Goal: Task Accomplishment & Management: Complete application form

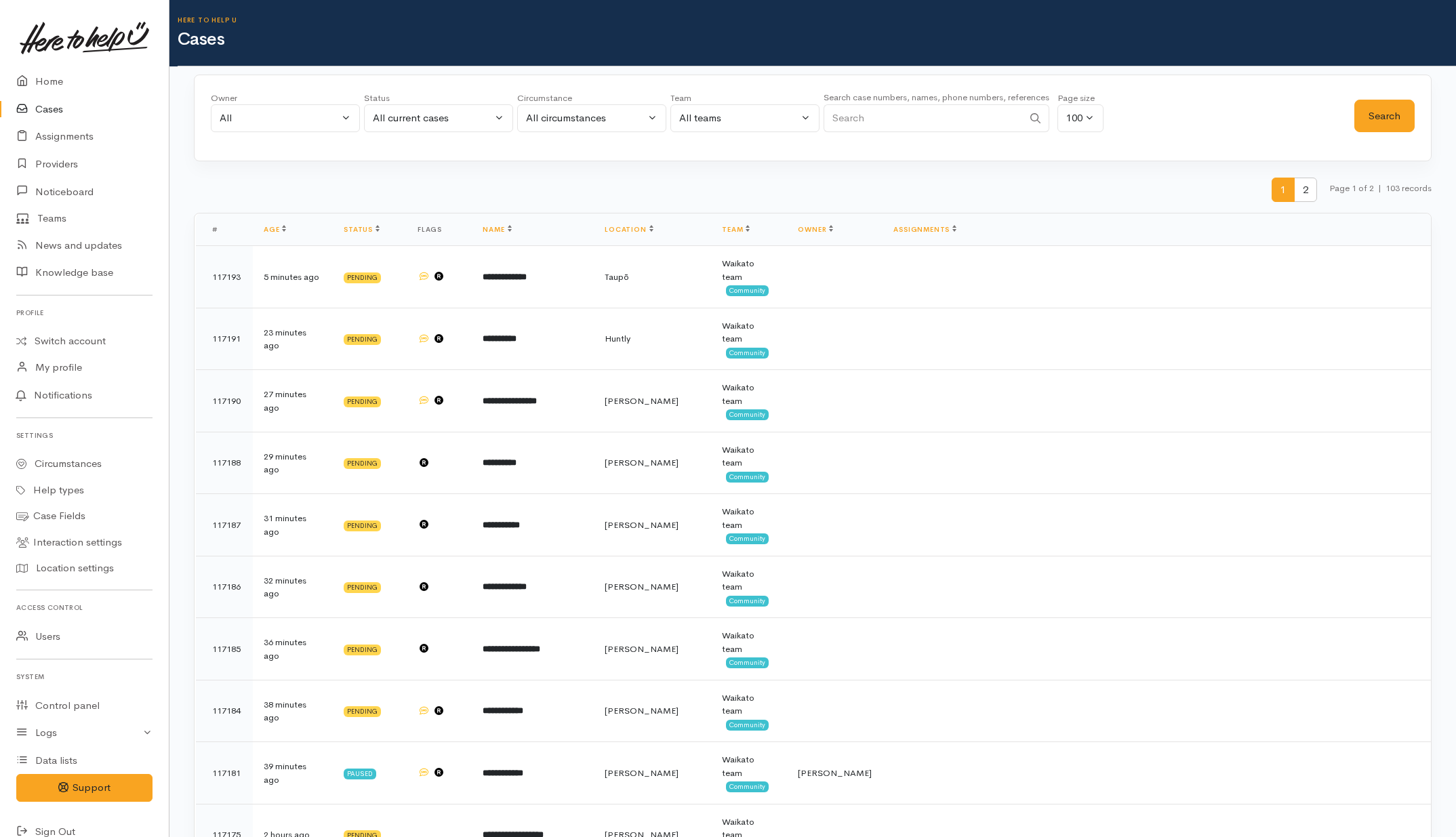
select select "Unresolved"
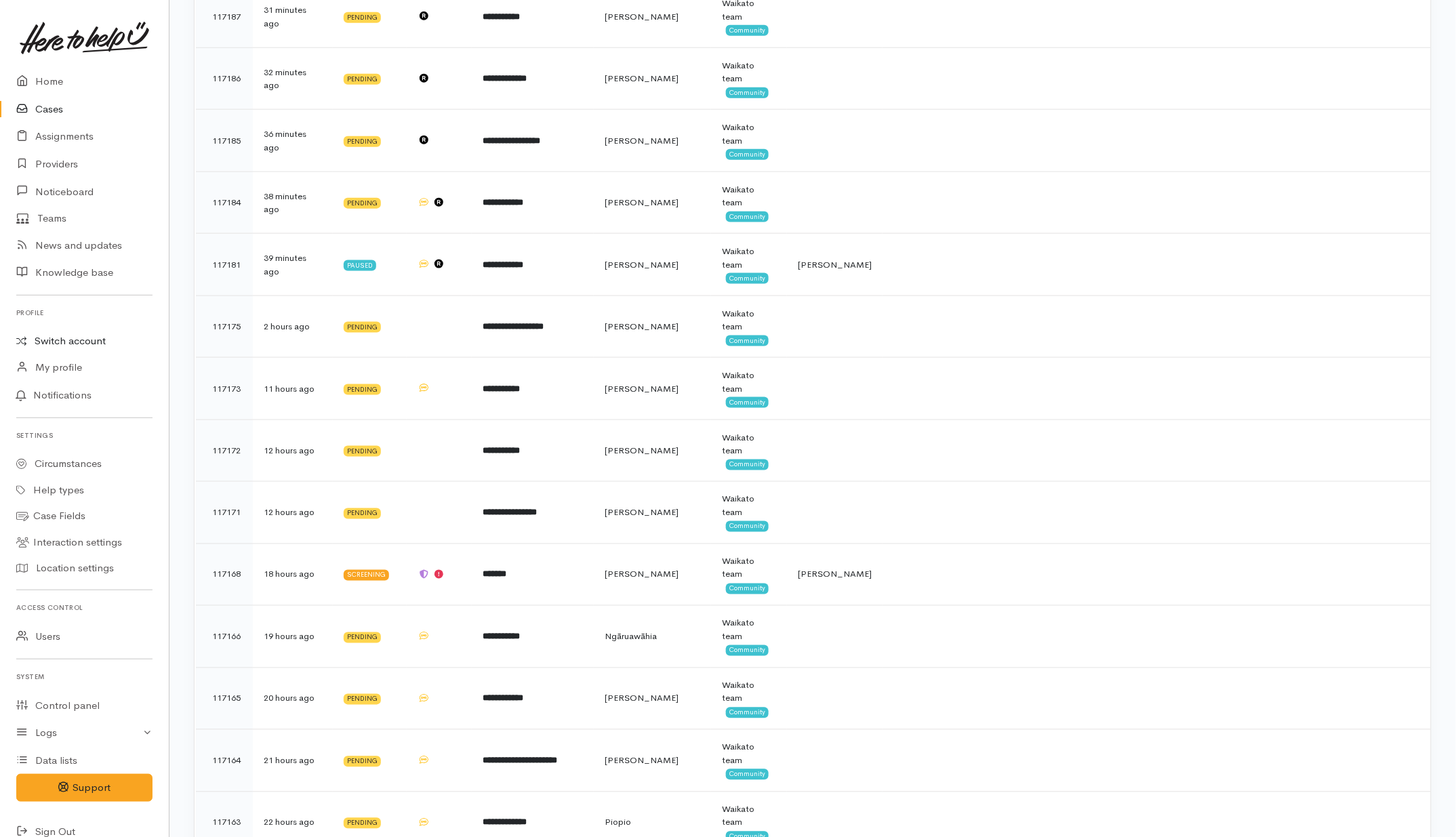
click at [56, 343] on link "Switch account" at bounding box center [84, 342] width 169 height 27
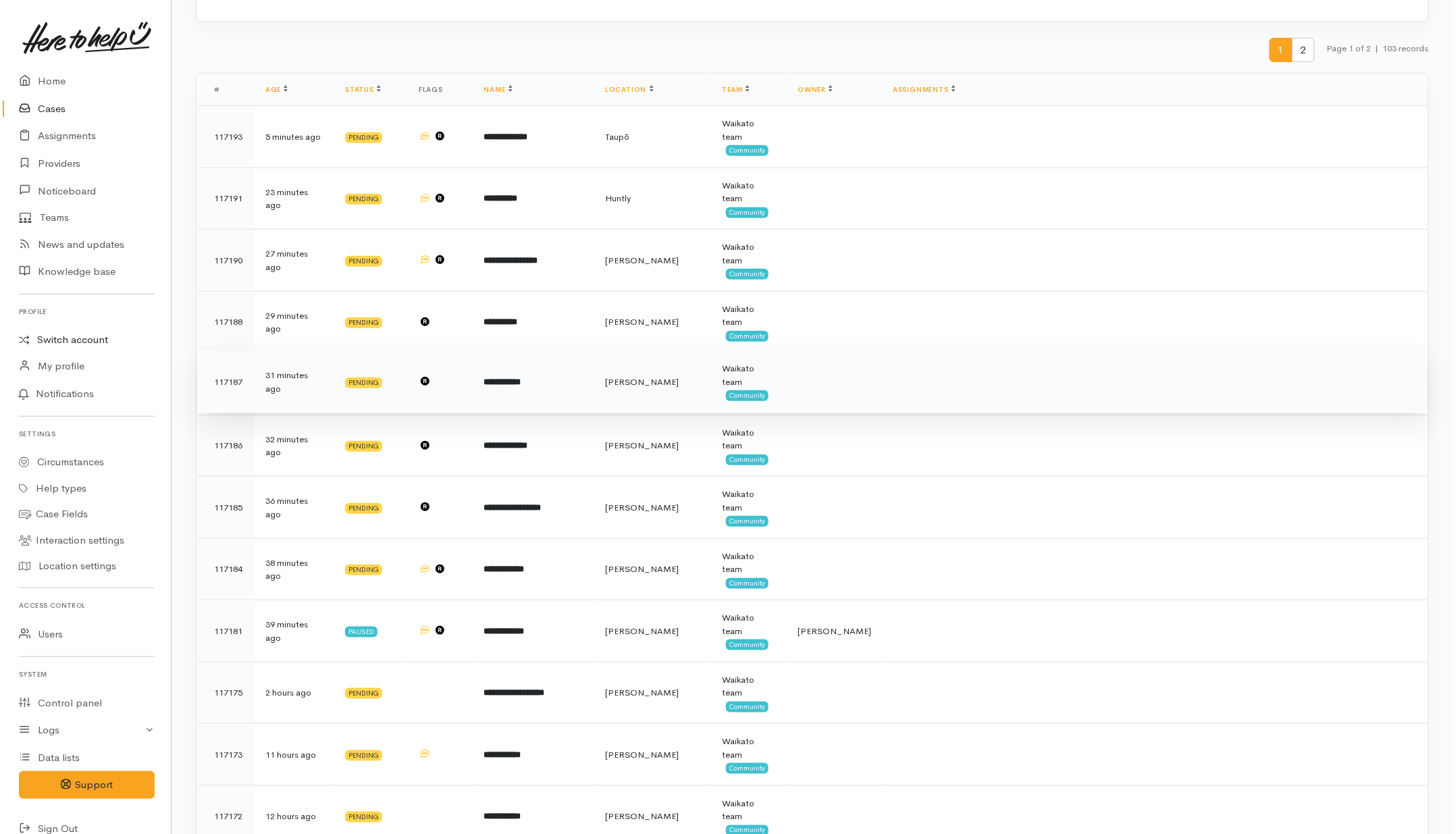
scroll to position [0, 0]
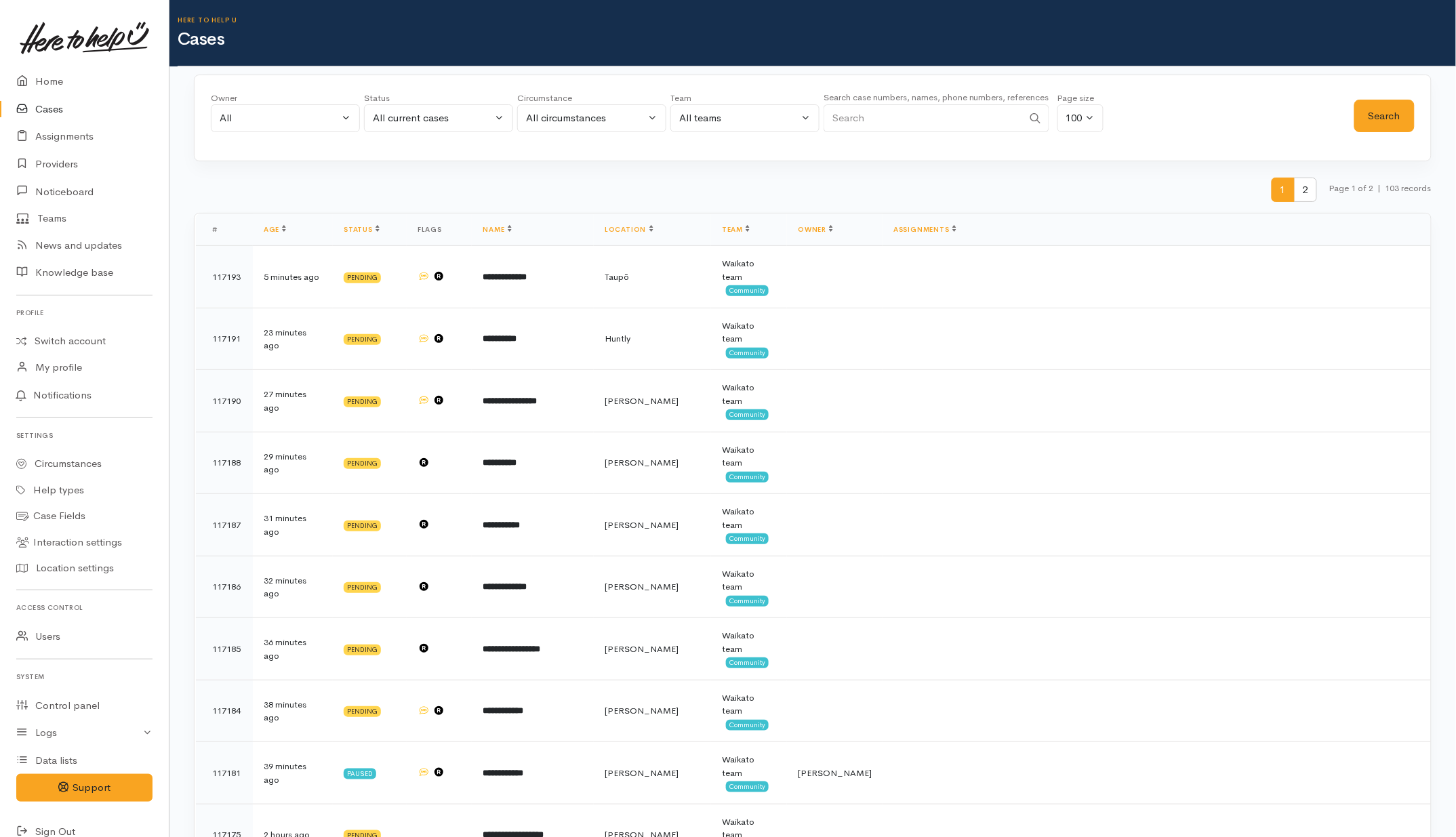
click at [930, 119] on input "Search" at bounding box center [923, 118] width 199 height 27
drag, startPoint x: 473, startPoint y: 112, endPoint x: 472, endPoint y: 122, distance: 10.0
click at [472, 112] on div "All current cases" at bounding box center [432, 118] width 120 height 16
click at [405, 368] on link "All" at bounding box center [438, 368] width 148 height 21
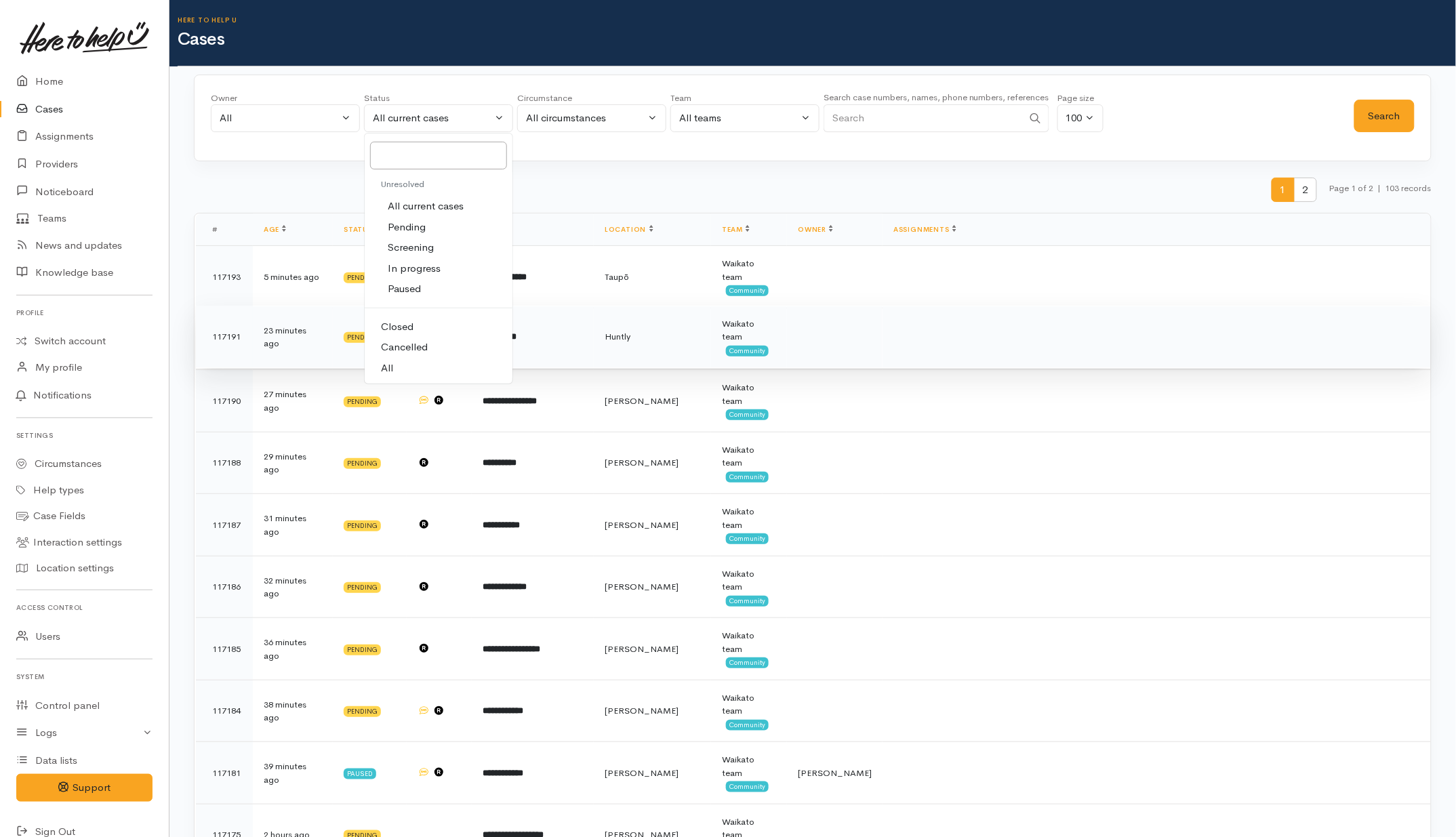
select select "All"
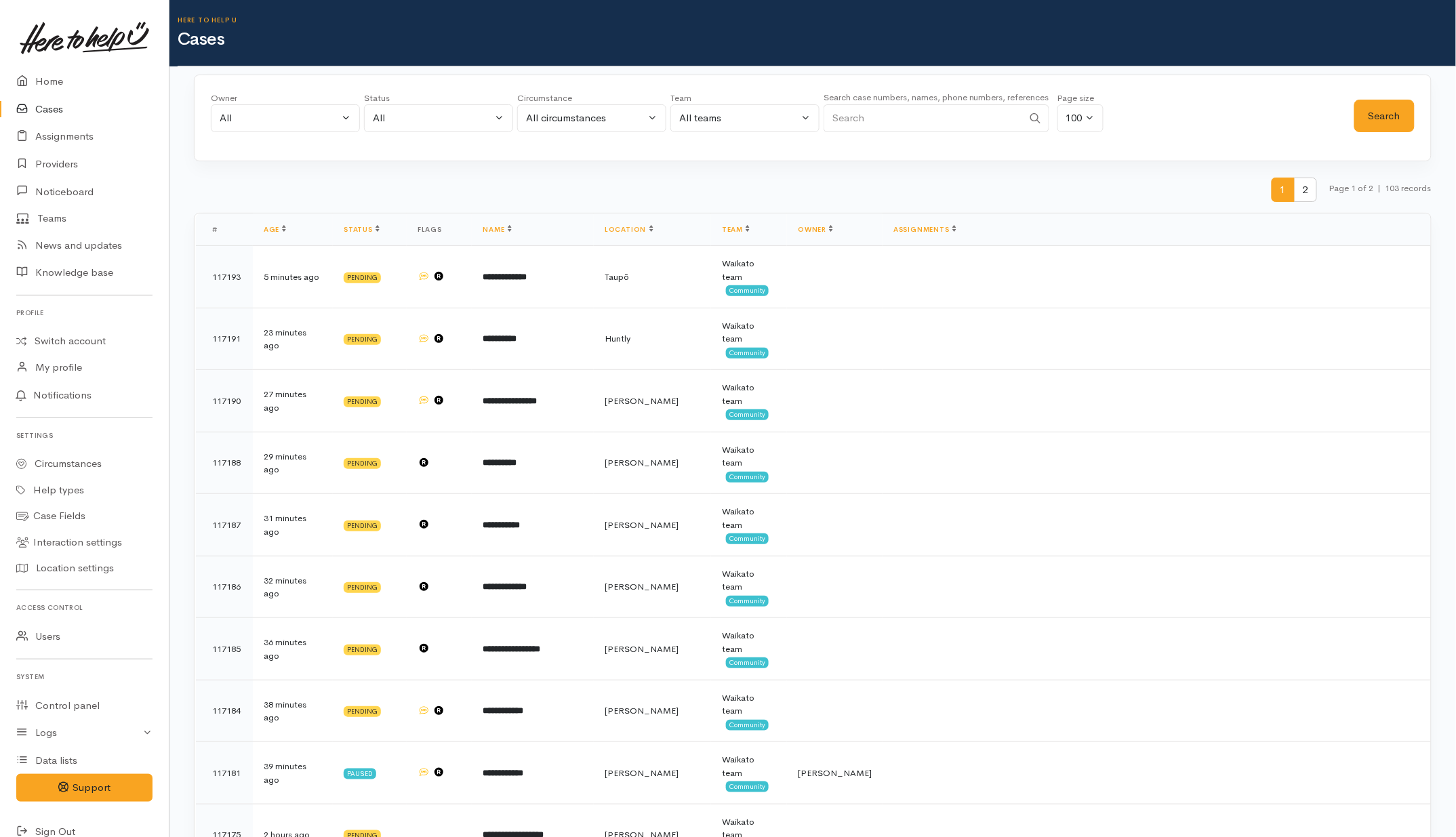
click at [903, 119] on input "Search" at bounding box center [923, 118] width 199 height 27
click at [1394, 120] on button "Search" at bounding box center [1384, 116] width 60 height 33
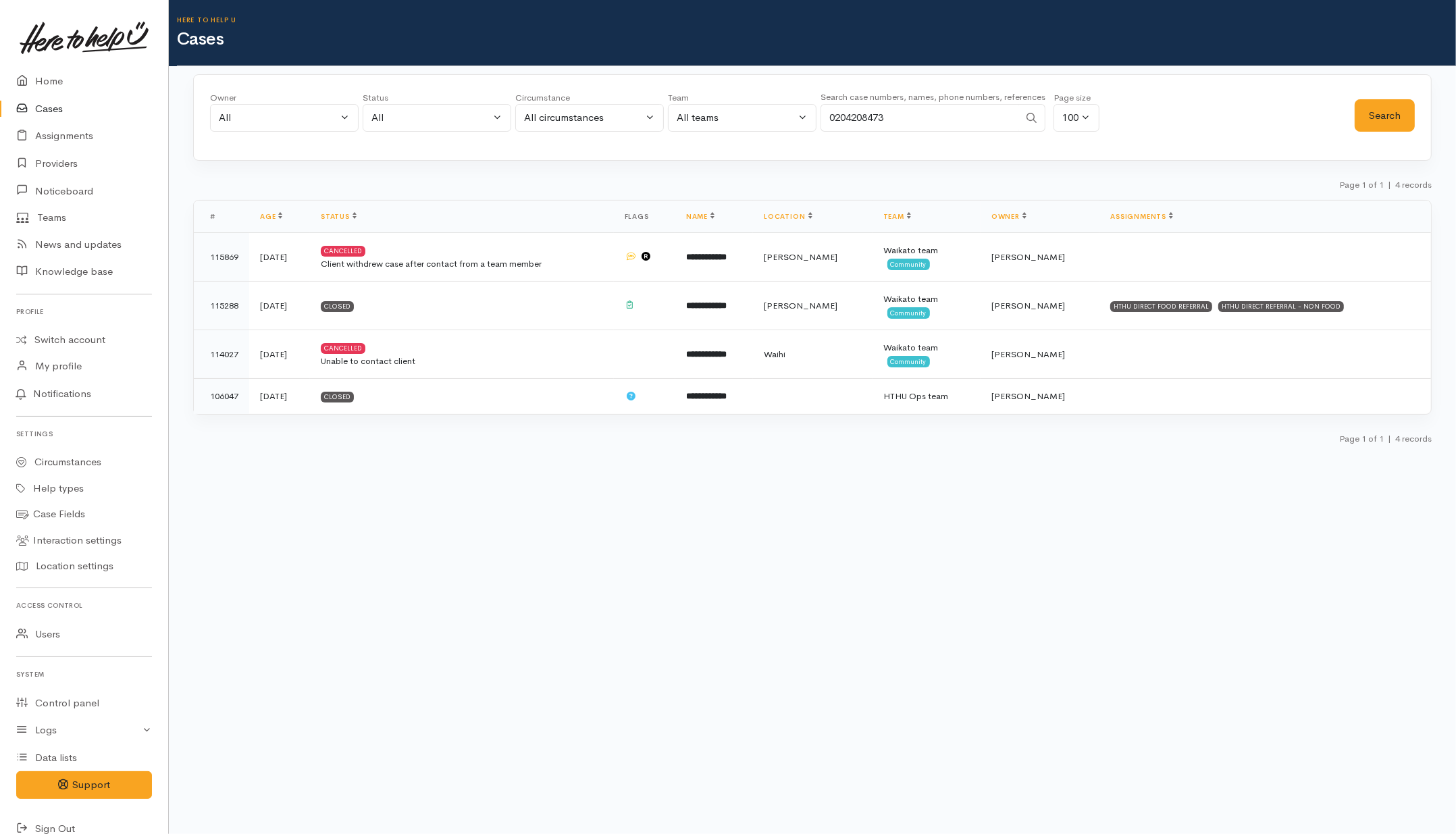
drag, startPoint x: 939, startPoint y: 115, endPoint x: 778, endPoint y: 117, distance: 161.0
click at [778, 117] on div "Owner All My cases Aandrea Murray ('Here to help u') Akash Prakash ('Here to he…" at bounding box center [782, 115] width 1145 height 49
paste input "277398187"
type input "277398187"
click at [1392, 123] on button "Search" at bounding box center [1384, 115] width 60 height 33
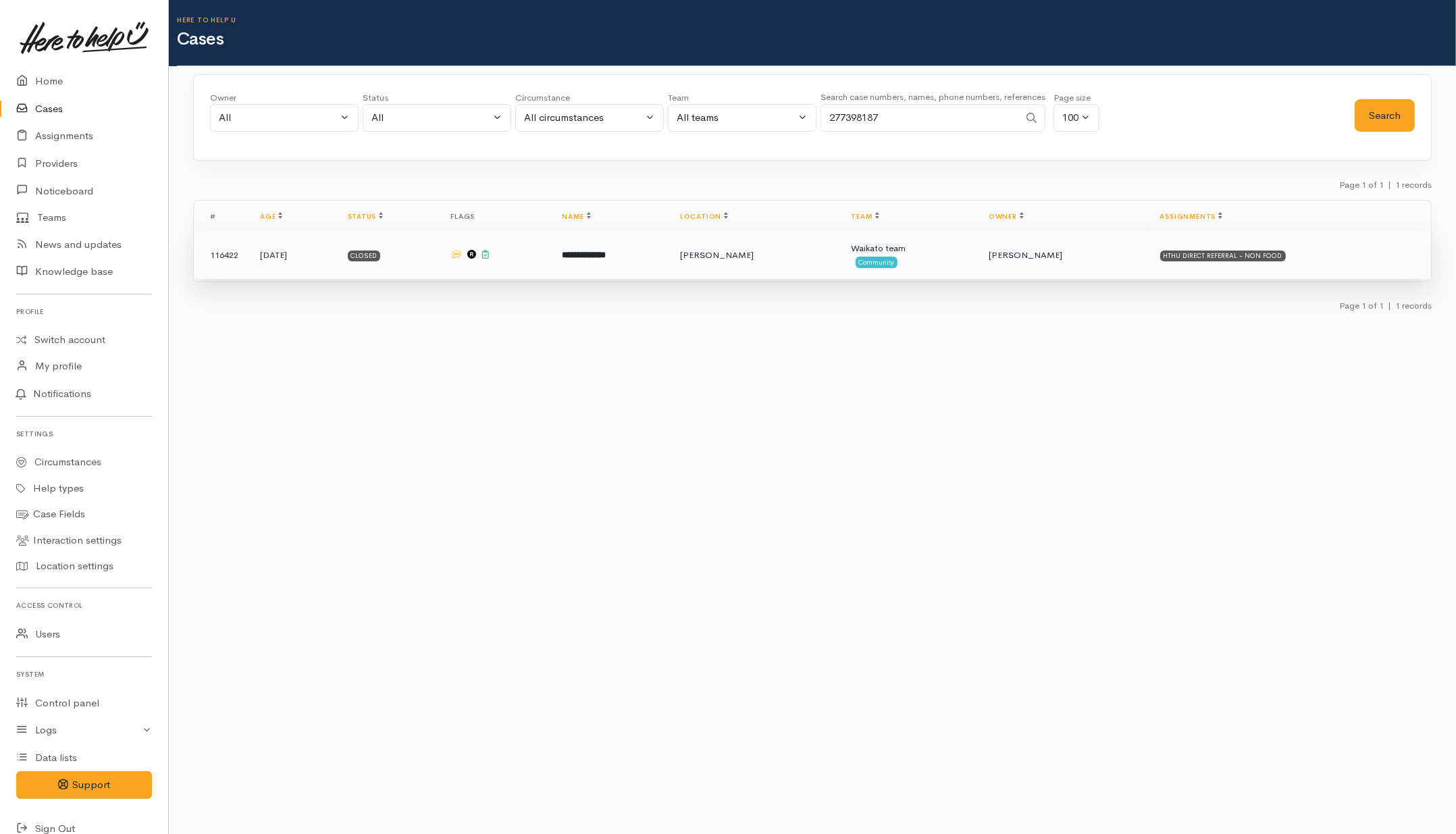
click at [669, 262] on td "**********" at bounding box center [611, 255] width 118 height 49
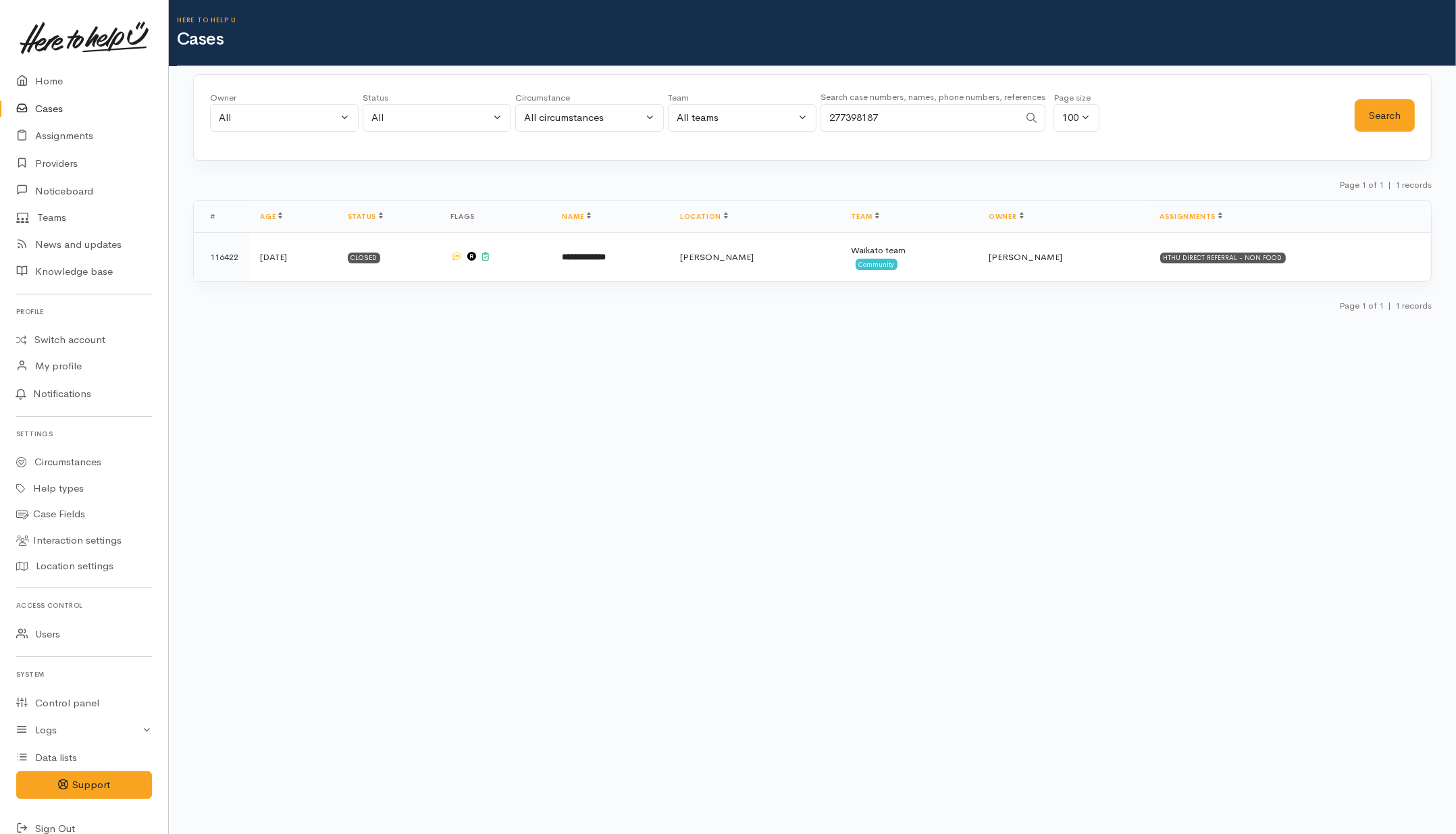
click at [945, 115] on input "277398187" at bounding box center [920, 118] width 198 height 27
drag, startPoint x: 939, startPoint y: 116, endPoint x: 755, endPoint y: 120, distance: 184.0
click at [755, 120] on div "Owner All My cases Aandrea Murray ('Here to help u') Akash Prakash ('Here to he…" at bounding box center [782, 115] width 1145 height 49
click at [1392, 124] on button "Search" at bounding box center [1384, 115] width 60 height 33
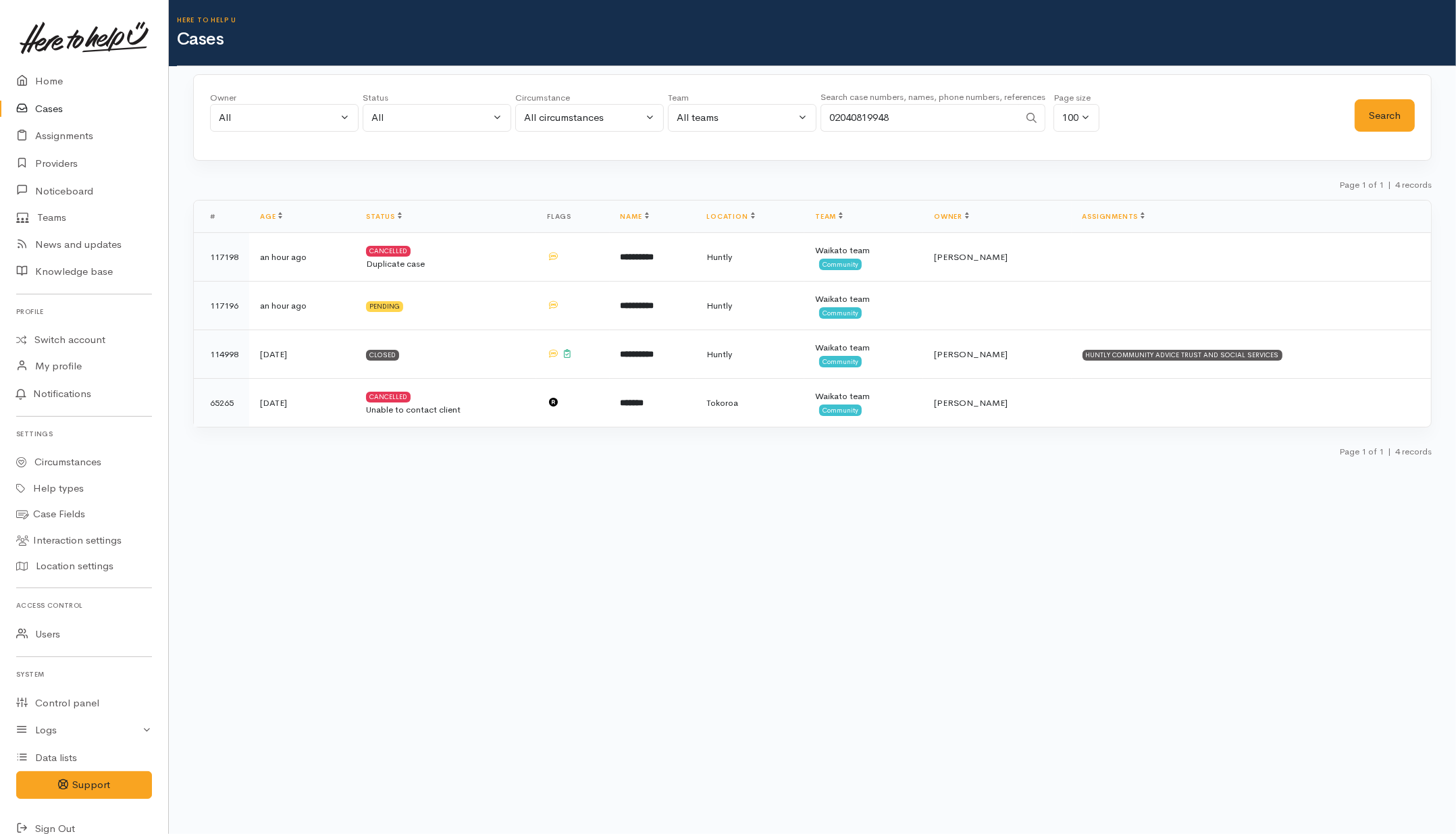
click at [933, 127] on input "02040819948" at bounding box center [920, 118] width 198 height 27
drag, startPoint x: 949, startPoint y: 112, endPoint x: 722, endPoint y: 112, distance: 227.0
click at [714, 112] on div "Owner All My cases Aandrea Murray ('Here to help u') Akash Prakash ('Here to he…" at bounding box center [782, 115] width 1145 height 49
type input "0273037464"
click at [1386, 116] on button "Search" at bounding box center [1384, 115] width 60 height 33
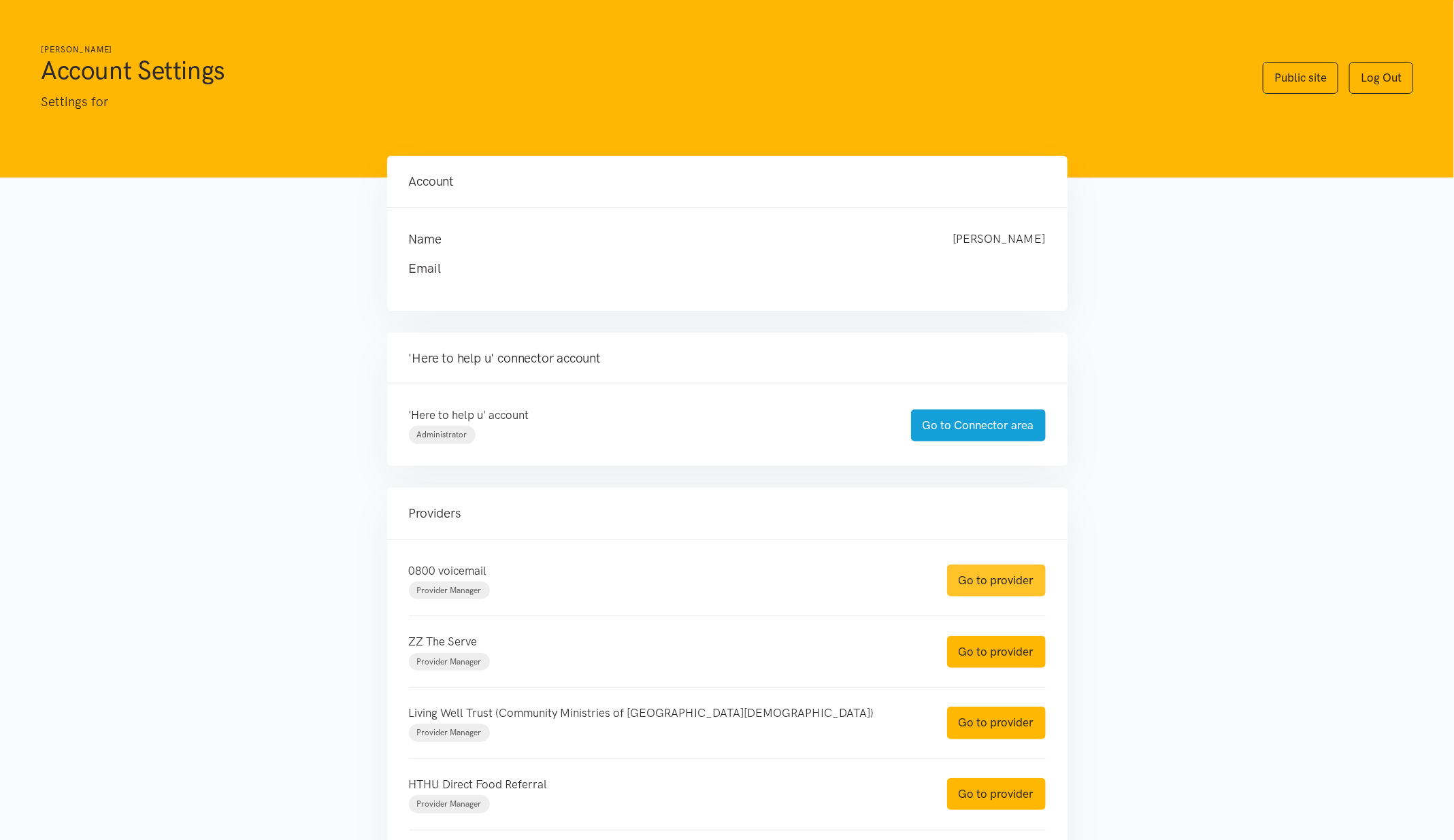
click at [981, 575] on link "Go to provider" at bounding box center [996, 580] width 98 height 32
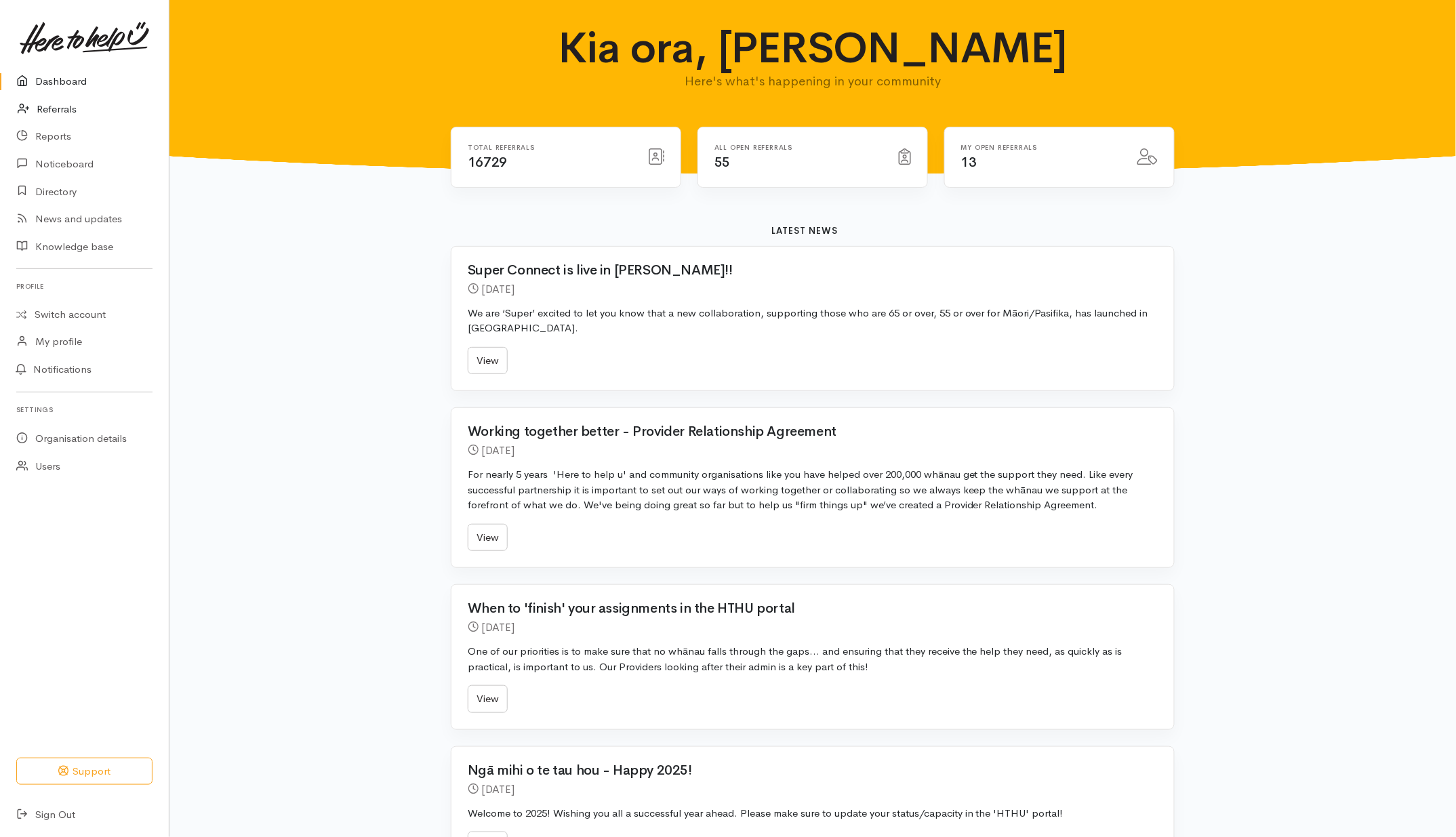
click at [39, 117] on link "Referrals" at bounding box center [84, 109] width 169 height 27
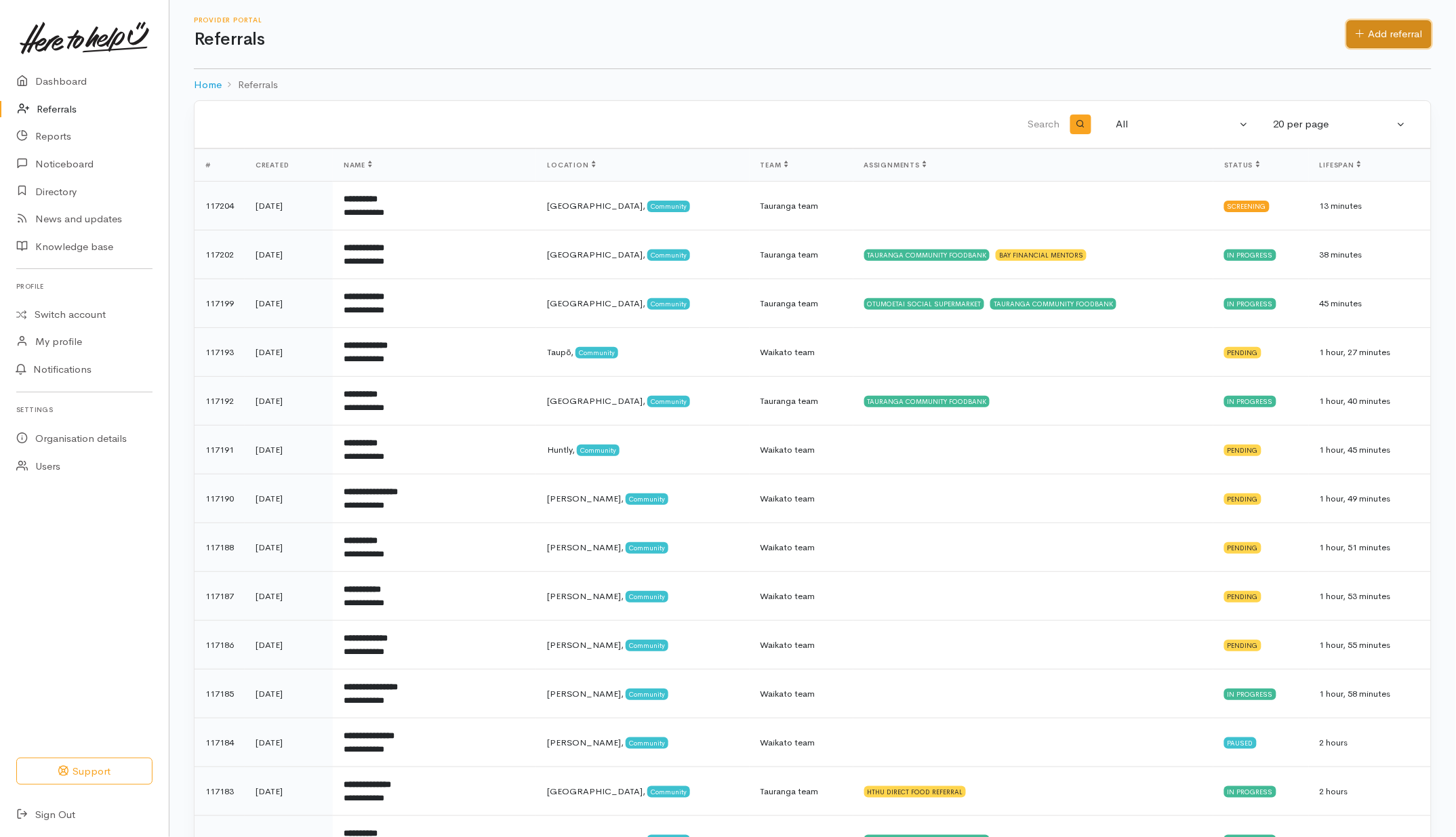
click at [1397, 33] on link "Add referral" at bounding box center [1389, 33] width 85 height 27
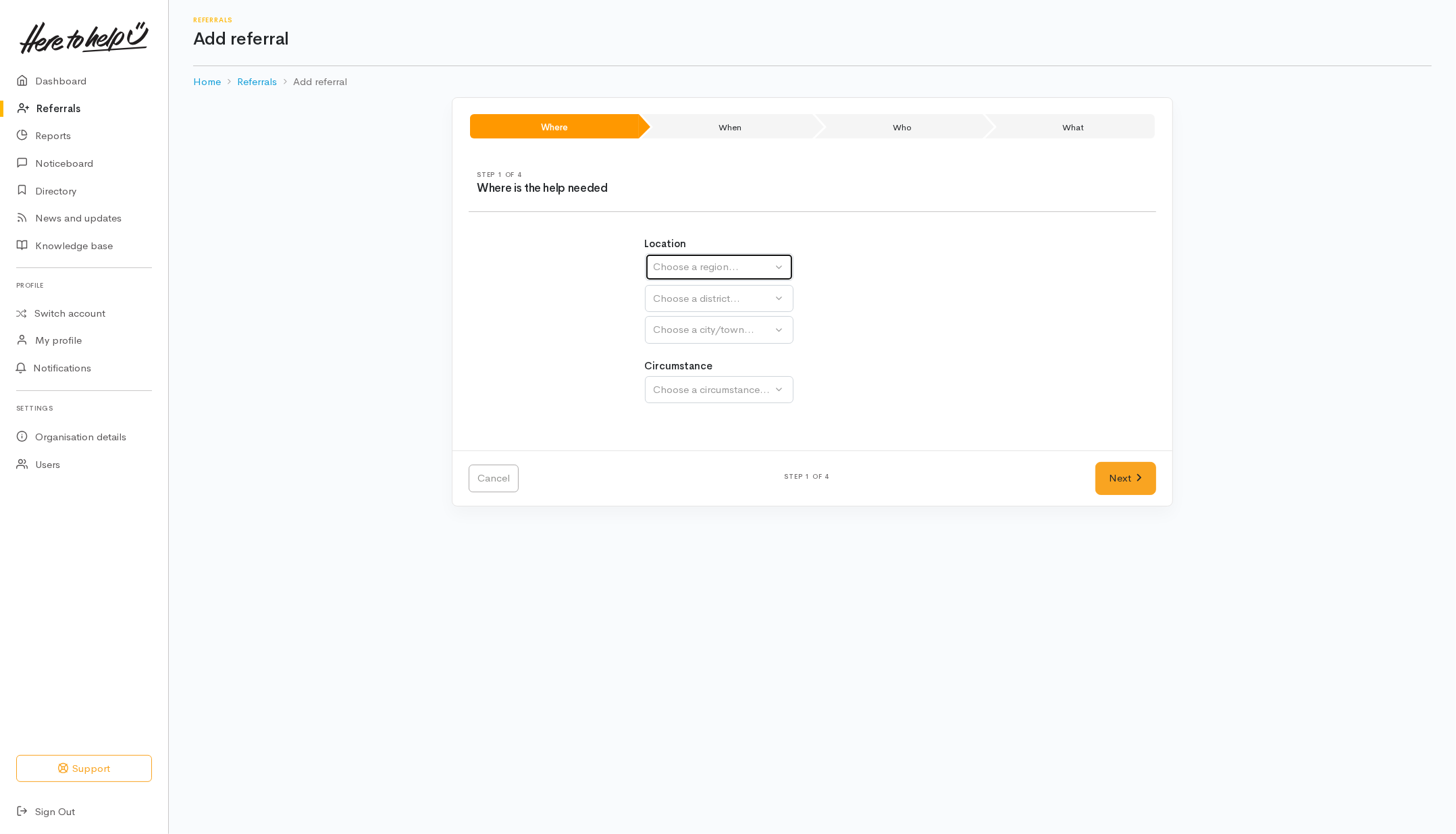
click at [764, 271] on div "Choose a region..." at bounding box center [713, 266] width 119 height 16
click at [687, 353] on span "Waikato" at bounding box center [715, 351] width 107 height 16
select select "3"
select select
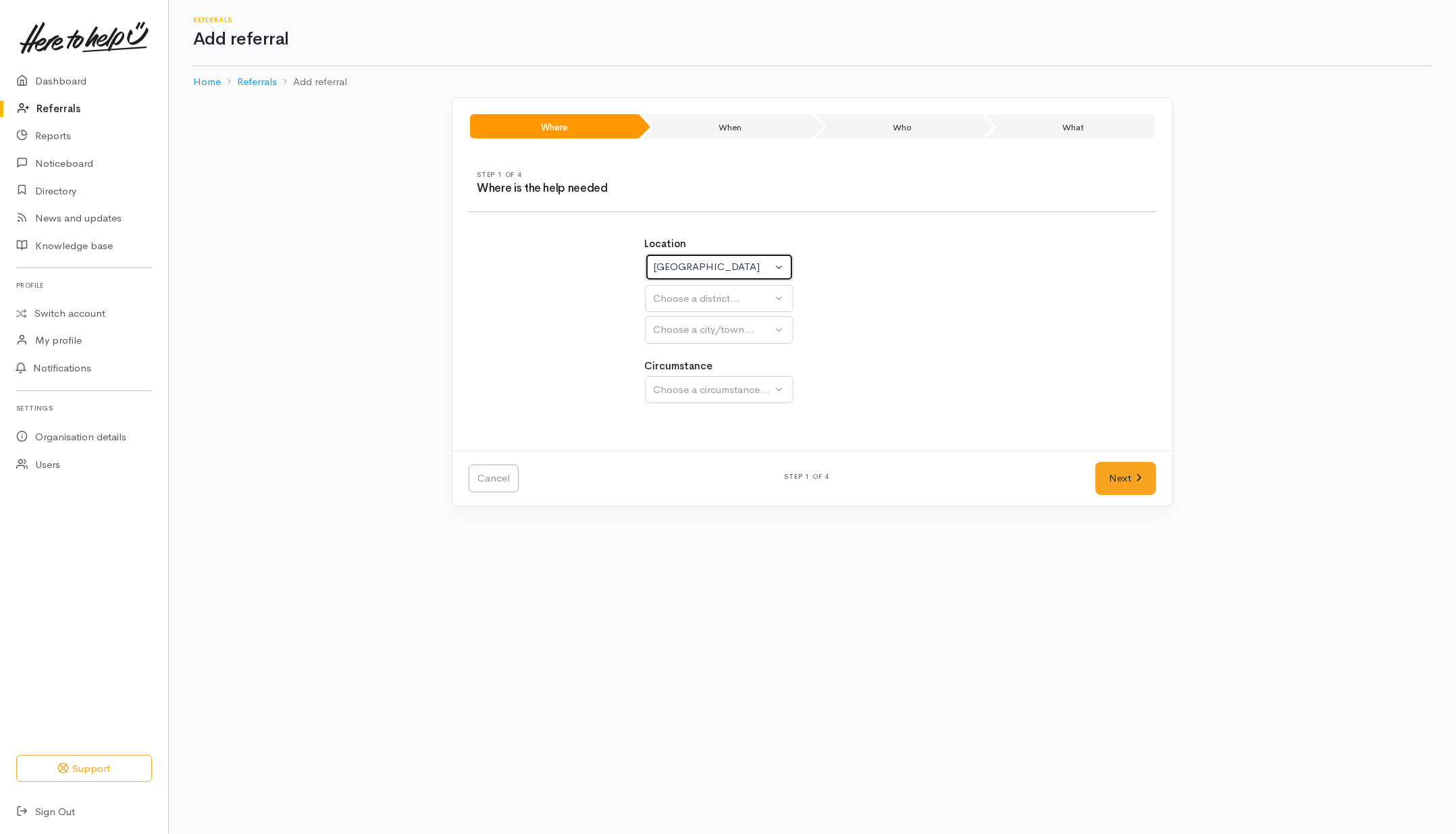
select select
click at [724, 299] on div "Choose a district..." at bounding box center [748, 298] width 189 height 16
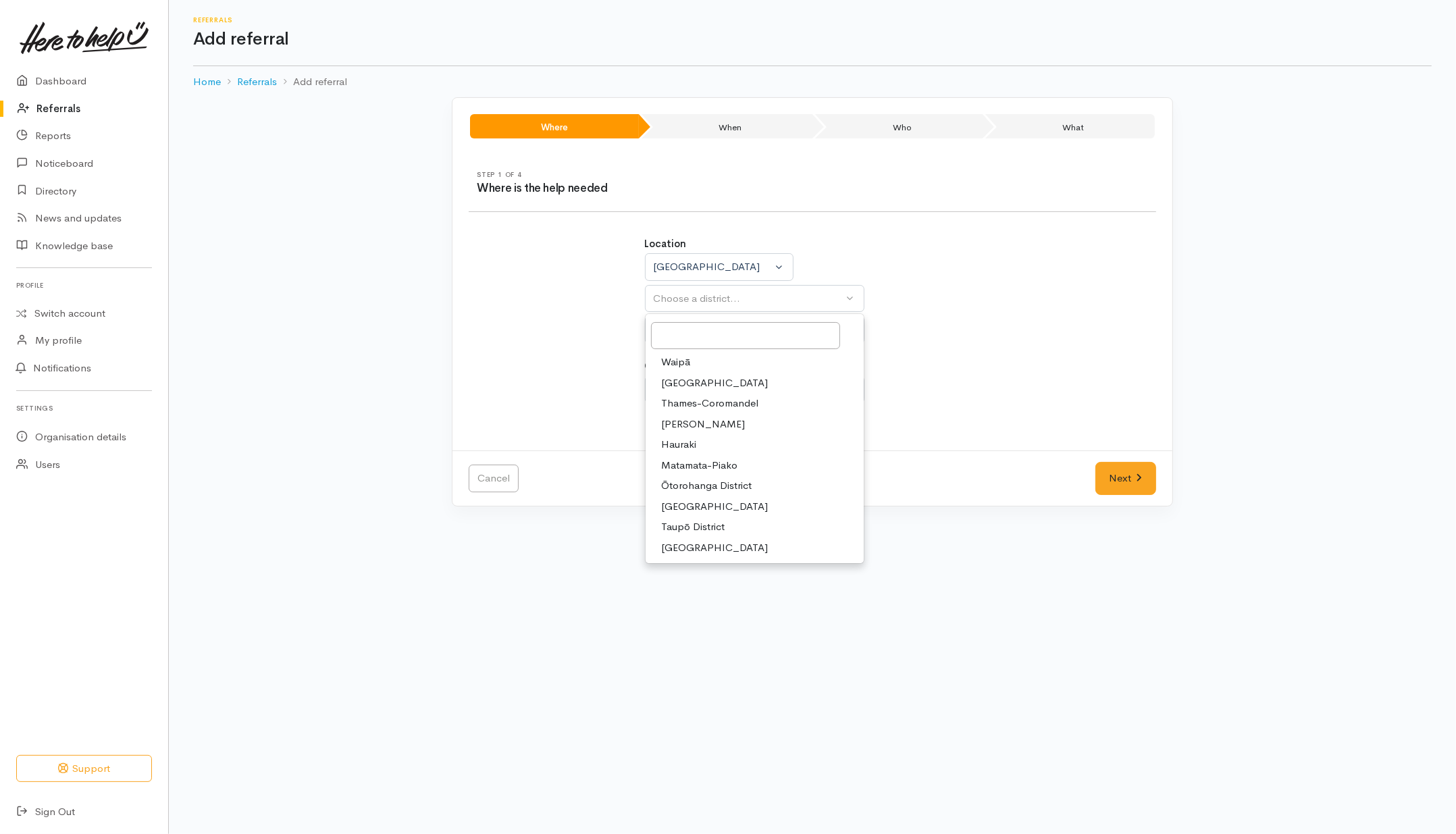
click at [683, 428] on span "[PERSON_NAME]" at bounding box center [703, 424] width 84 height 16
select select "4"
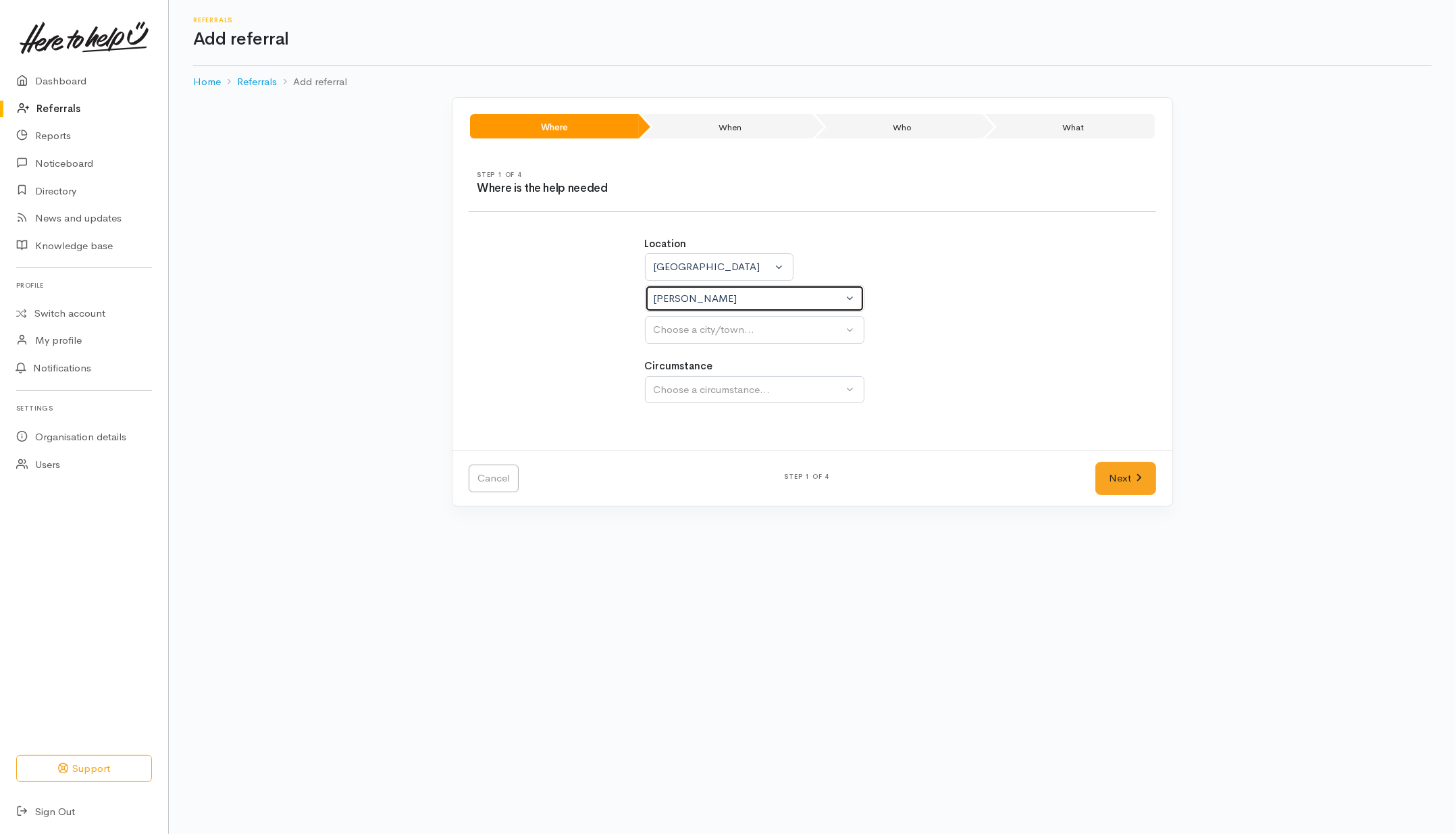
select select
click at [737, 343] on button "Choose a city/town..." at bounding box center [754, 329] width 220 height 27
click at [666, 403] on link "[PERSON_NAME]" at bounding box center [754, 394] width 218 height 21
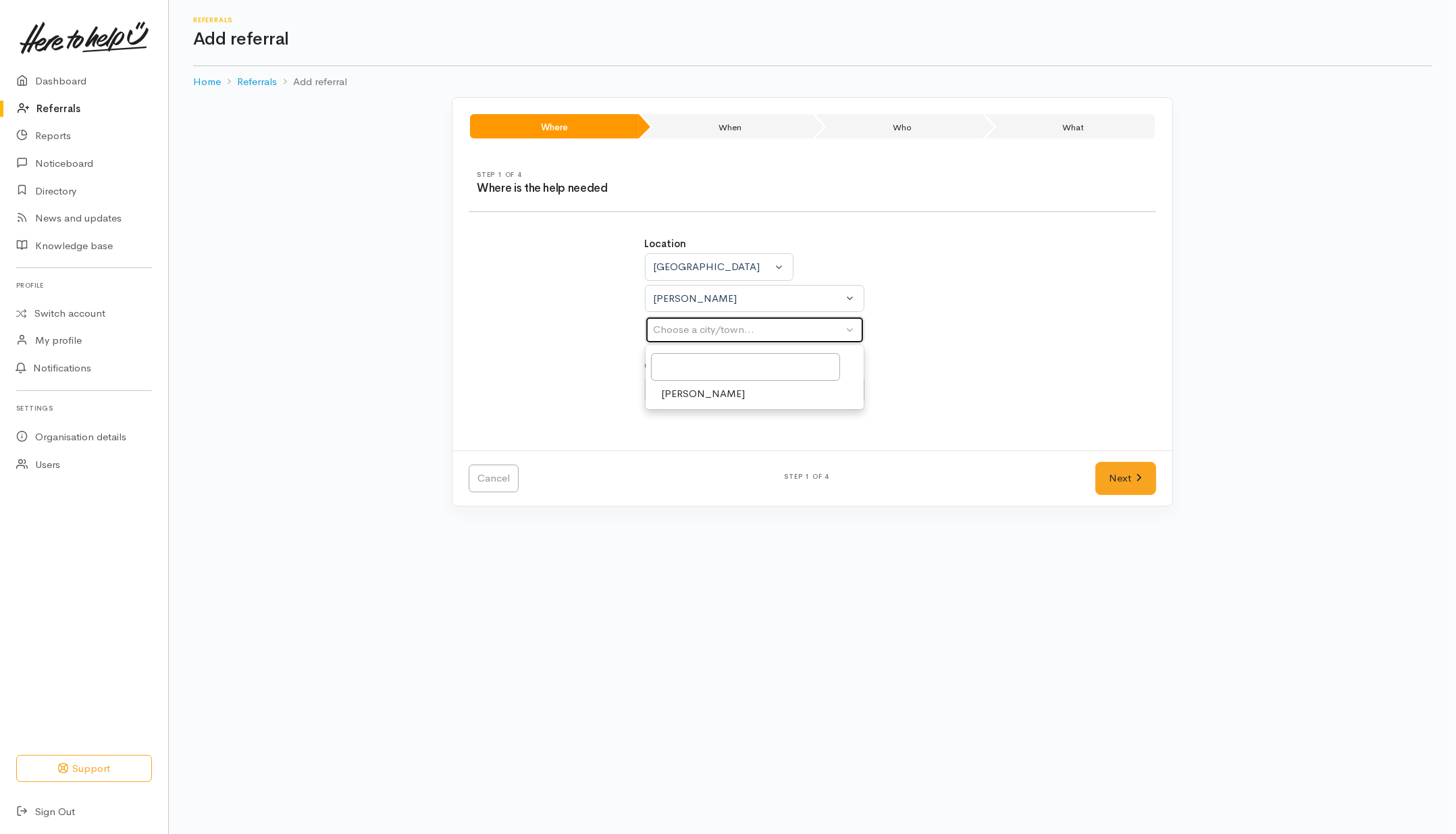
select select "1"
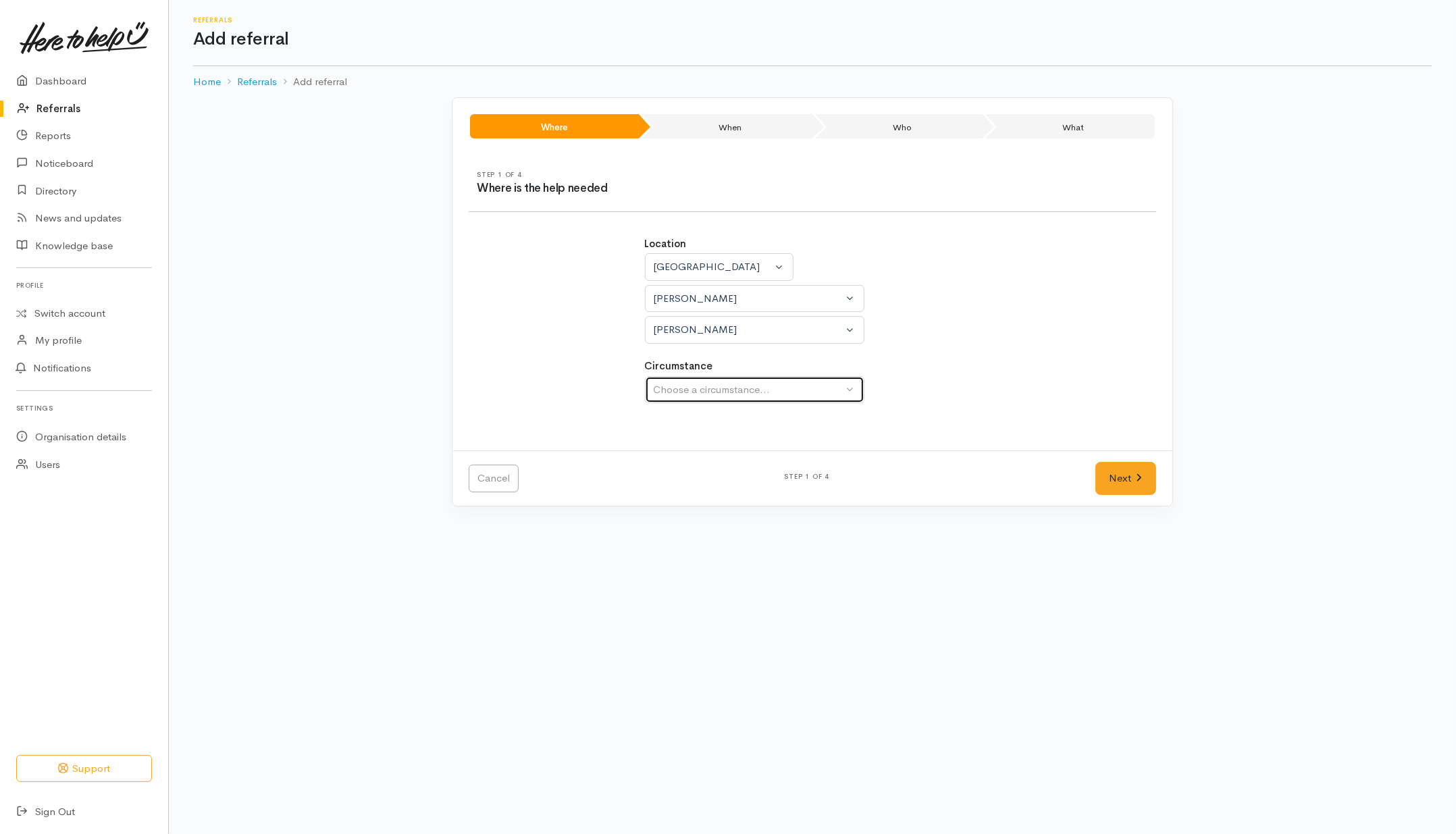
click at [710, 397] on div "Choose a circumstance..." at bounding box center [748, 389] width 189 height 16
drag, startPoint x: 660, startPoint y: 459, endPoint x: 677, endPoint y: 453, distance: 18.0
click at [660, 458] on link "Community" at bounding box center [754, 454] width 218 height 21
select select "2"
click at [1127, 459] on div "Cancel Step 1 of 4 Next" at bounding box center [812, 478] width 720 height 56
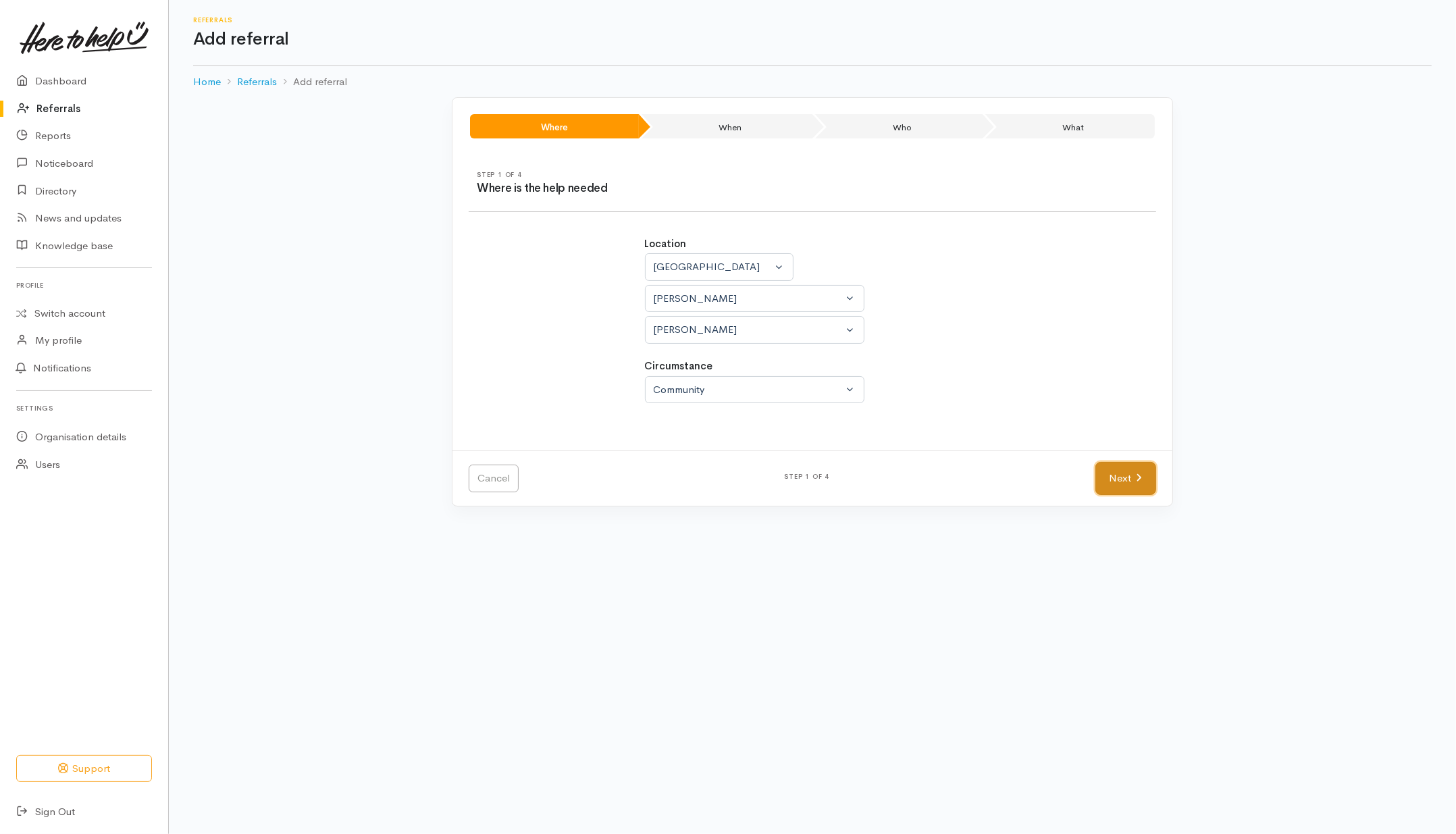
click at [1108, 482] on link "Next" at bounding box center [1126, 478] width 61 height 33
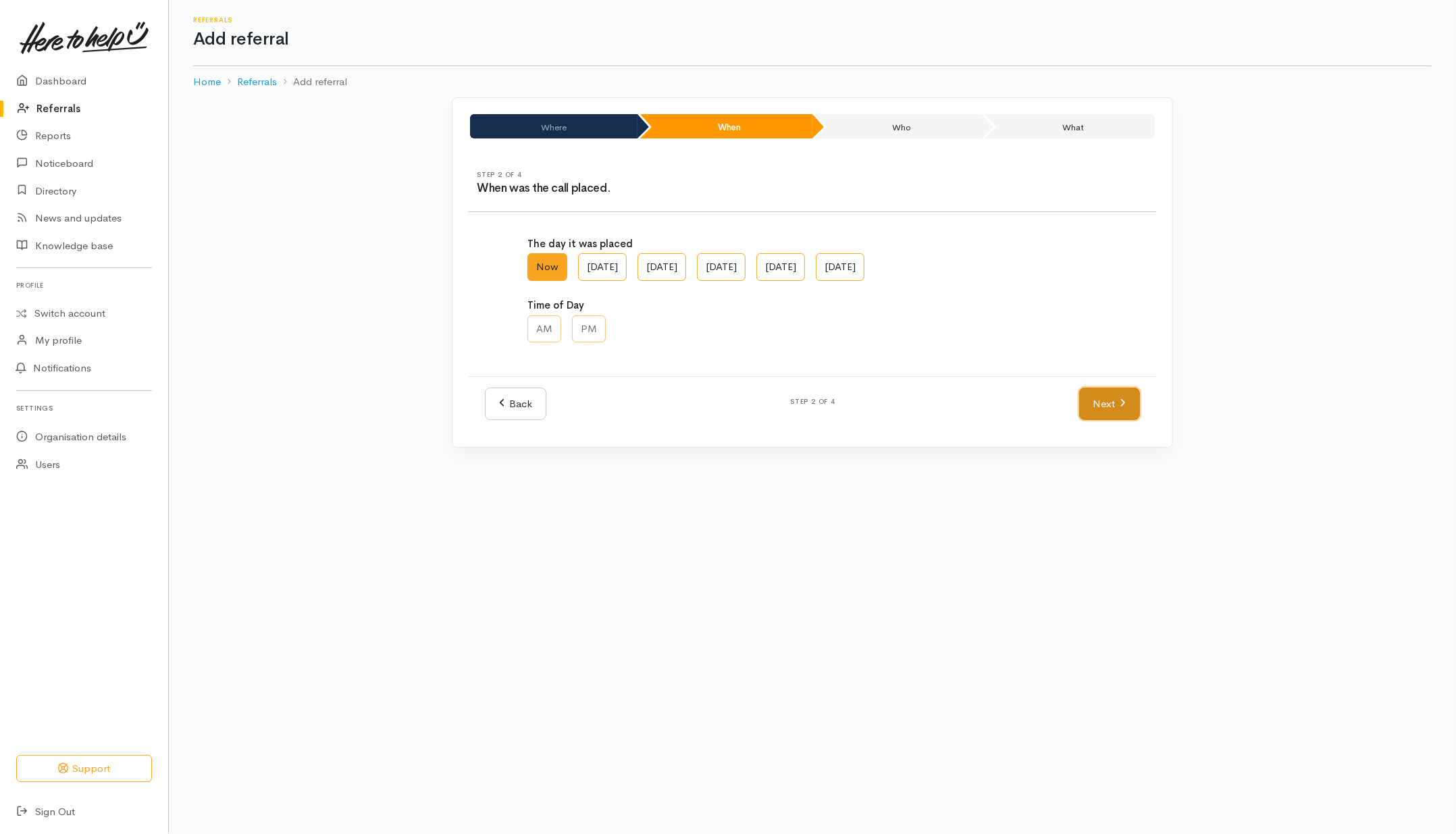
click at [1106, 416] on link "Next" at bounding box center [1110, 404] width 61 height 33
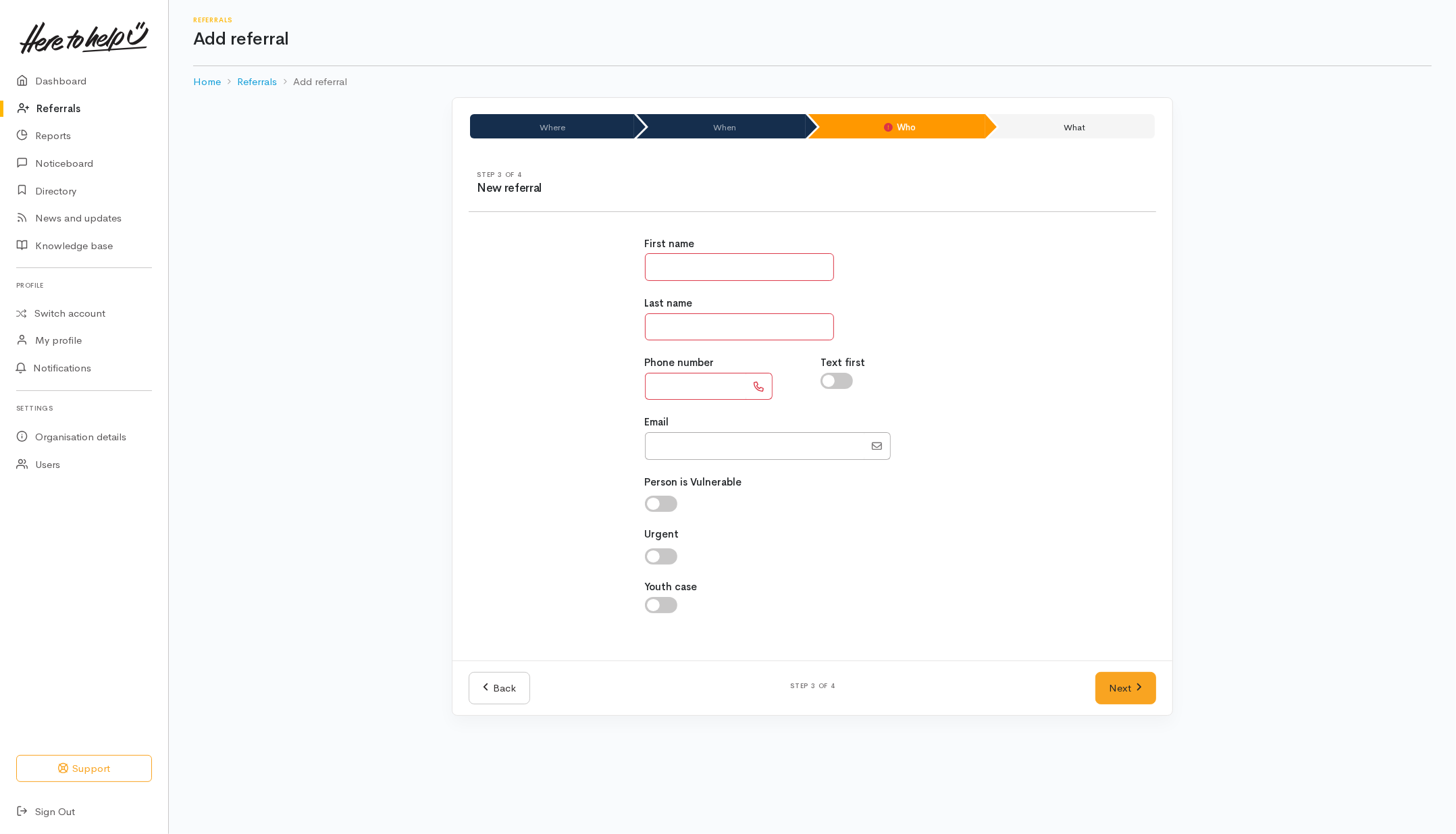
drag, startPoint x: 706, startPoint y: 269, endPoint x: 709, endPoint y: 254, distance: 15.3
click at [709, 266] on input "text" at bounding box center [739, 266] width 189 height 27
type input "*"
type input "********"
type input "*******"
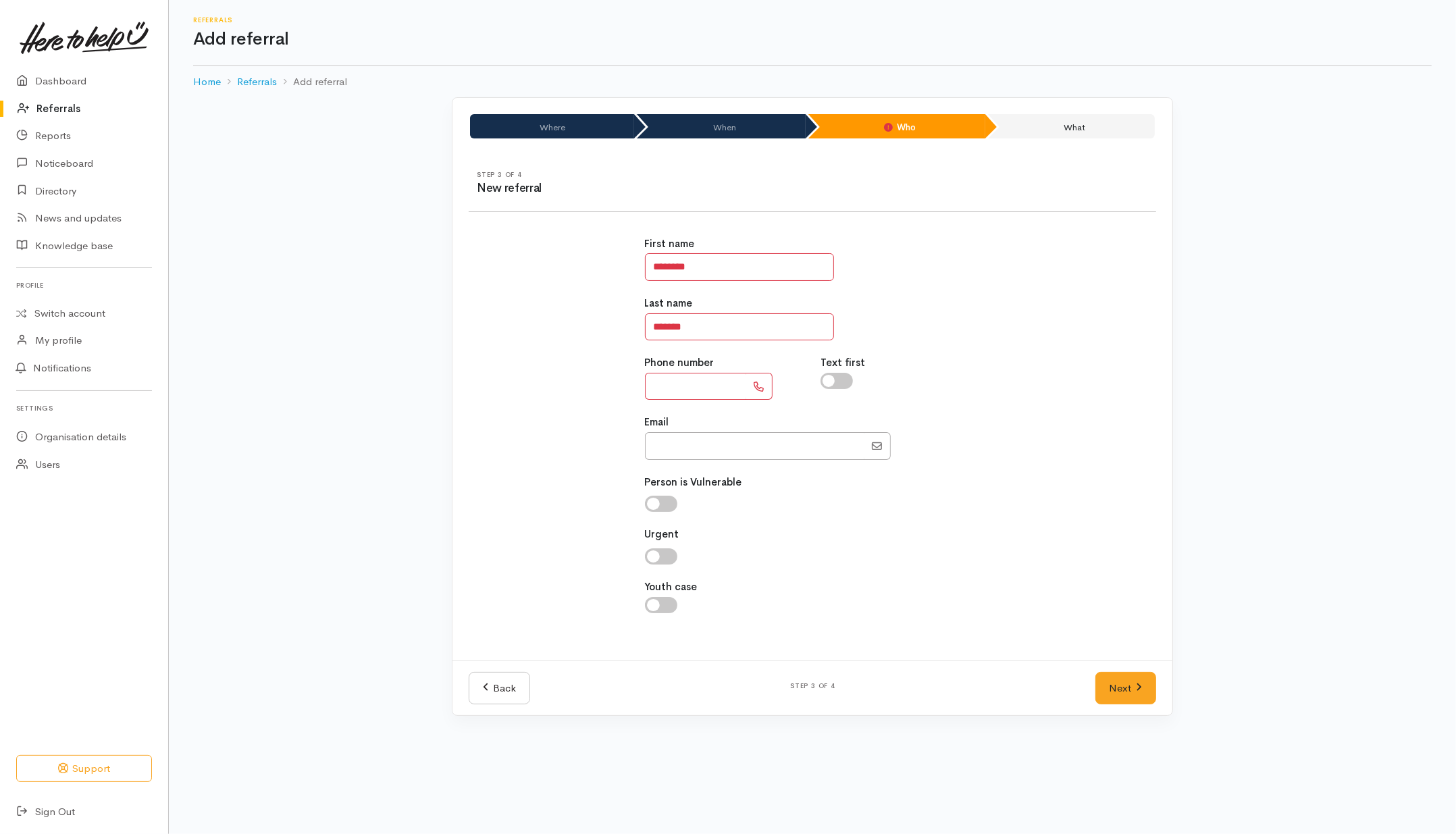
click at [713, 394] on input "text" at bounding box center [695, 386] width 101 height 27
type input "**********"
drag, startPoint x: 1047, startPoint y: 345, endPoint x: 1059, endPoint y: 339, distance: 13.4
click at [1054, 343] on div "**********" at bounding box center [812, 431] width 704 height 424
drag, startPoint x: 845, startPoint y: 383, endPoint x: 768, endPoint y: 375, distance: 77.4
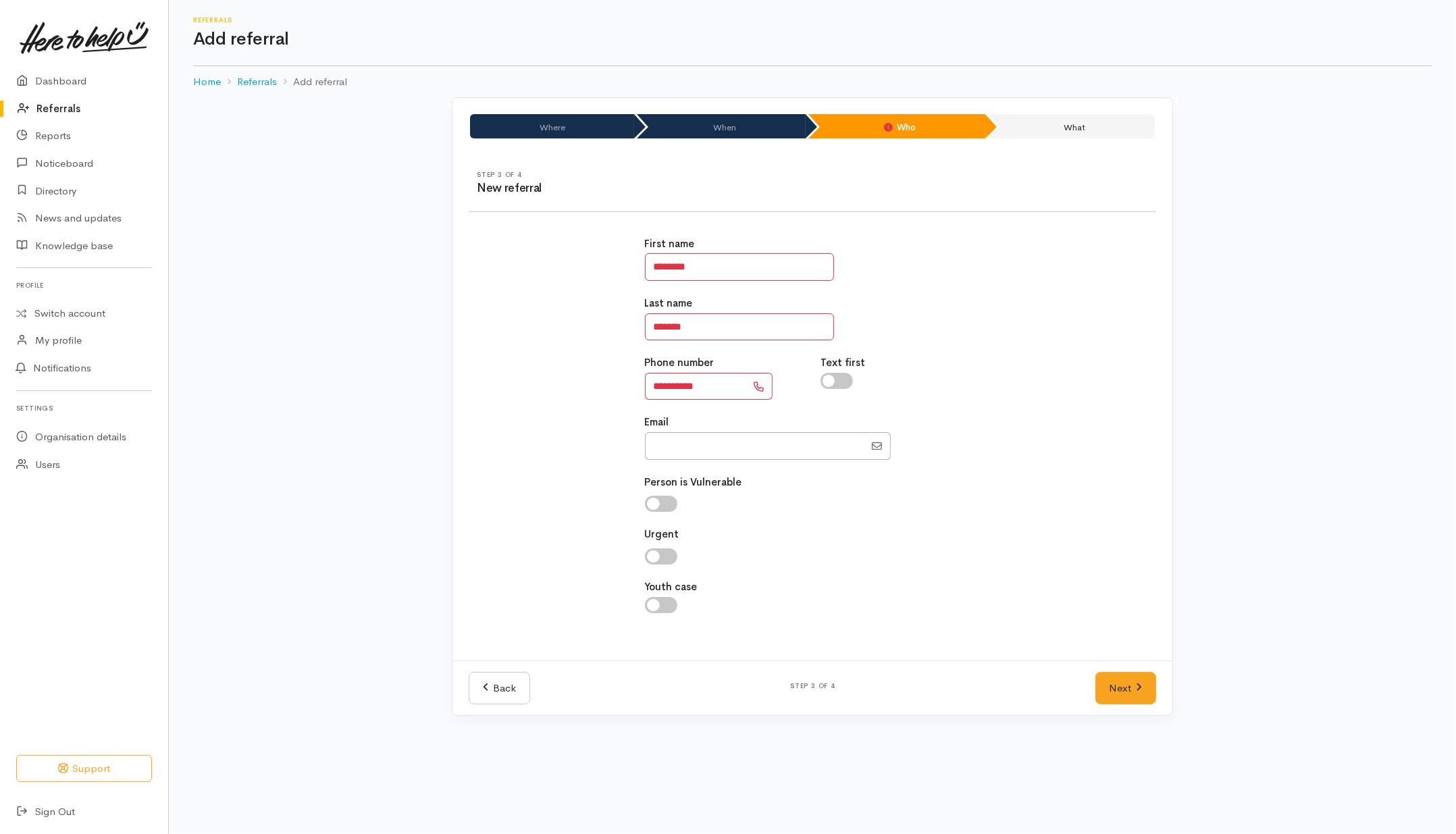
click at [845, 382] on input "checkbox" at bounding box center [837, 381] width 33 height 16
checkbox input "true"
click at [1128, 685] on link "Next" at bounding box center [1126, 688] width 61 height 33
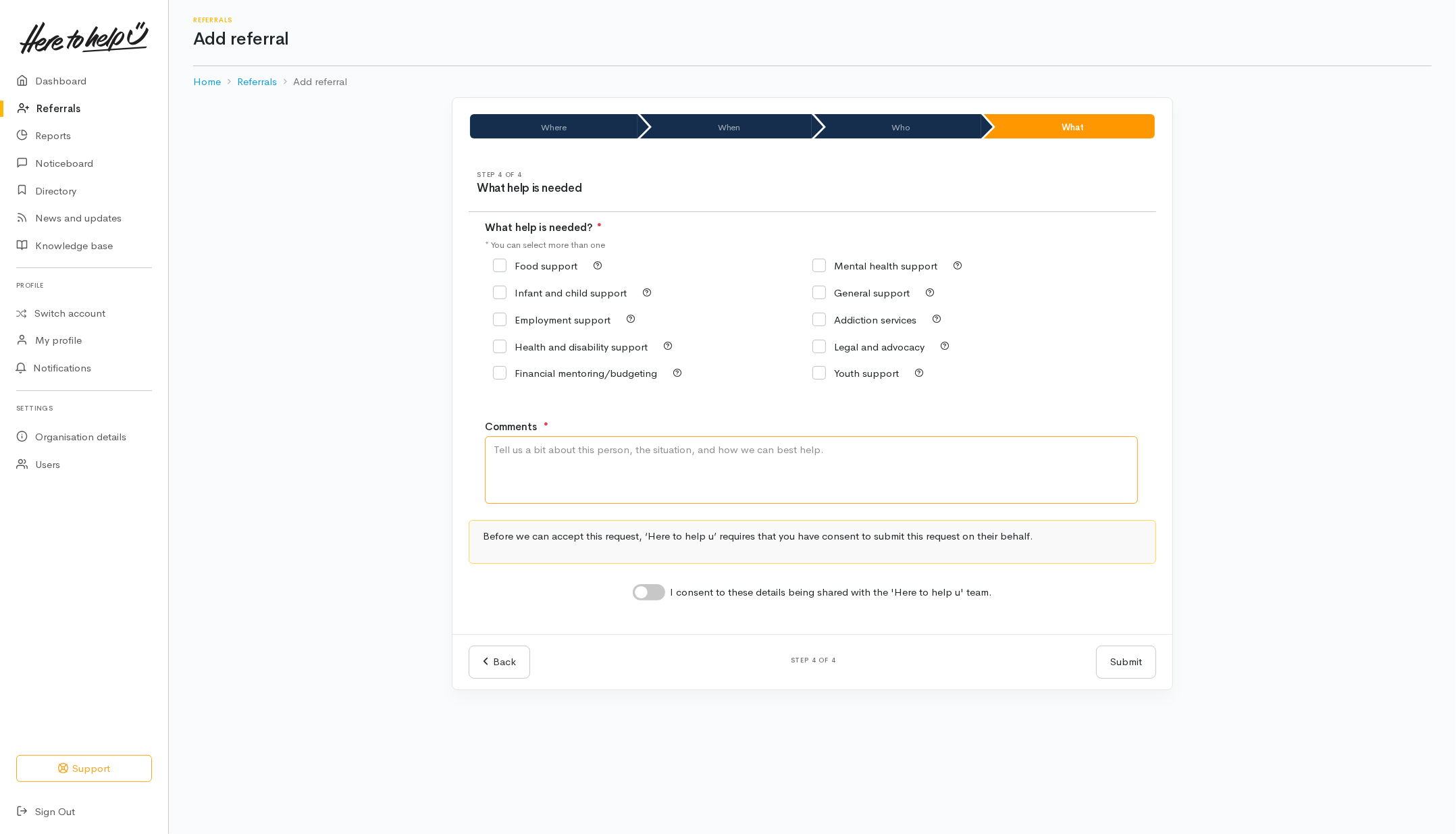
click at [606, 471] on textarea "Comments" at bounding box center [811, 469] width 653 height 67
type textarea "Need kai"
click at [522, 270] on input "Food support" at bounding box center [535, 266] width 84 height 10
checkbox input "true"
drag, startPoint x: 657, startPoint y: 599, endPoint x: 694, endPoint y: 609, distance: 38.3
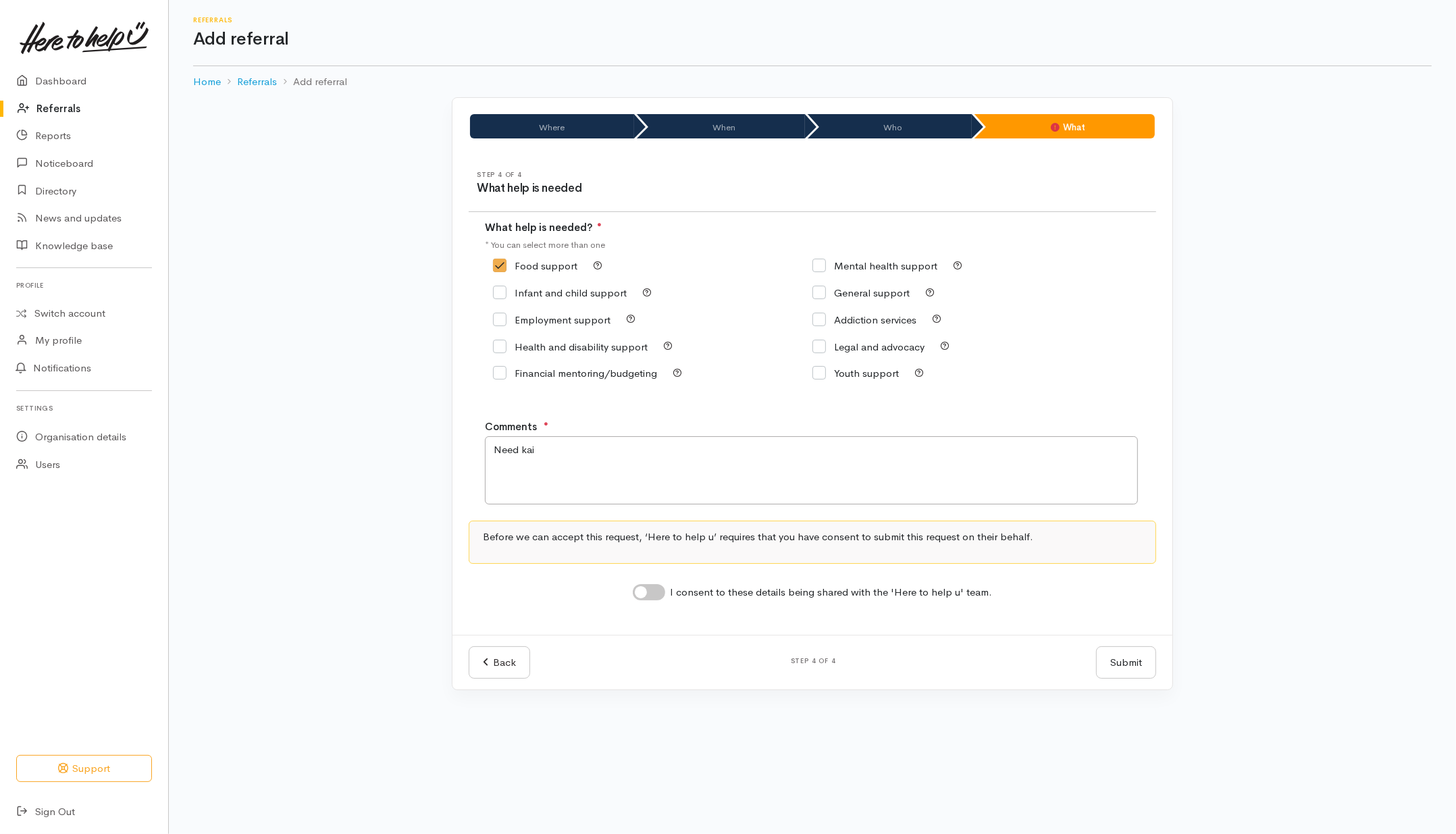
click at [665, 599] on div "I consent to these details being shared with the 'Here to help u' team." at bounding box center [813, 593] width 360 height 18
click at [660, 598] on input "I consent to these details being shared with the 'Here to help u' team." at bounding box center [649, 592] width 33 height 16
checkbox input "true"
click at [1136, 668] on button "Submit" at bounding box center [1126, 662] width 60 height 33
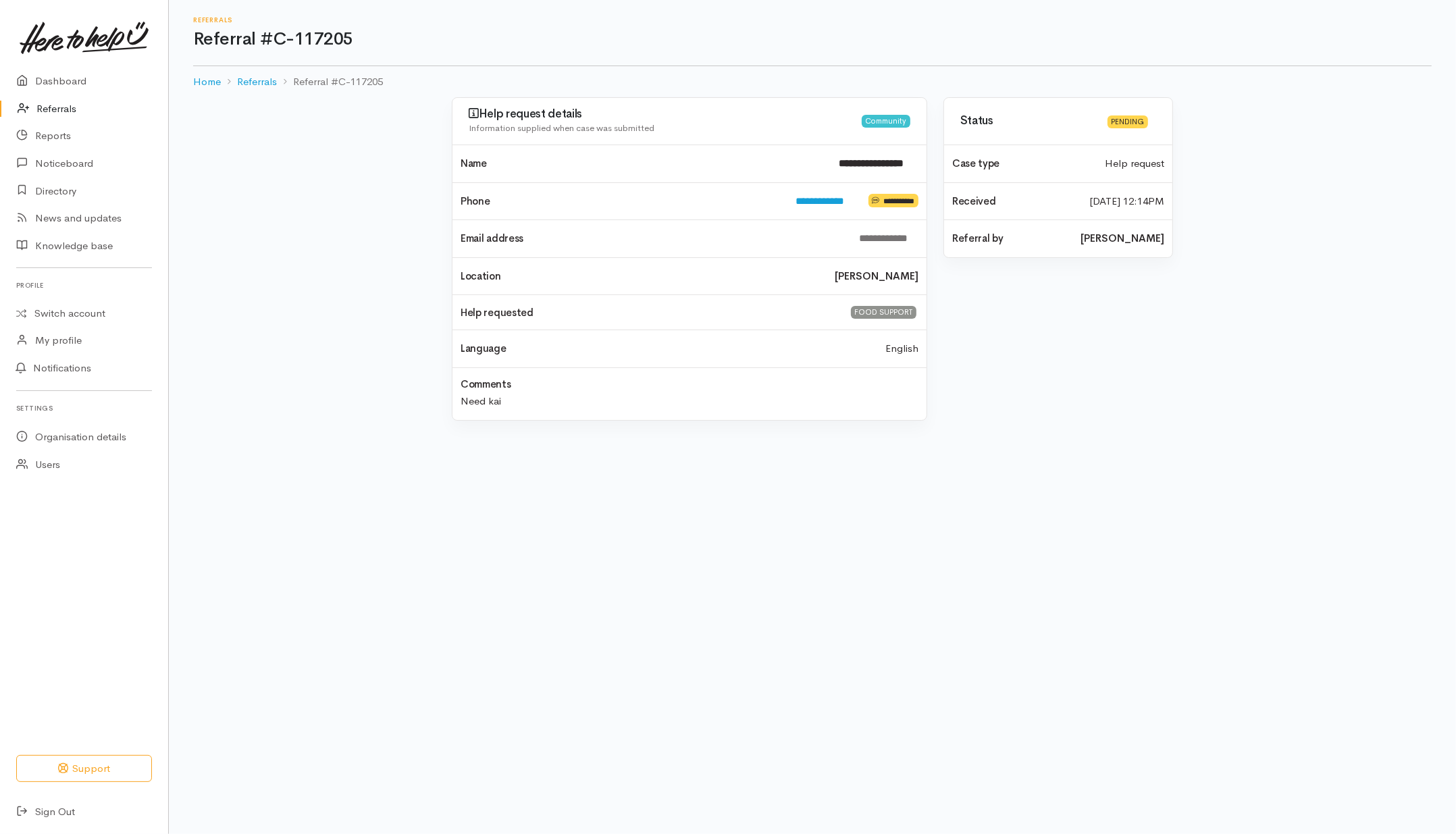
click at [61, 109] on link "Referrals" at bounding box center [84, 109] width 168 height 27
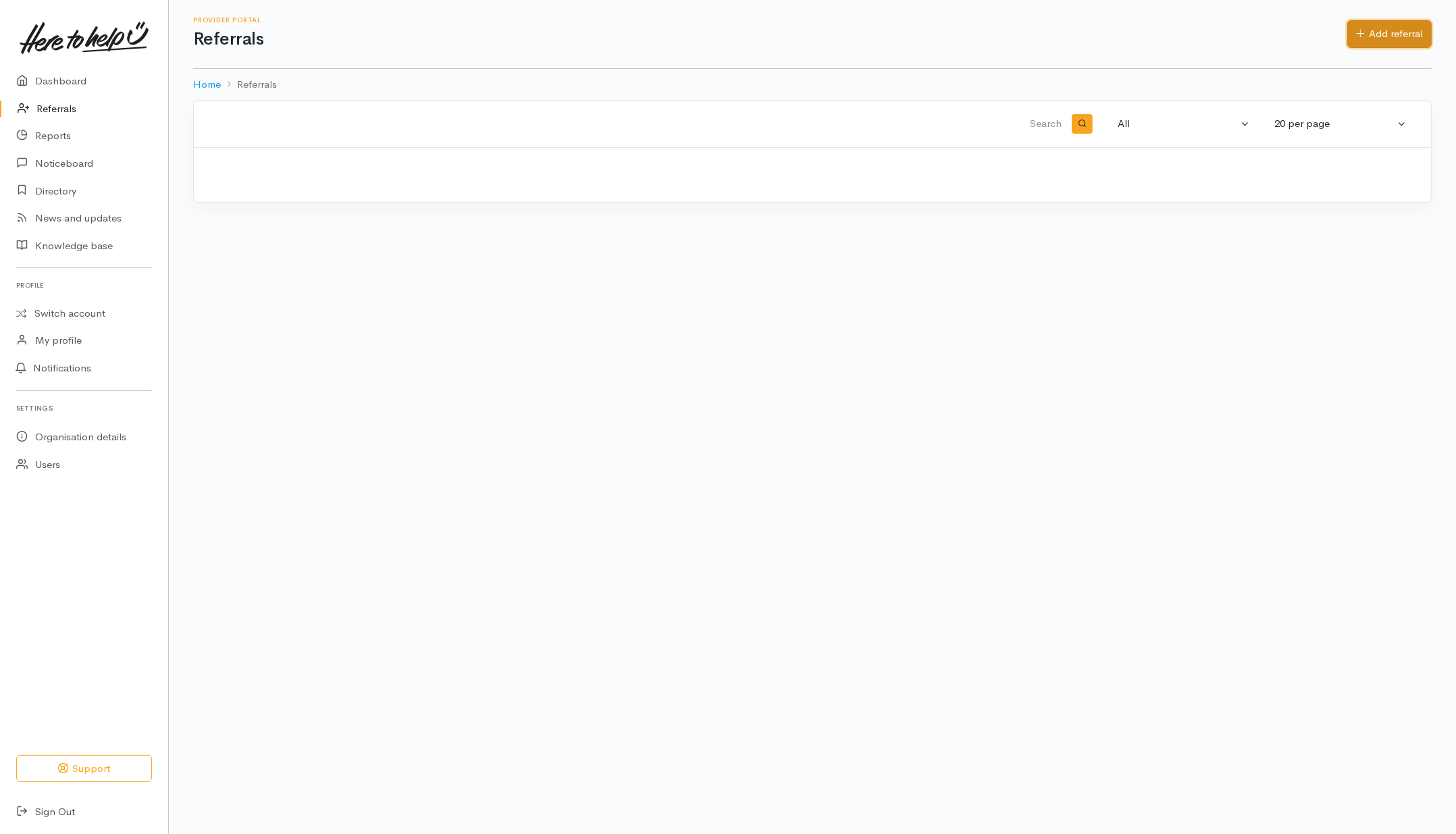
click at [1414, 44] on link "Add referral" at bounding box center [1389, 33] width 84 height 27
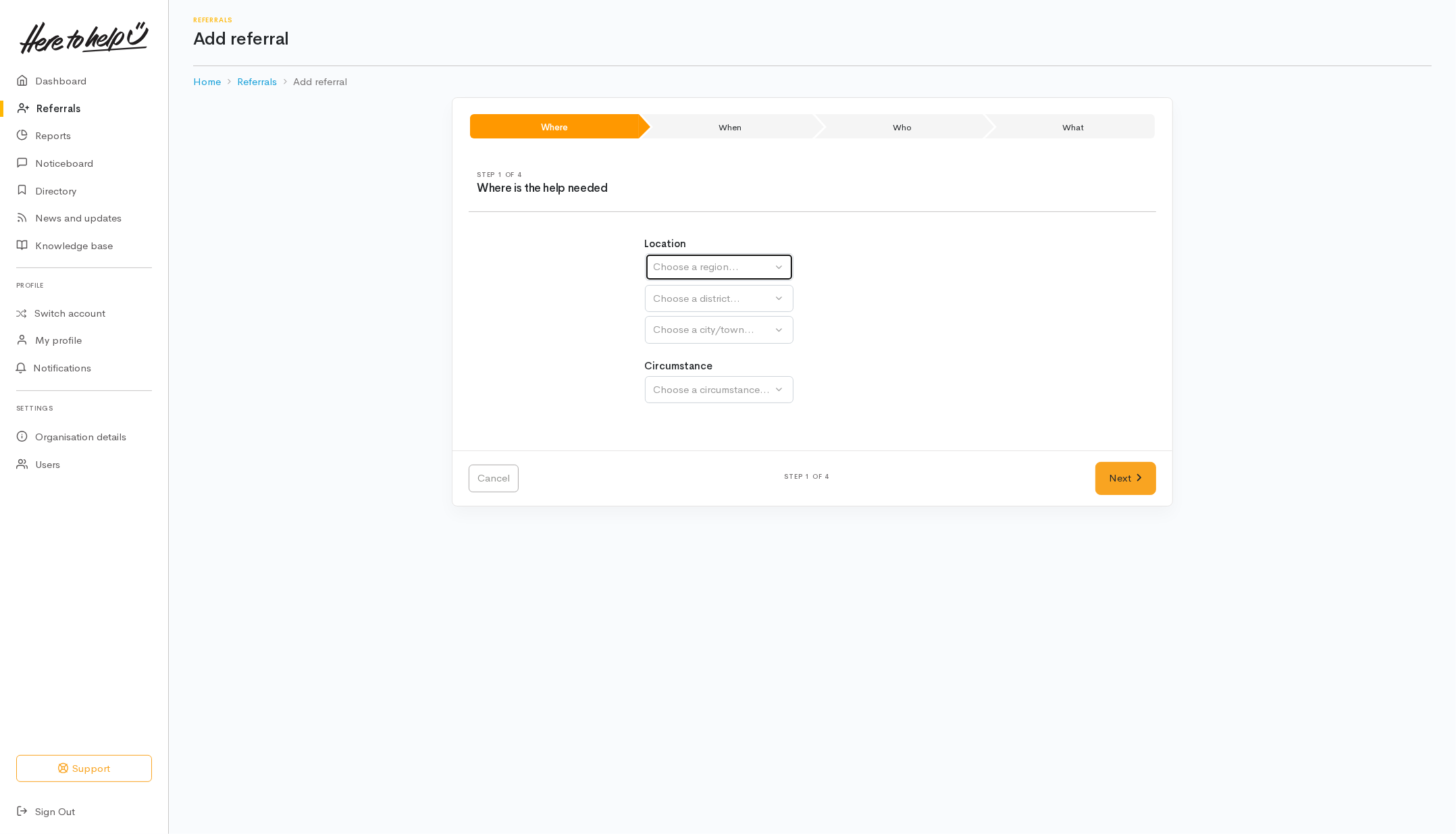
click at [714, 271] on div "Choose a region..." at bounding box center [713, 266] width 119 height 16
click at [682, 356] on span "[GEOGRAPHIC_DATA]" at bounding box center [715, 351] width 107 height 16
select select "3"
select select
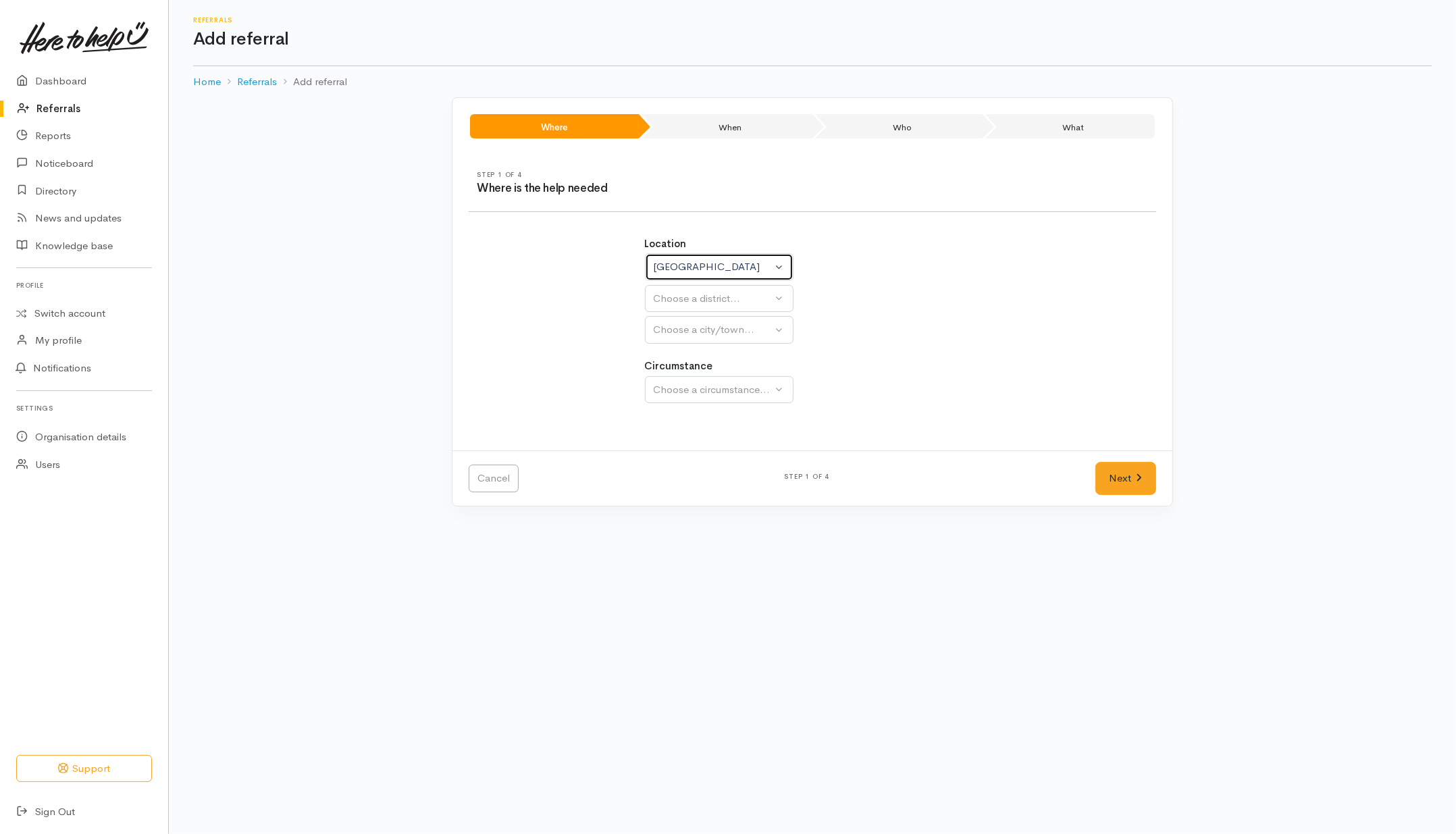
select select
click at [700, 301] on div "Choose a district..." at bounding box center [748, 298] width 189 height 16
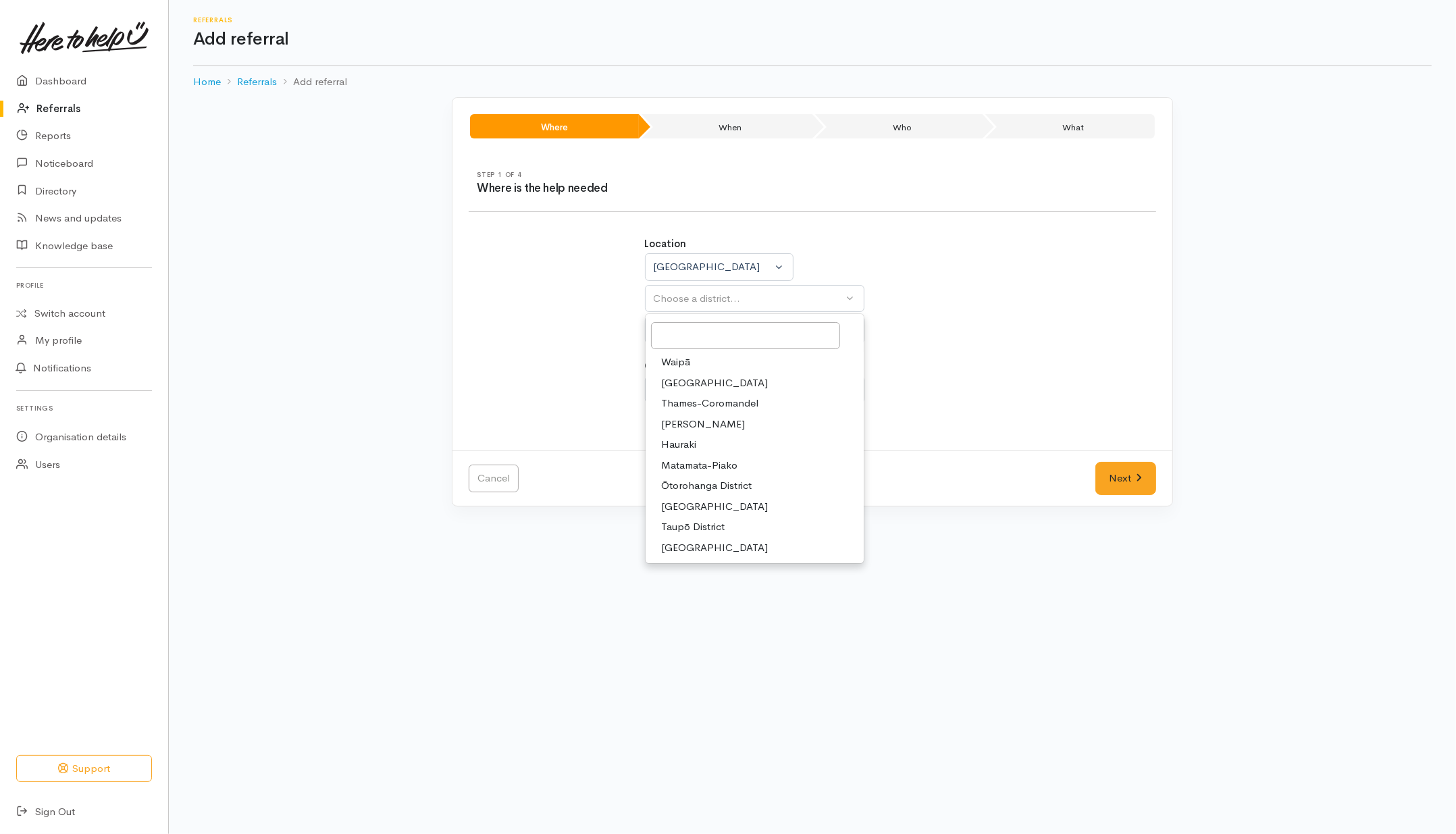
drag, startPoint x: 697, startPoint y: 383, endPoint x: 722, endPoint y: 356, distance: 36.8
click at [698, 383] on span "Waikato District" at bounding box center [715, 383] width 107 height 16
select select "2"
select select
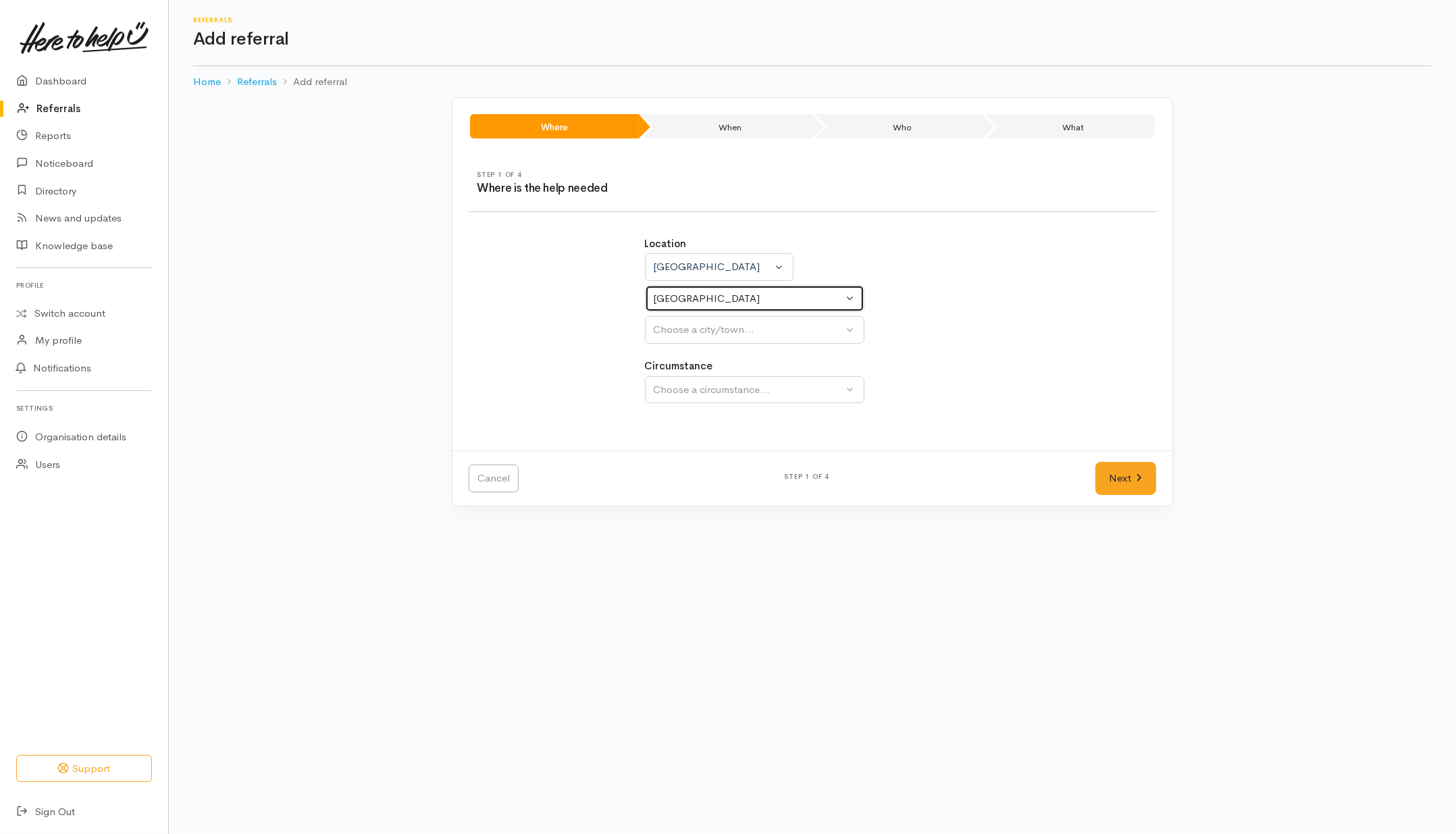
click at [737, 298] on div "Waikato District" at bounding box center [748, 298] width 189 height 16
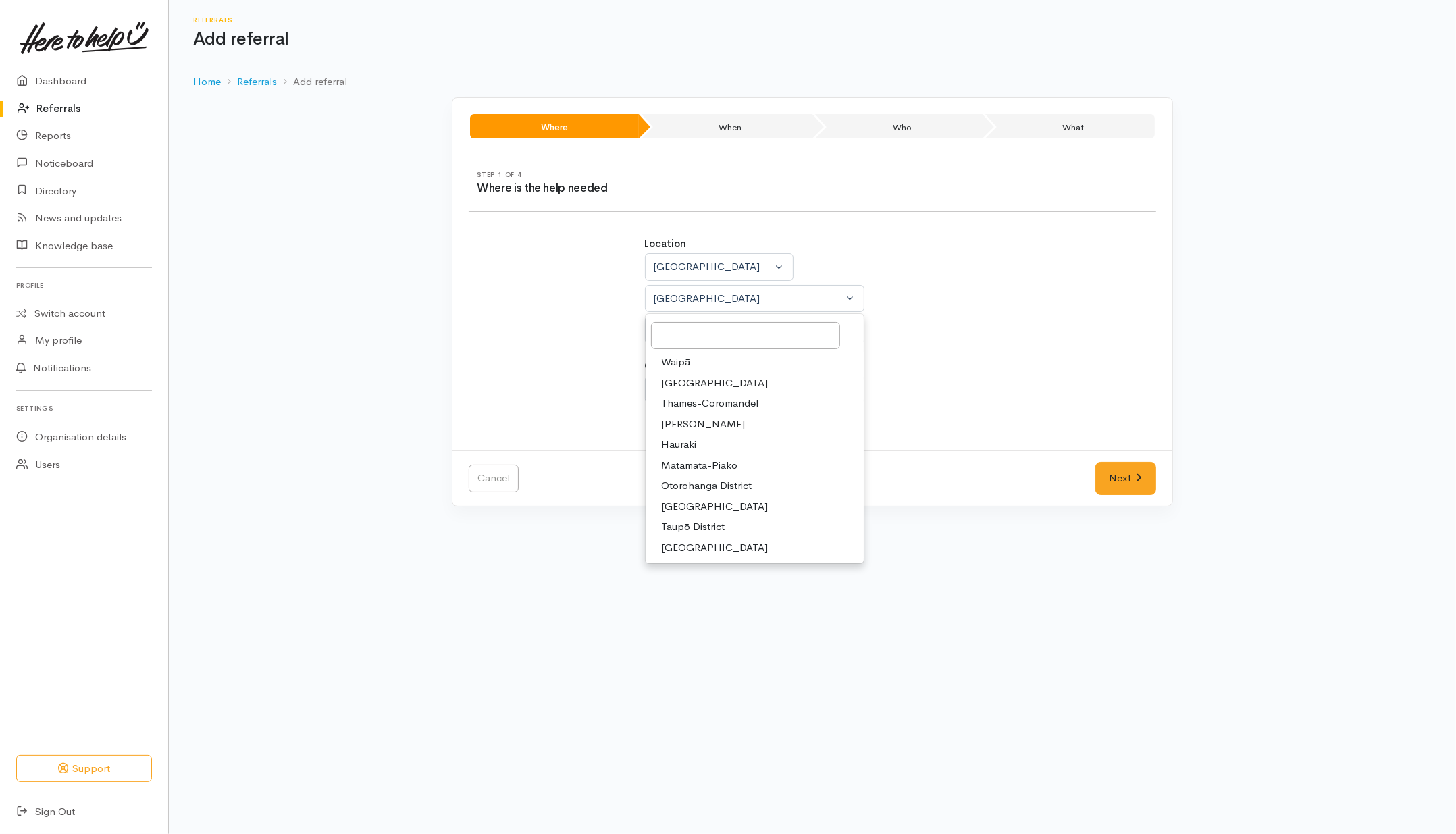
click at [682, 423] on span "[PERSON_NAME]" at bounding box center [703, 424] width 84 height 16
select select "4"
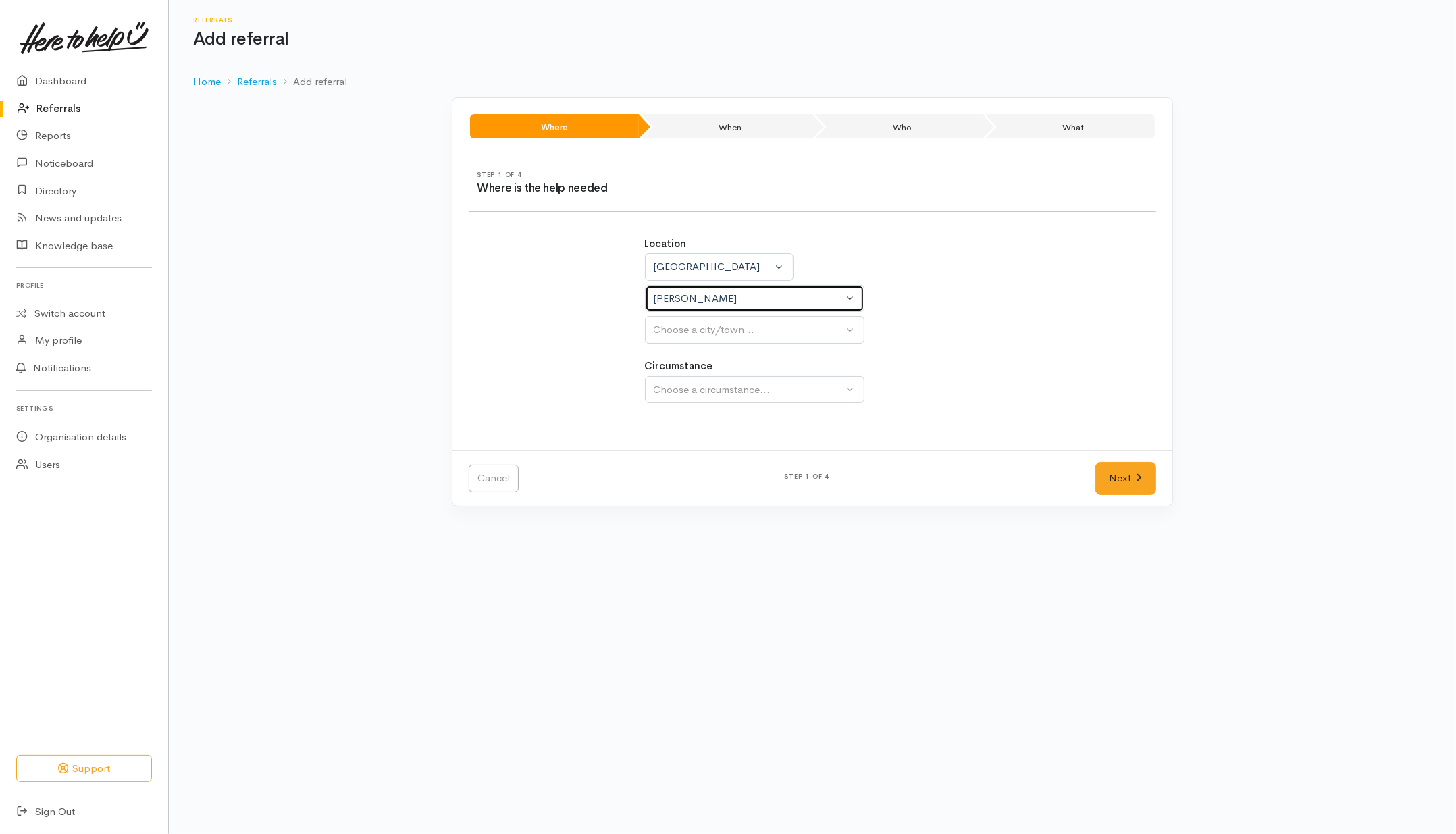
select select
click at [738, 326] on div "Choose a city/town..." at bounding box center [748, 329] width 189 height 16
click at [690, 396] on span "[PERSON_NAME]" at bounding box center [703, 394] width 84 height 16
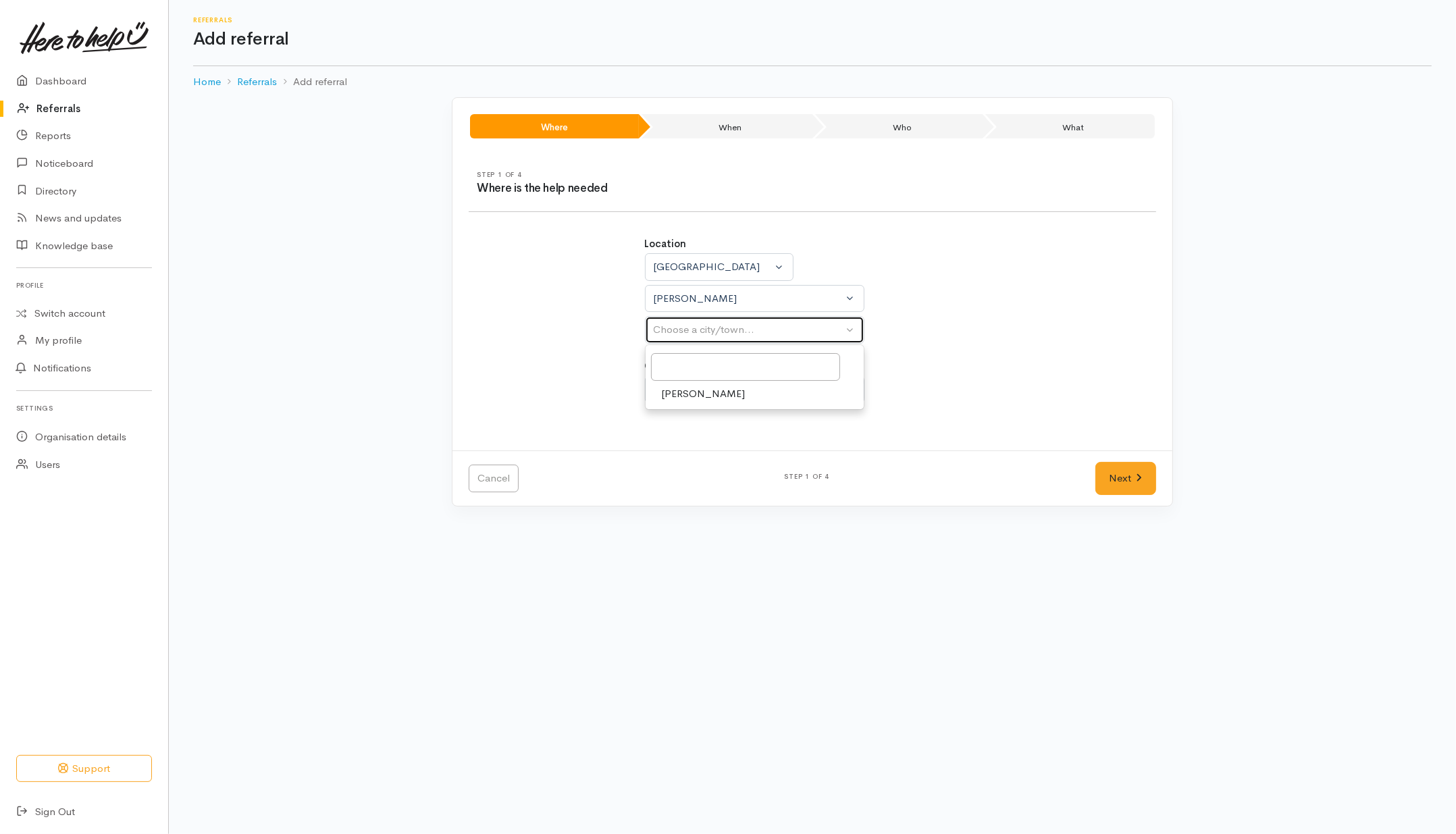
select select "1"
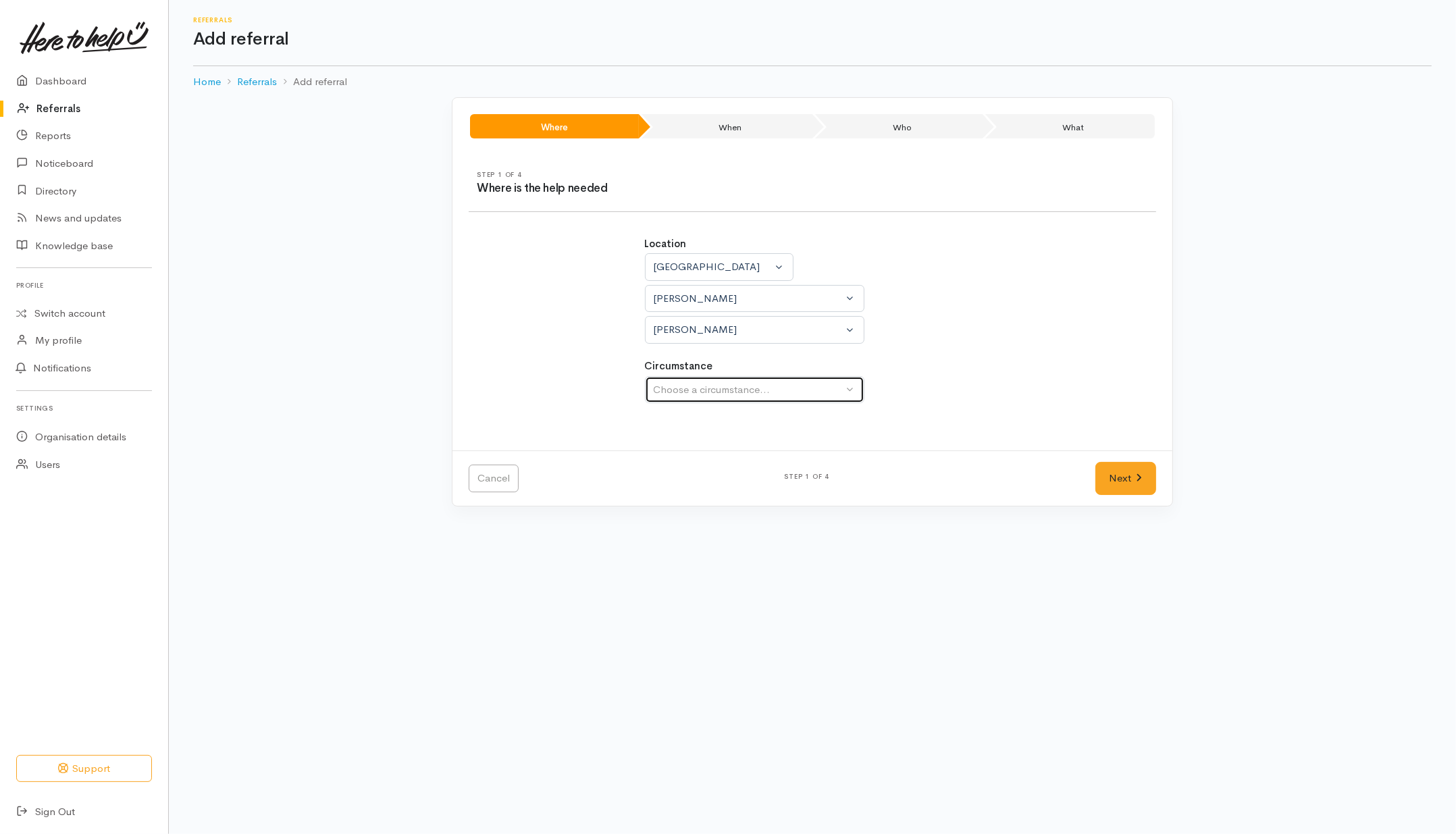
click at [700, 376] on button "Choose a circumstance..." at bounding box center [754, 389] width 220 height 27
click at [1038, 430] on div "Location Auckland Waikato Bay of Plenty Waikato Auckland Waikato Bay of Plenty …" at bounding box center [812, 326] width 704 height 214
click at [791, 386] on div "Choose a circumstance..." at bounding box center [748, 389] width 189 height 16
click at [697, 457] on span "Community" at bounding box center [687, 453] width 51 height 16
select select "2"
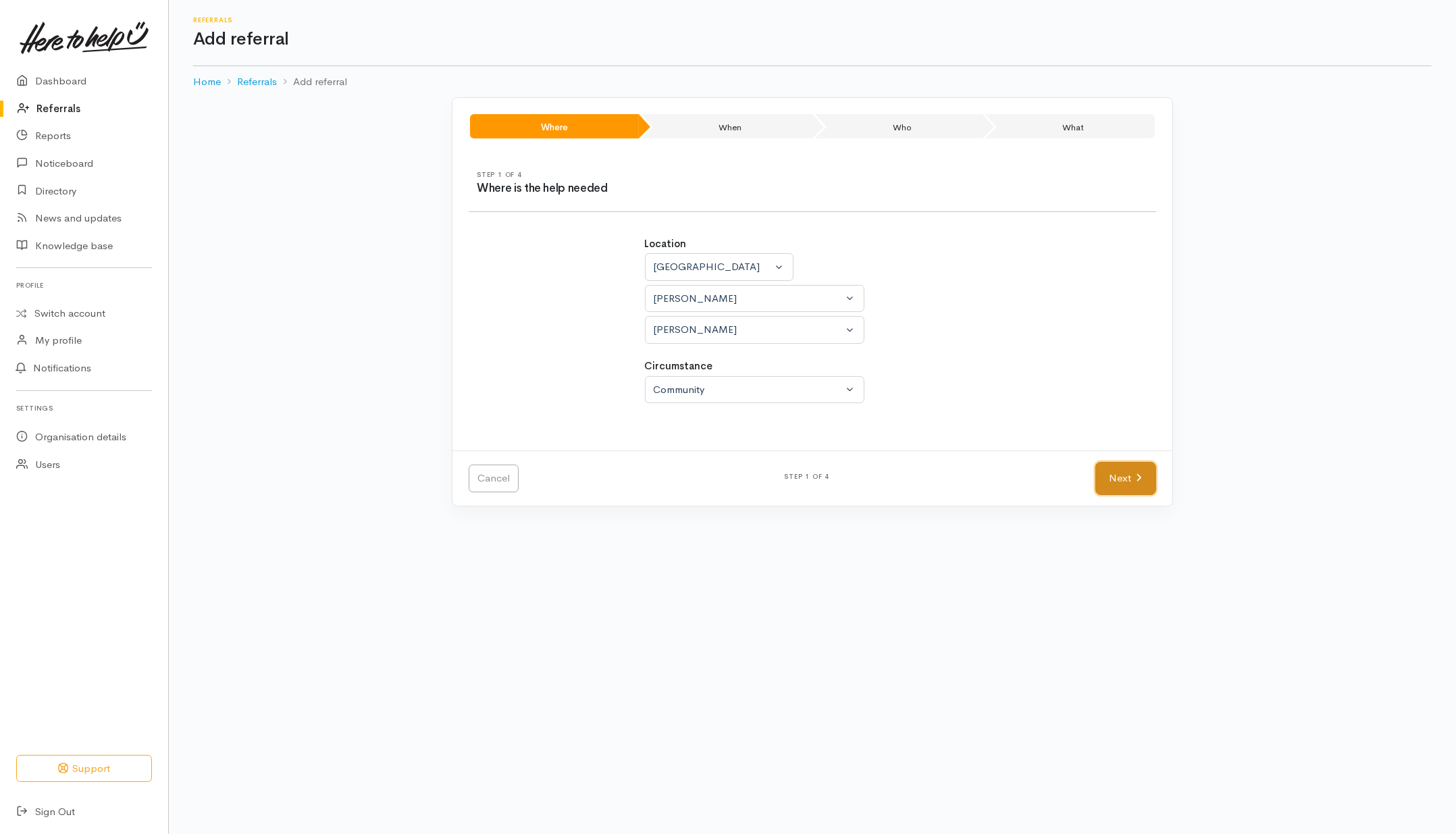
click at [1138, 486] on link "Next" at bounding box center [1126, 478] width 61 height 33
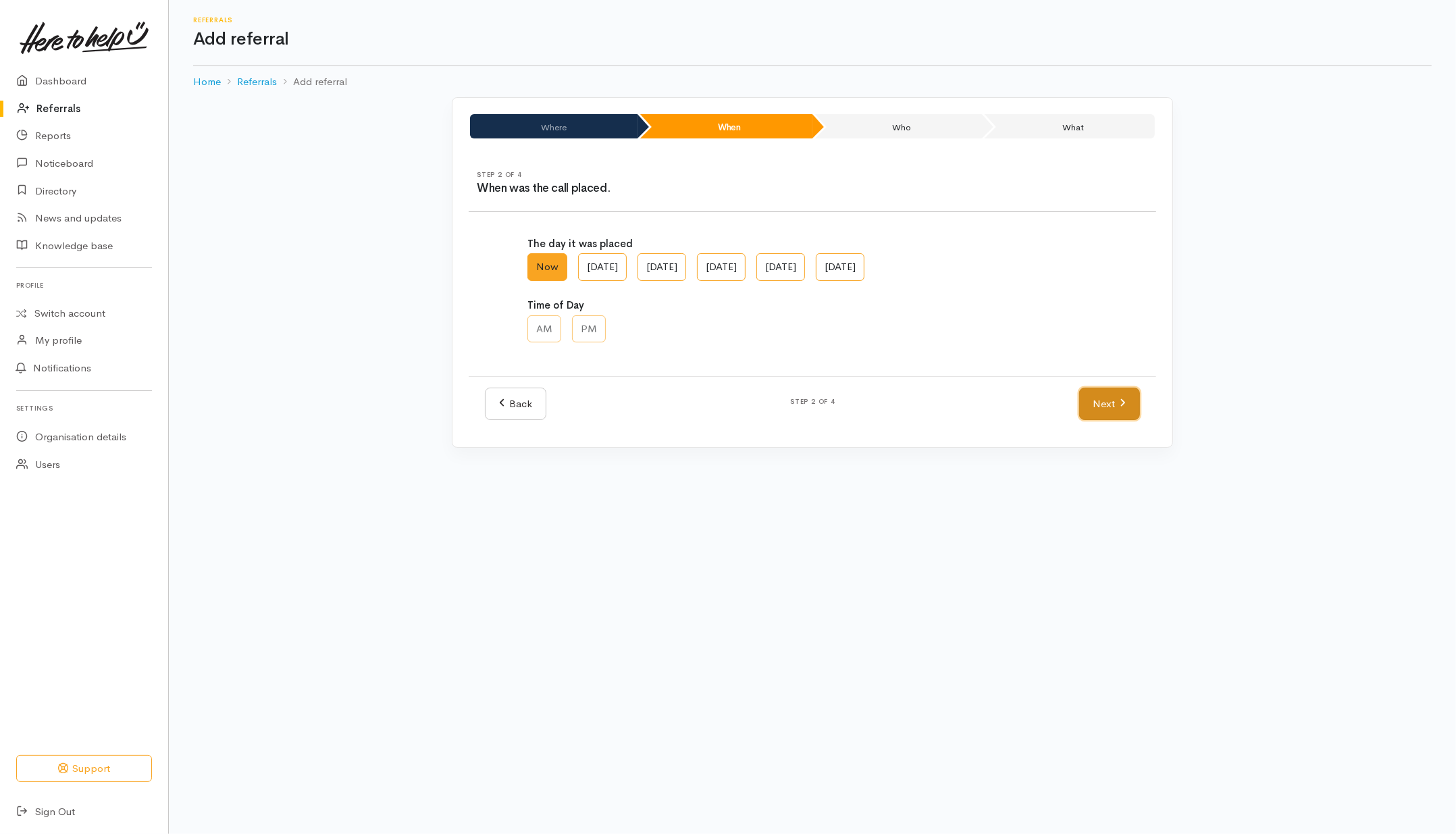
click at [1096, 404] on link "Next" at bounding box center [1110, 404] width 61 height 33
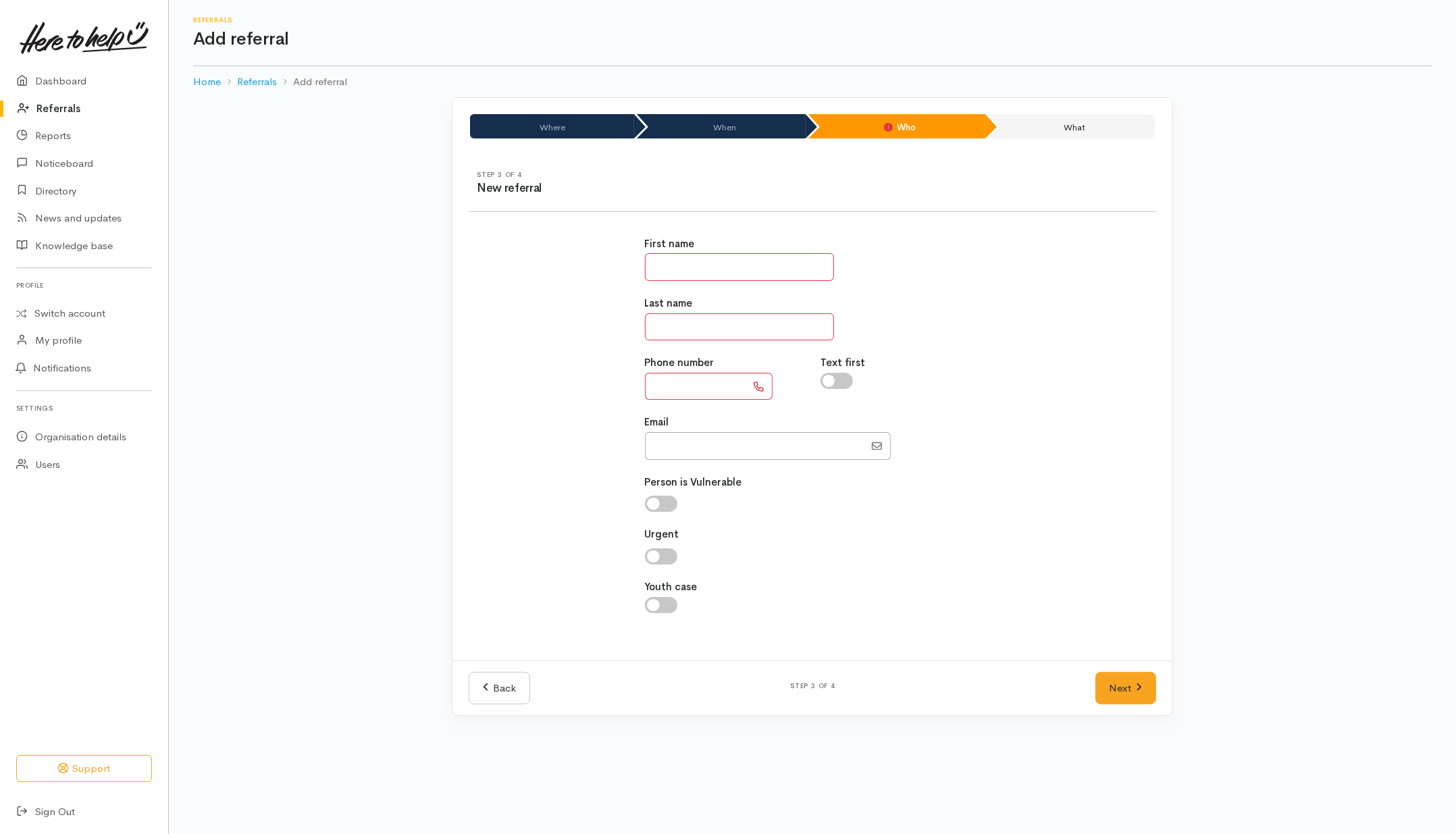
drag, startPoint x: 685, startPoint y: 264, endPoint x: 674, endPoint y: 268, distance: 11.7
click at [685, 262] on input "text" at bounding box center [739, 266] width 189 height 27
type input "*******"
type input "****"
drag, startPoint x: 677, startPoint y: 390, endPoint x: 696, endPoint y: 383, distance: 20.2
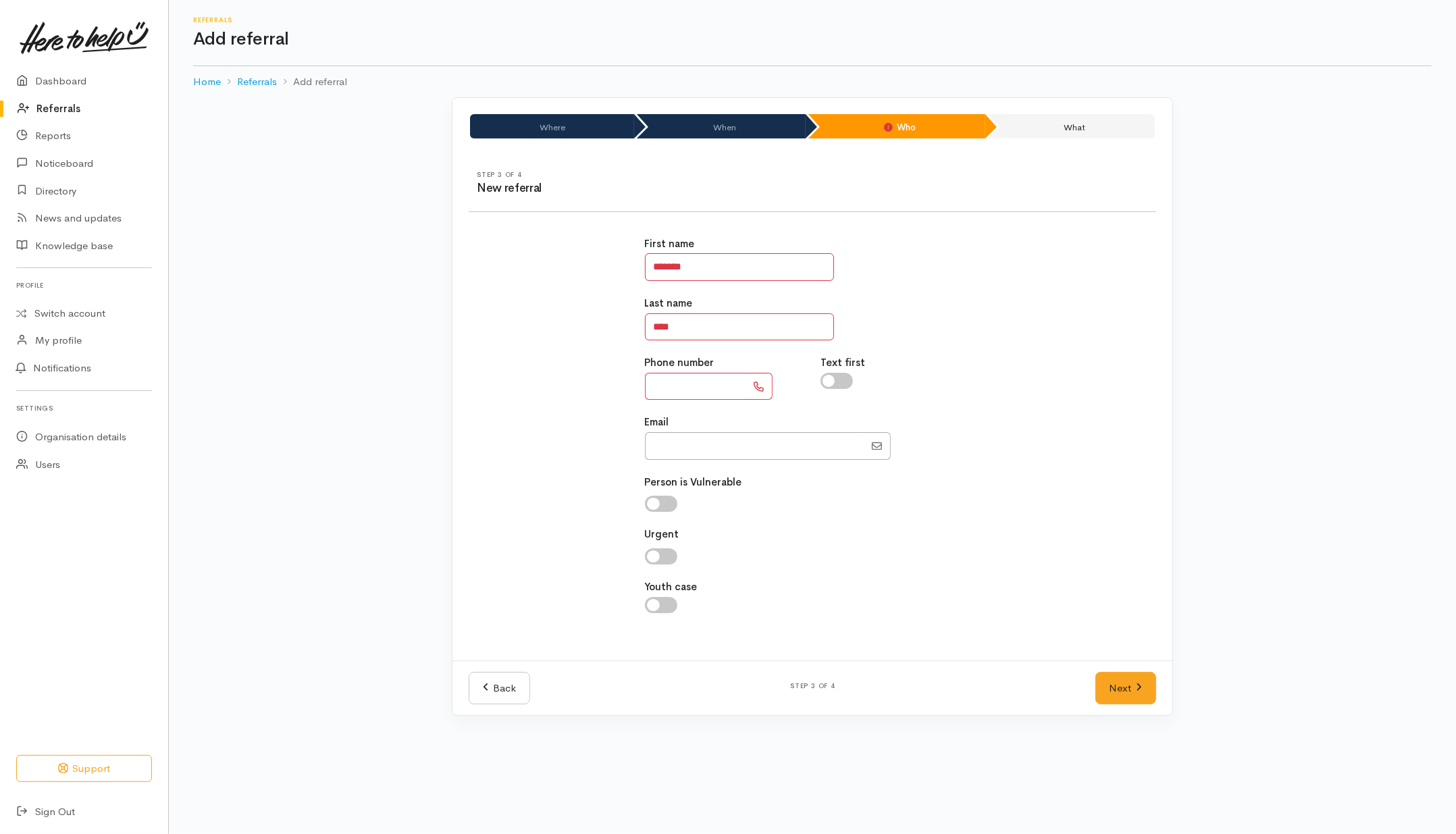
click at [682, 389] on input "text" at bounding box center [695, 386] width 101 height 27
type input "**********"
click at [953, 374] on div at bounding box center [901, 381] width 160 height 16
click at [850, 373] on div "Text first" at bounding box center [901, 377] width 176 height 44
click at [843, 386] on input "checkbox" at bounding box center [837, 381] width 33 height 16
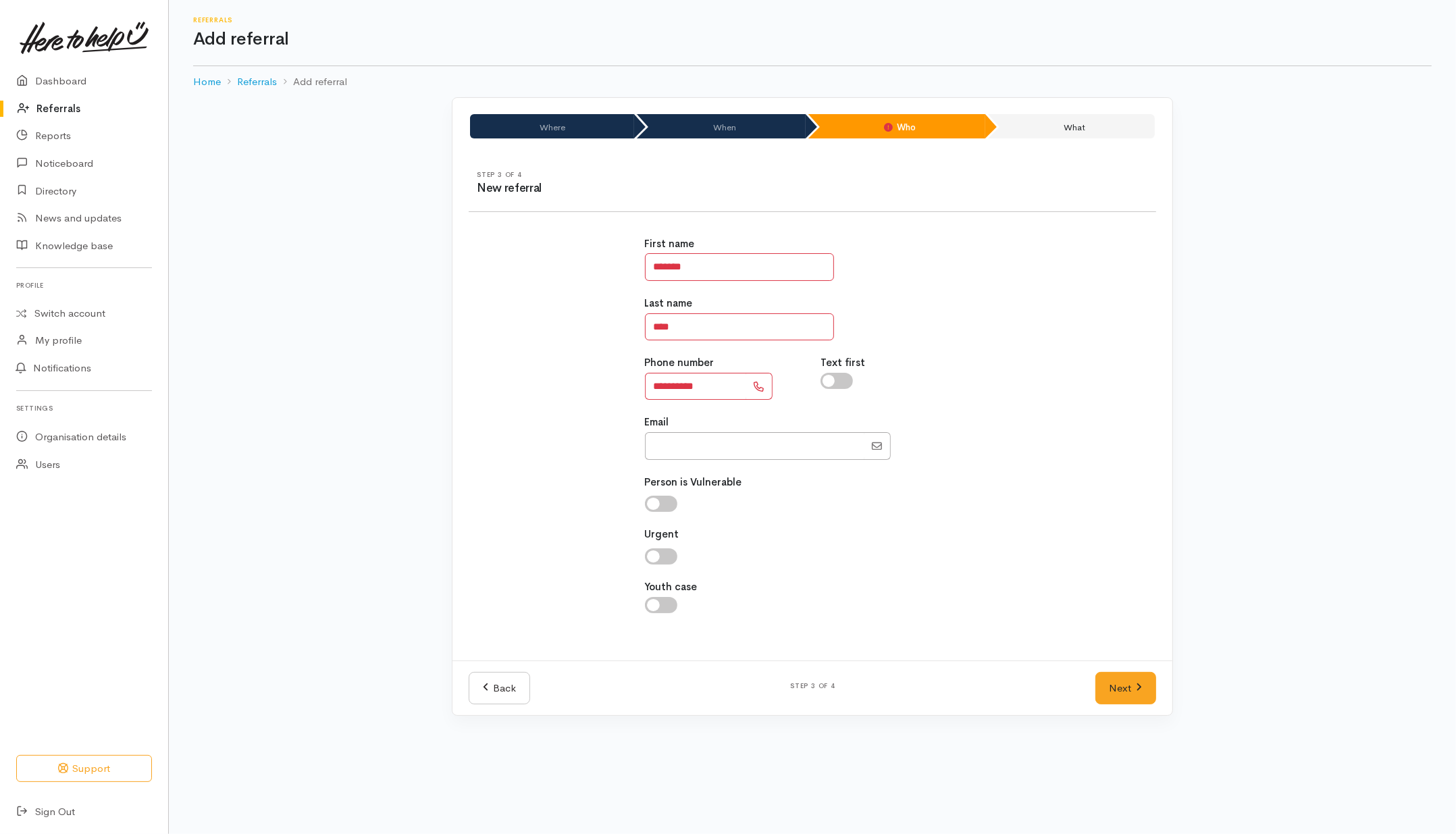
checkbox input "true"
click at [1120, 683] on link "Next" at bounding box center [1126, 688] width 61 height 33
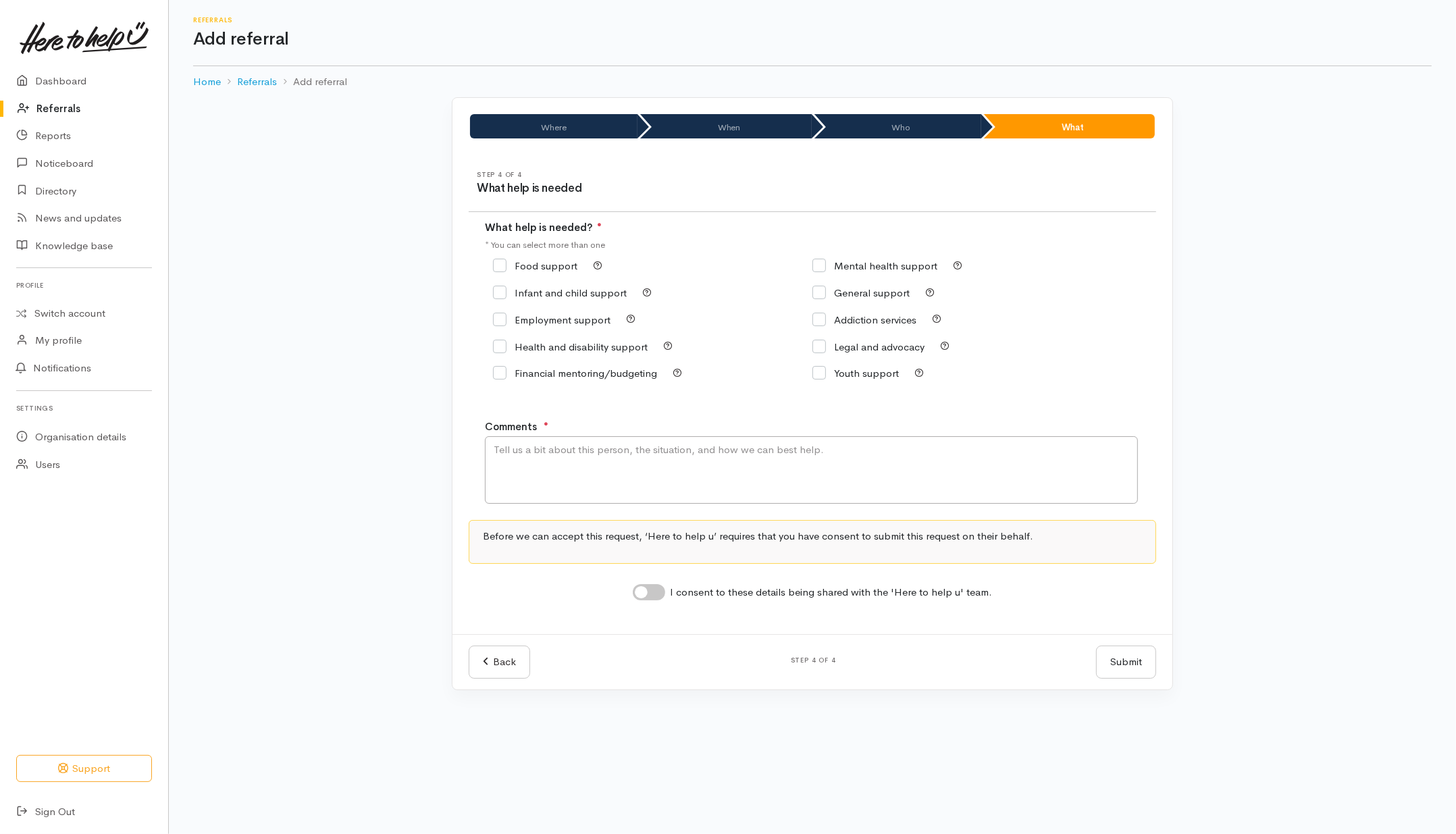
click at [560, 266] on input "Food support" at bounding box center [535, 266] width 84 height 10
checkbox input "true"
drag, startPoint x: 566, startPoint y: 454, endPoint x: 576, endPoint y: 452, distance: 10.2
click at [569, 454] on textarea "Comments" at bounding box center [811, 469] width 653 height 67
type textarea "Need kai"
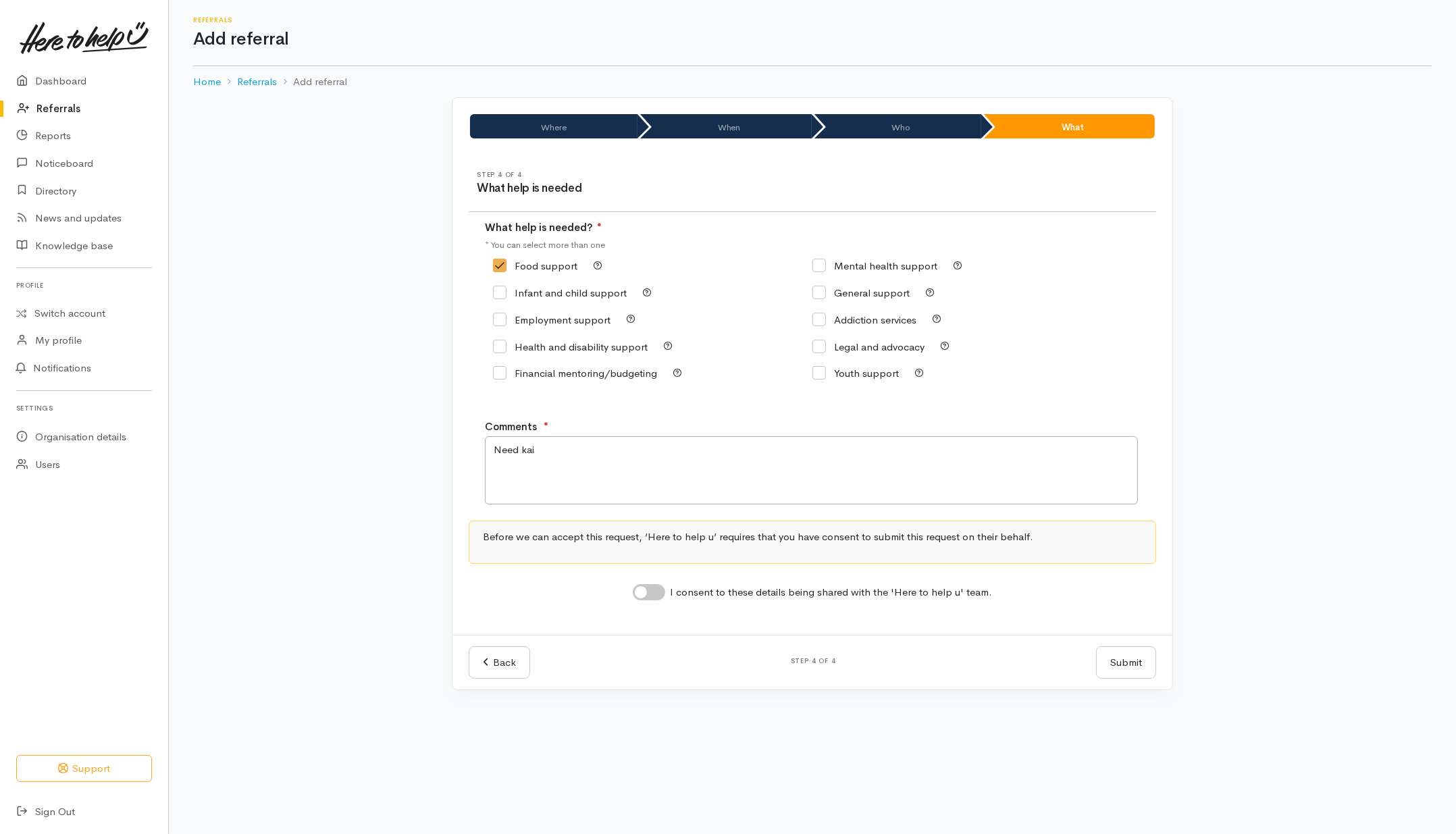
click at [660, 588] on input "I consent to these details being shared with the 'Here to help u' team." at bounding box center [649, 592] width 33 height 16
checkbox input "true"
click at [1138, 666] on button "Submit" at bounding box center [1126, 662] width 60 height 33
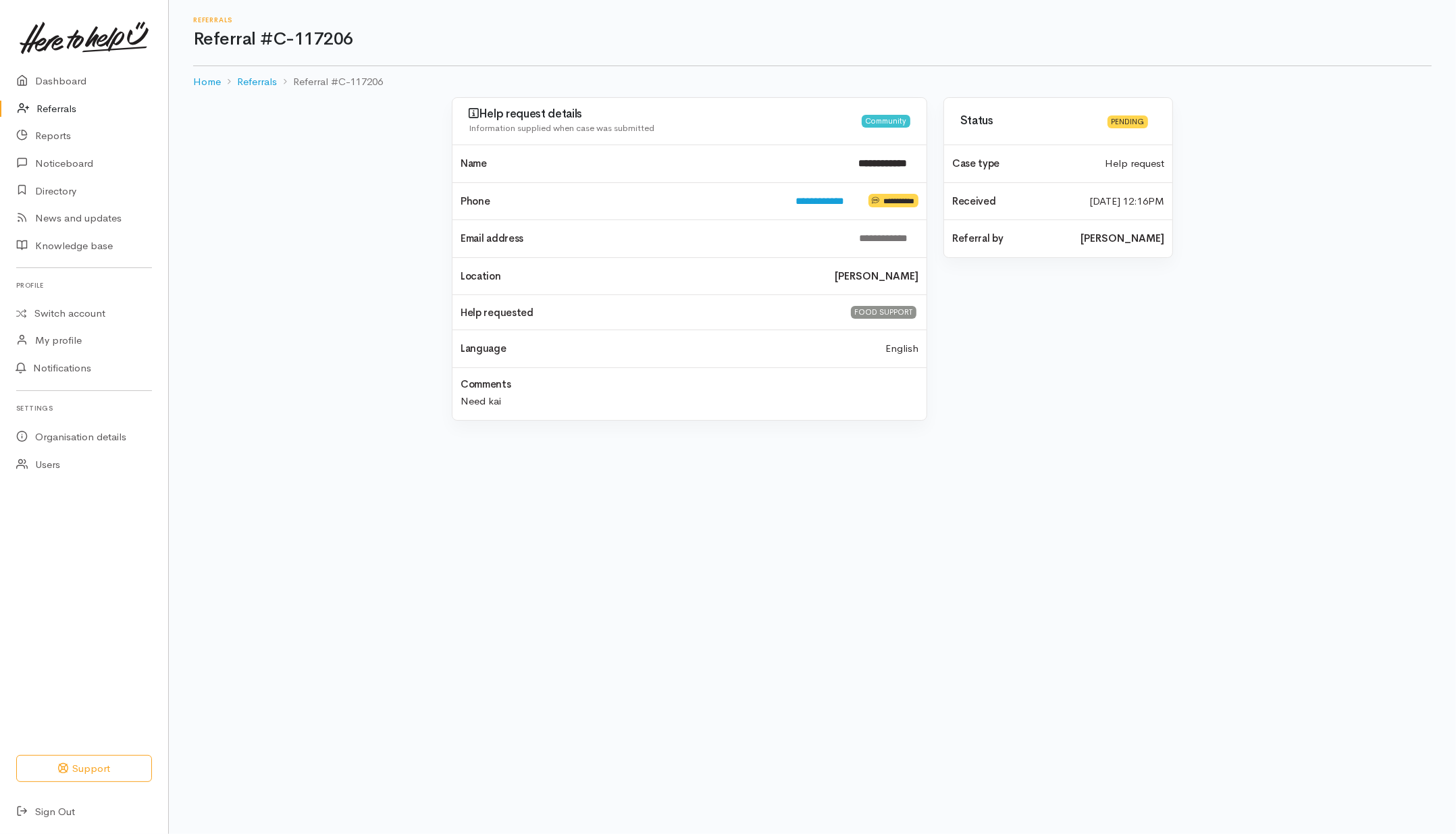
click at [281, 495] on body "Support Your 'Here to help u' liaison Your contact within the 'Here to help u' …" at bounding box center [728, 417] width 1456 height 834
click at [63, 98] on link "Referrals" at bounding box center [84, 109] width 168 height 27
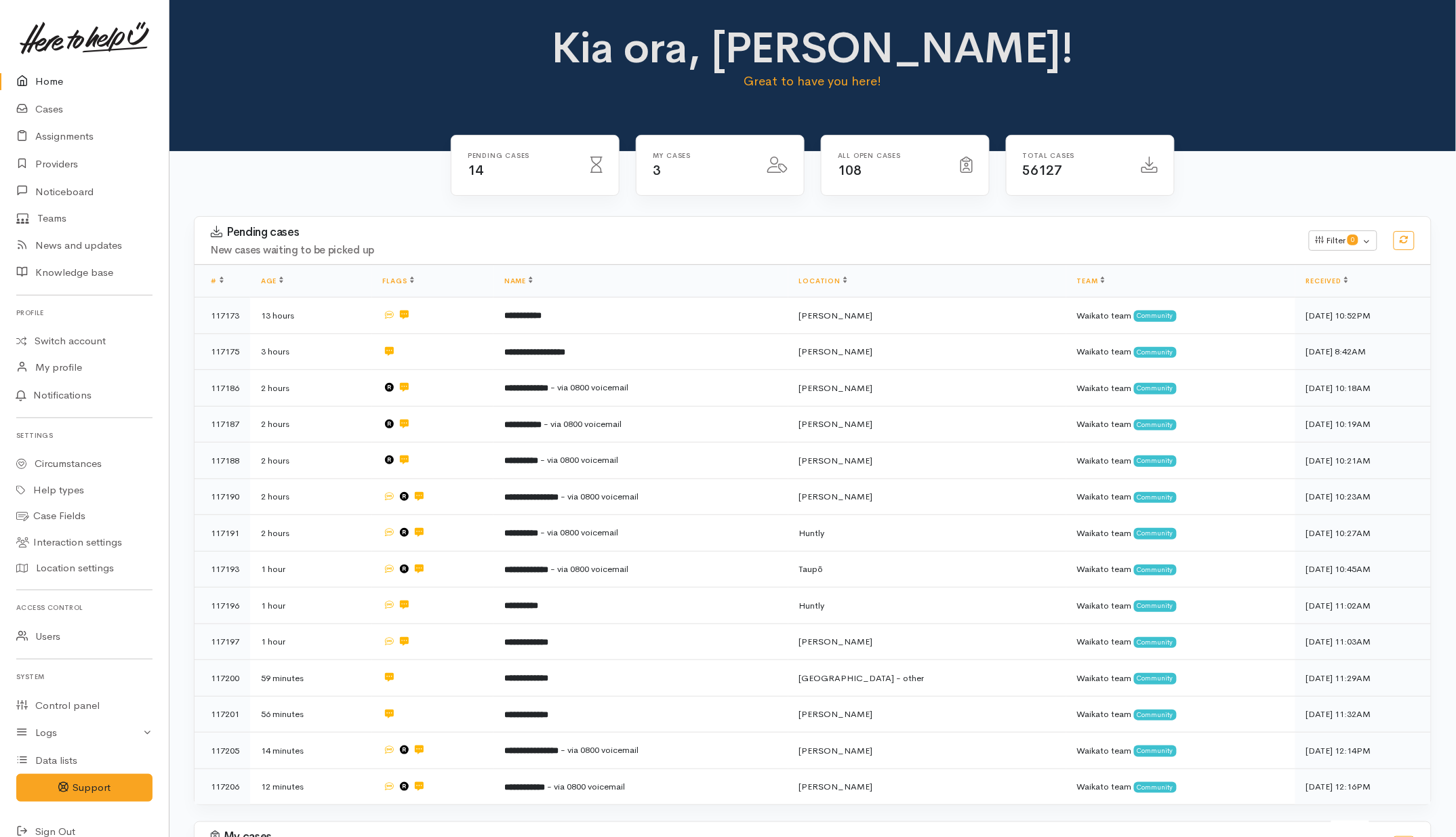
scroll to position [218, 0]
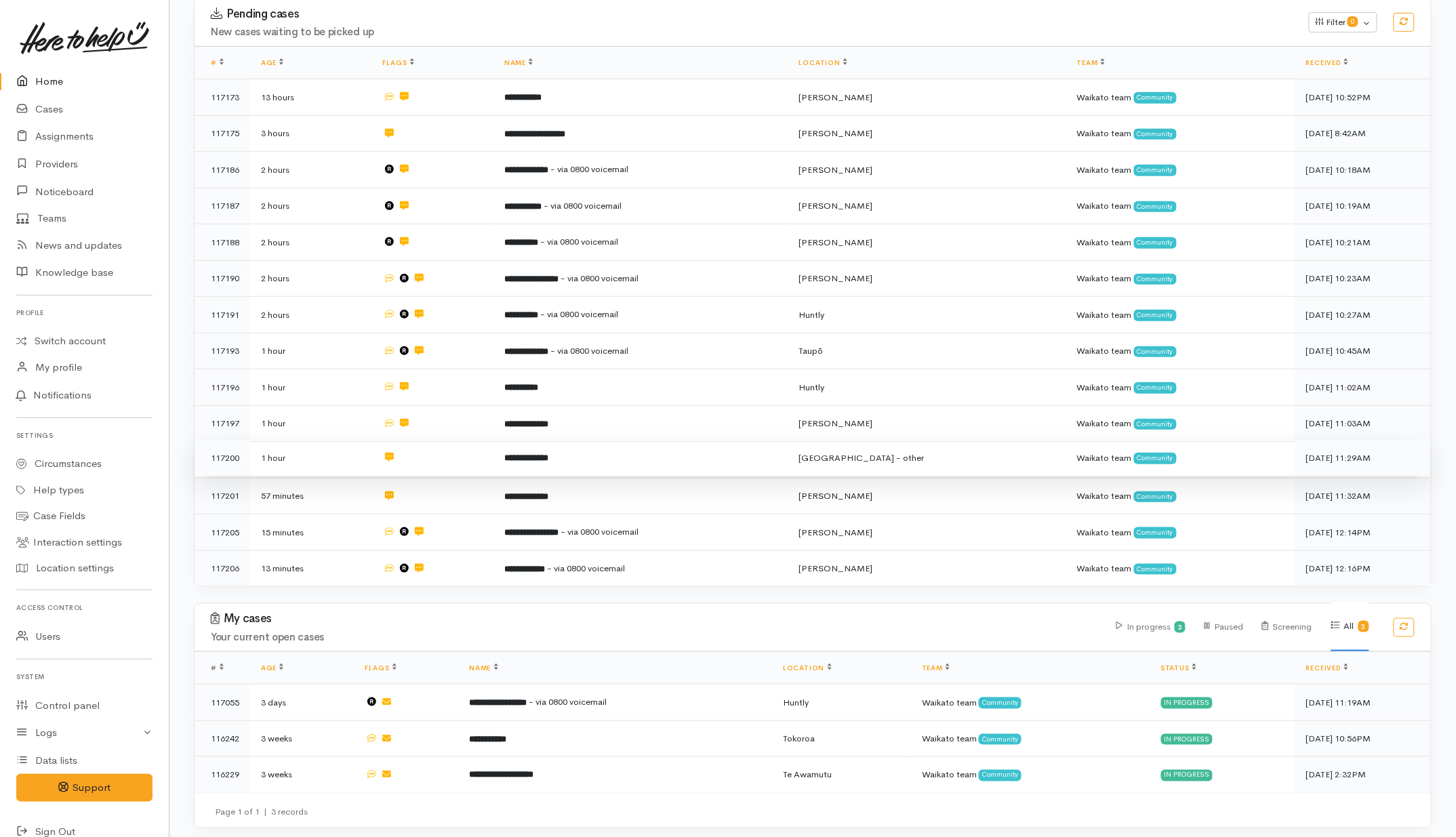
scroll to position [134, 0]
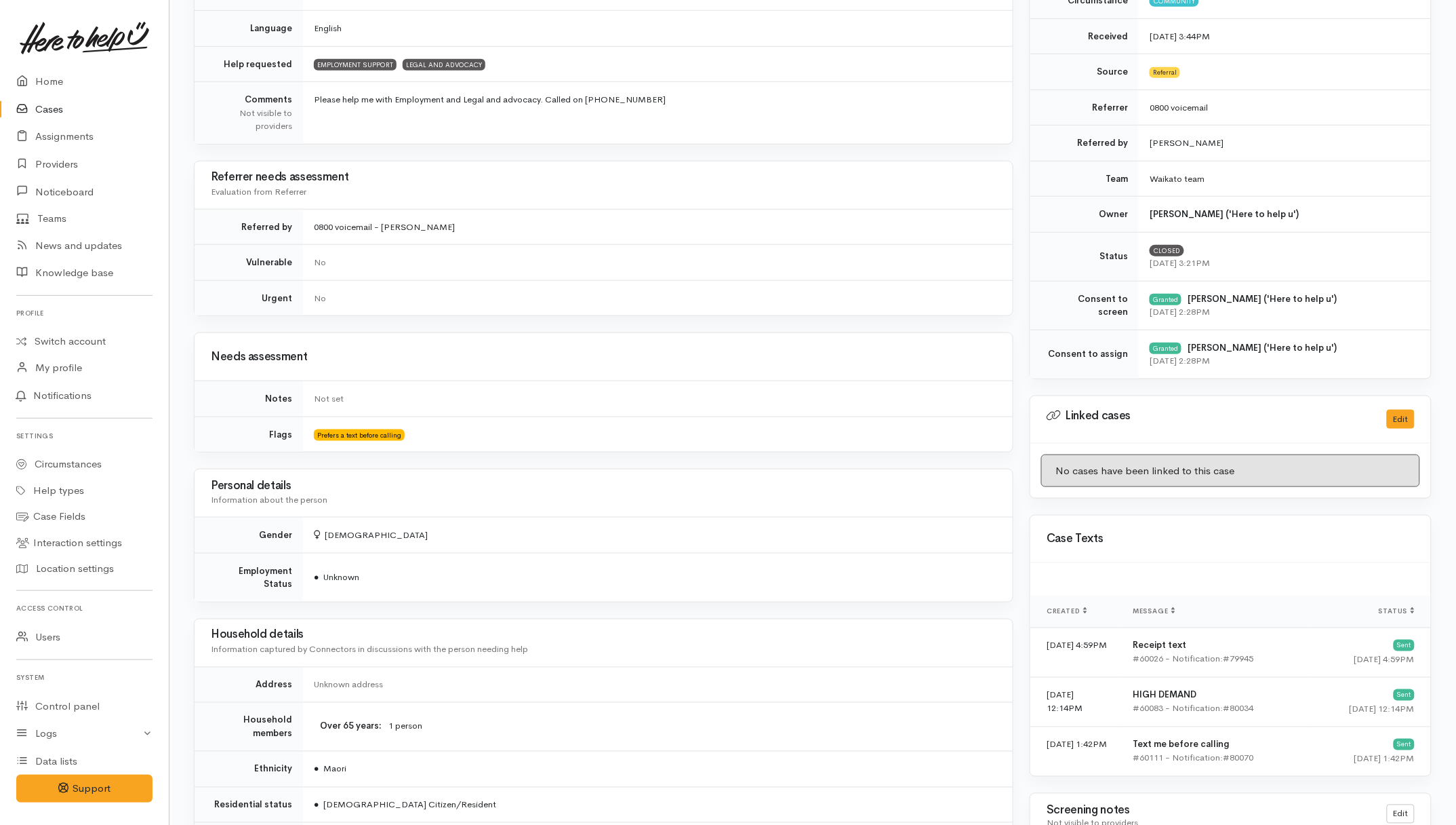
scroll to position [53, 0]
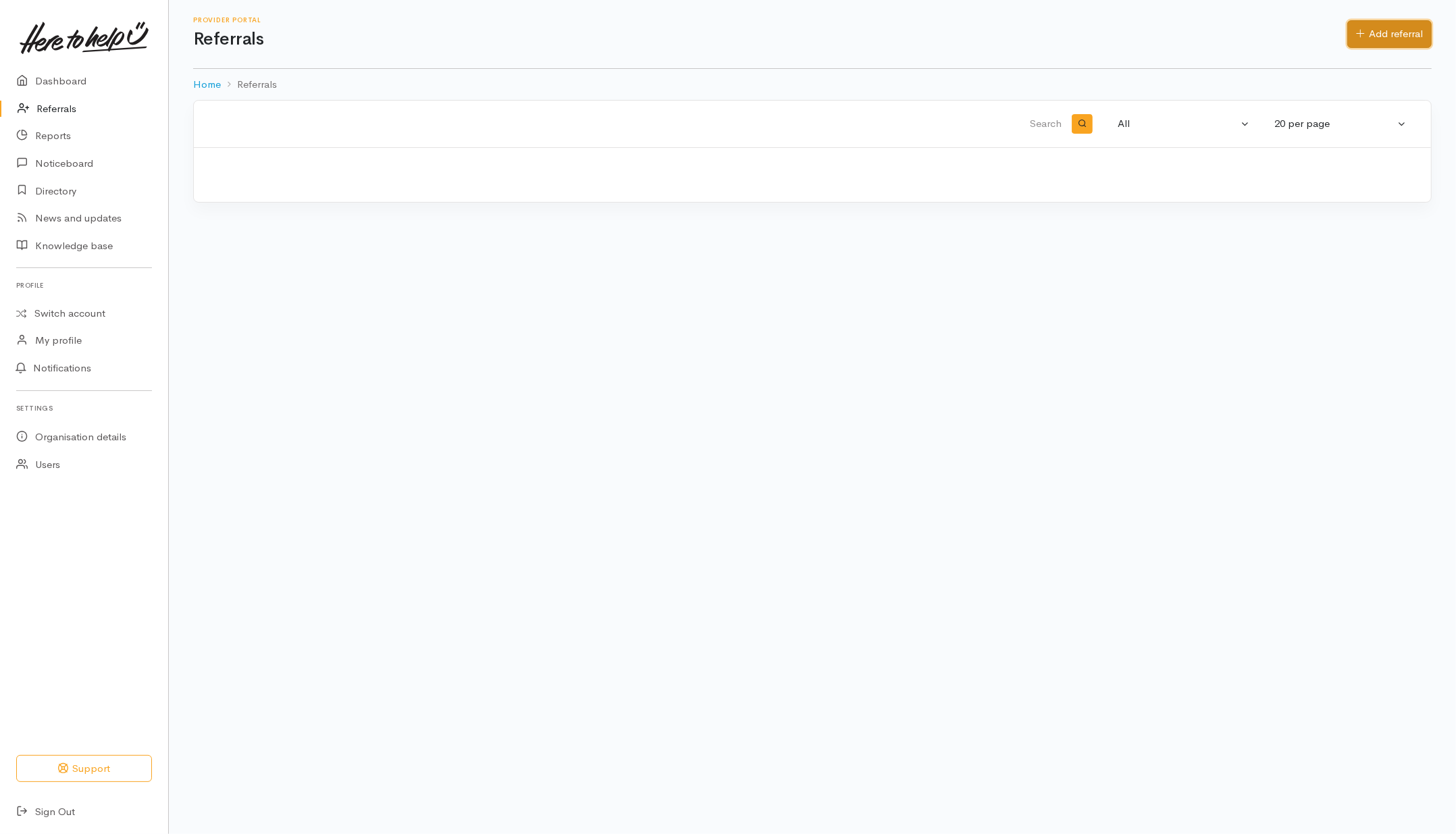
drag, startPoint x: 1392, startPoint y: 30, endPoint x: 1322, endPoint y: 50, distance: 72.8
click at [1389, 30] on link "Add referral" at bounding box center [1389, 33] width 84 height 27
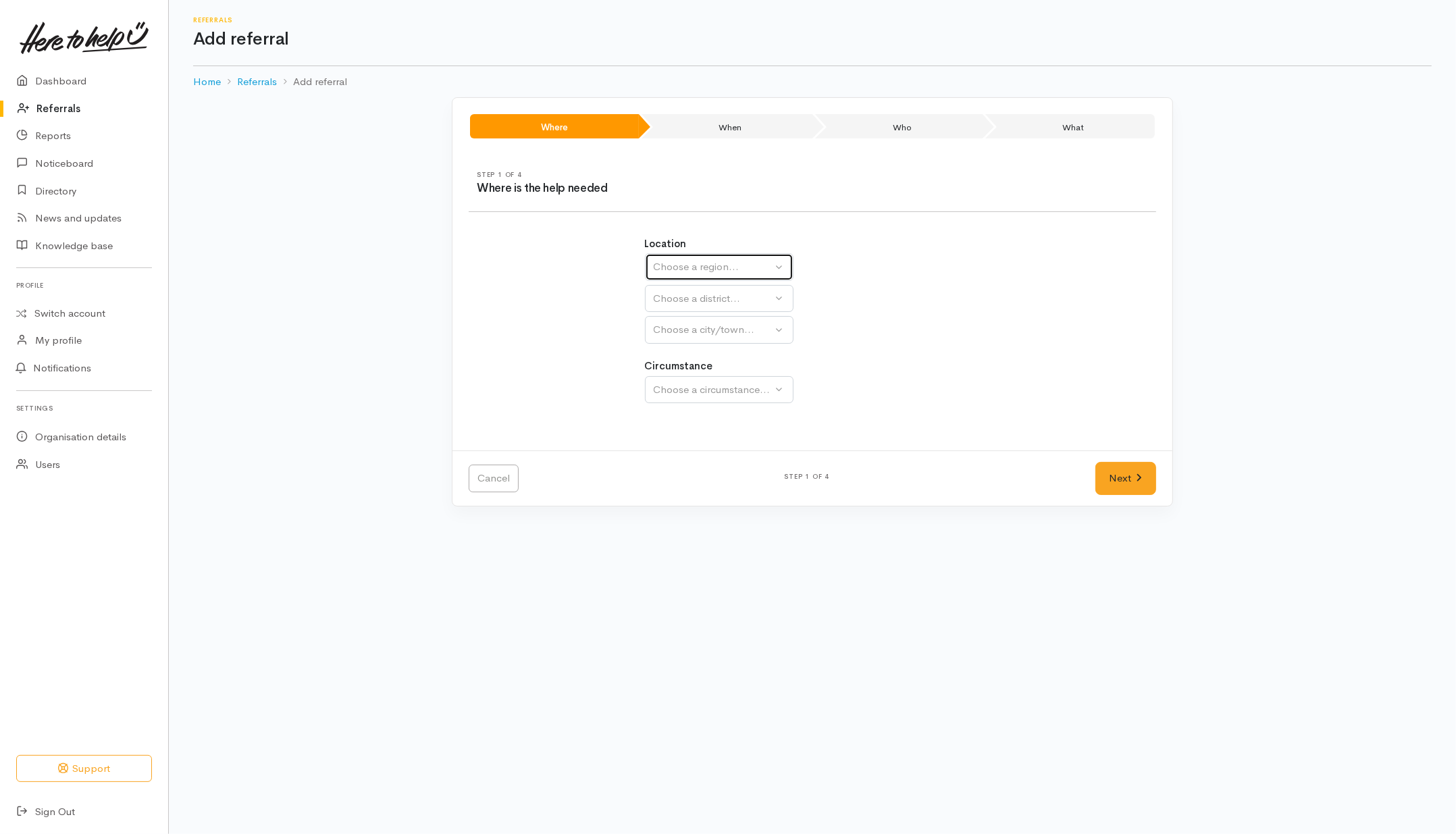
click at [728, 278] on button "Choose a region..." at bounding box center [719, 266] width 149 height 27
click at [684, 350] on span "Waikato" at bounding box center [715, 351] width 107 height 16
select select "3"
select select
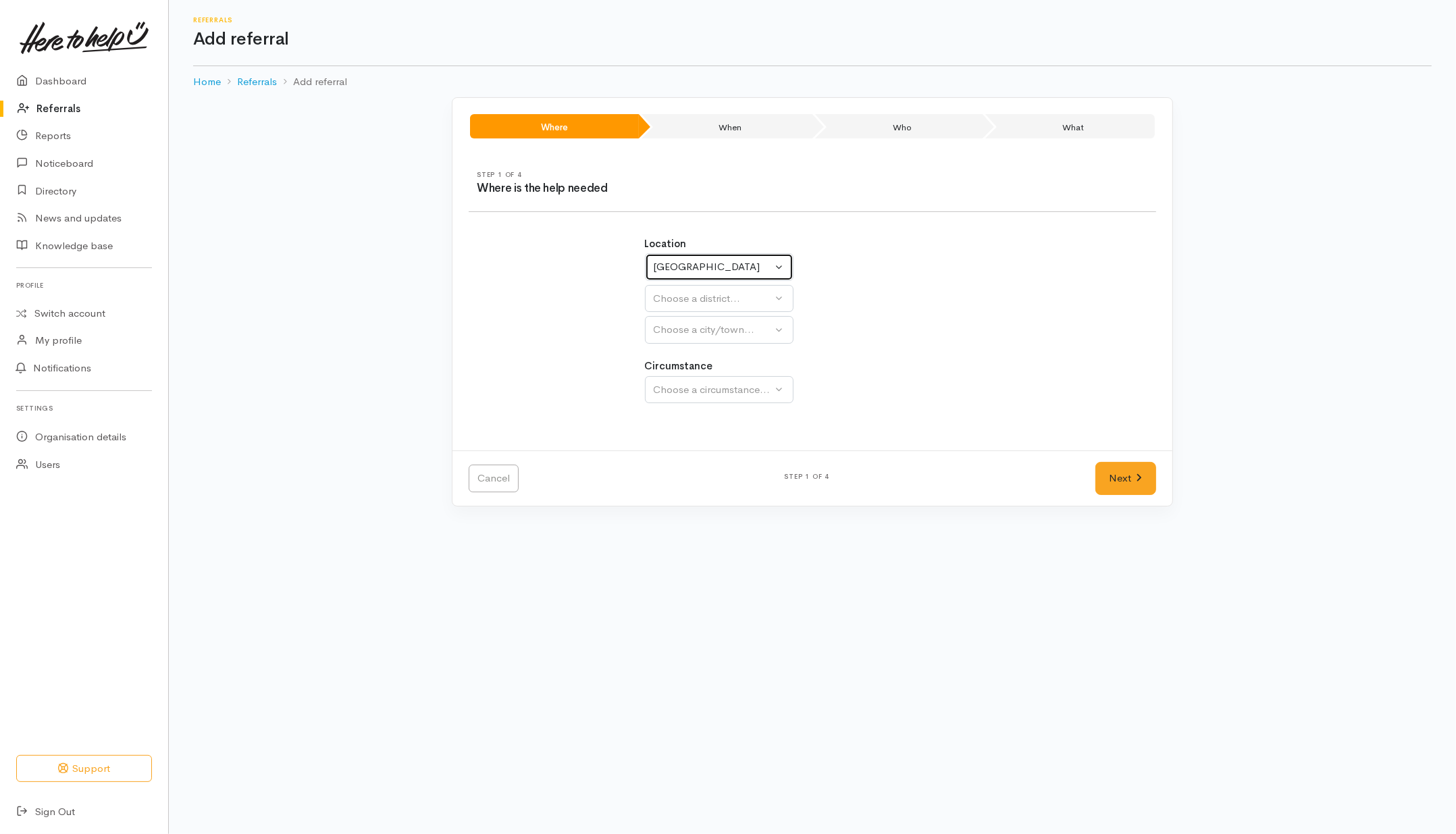
select select
click at [717, 295] on div "Choose a district..." at bounding box center [748, 298] width 189 height 16
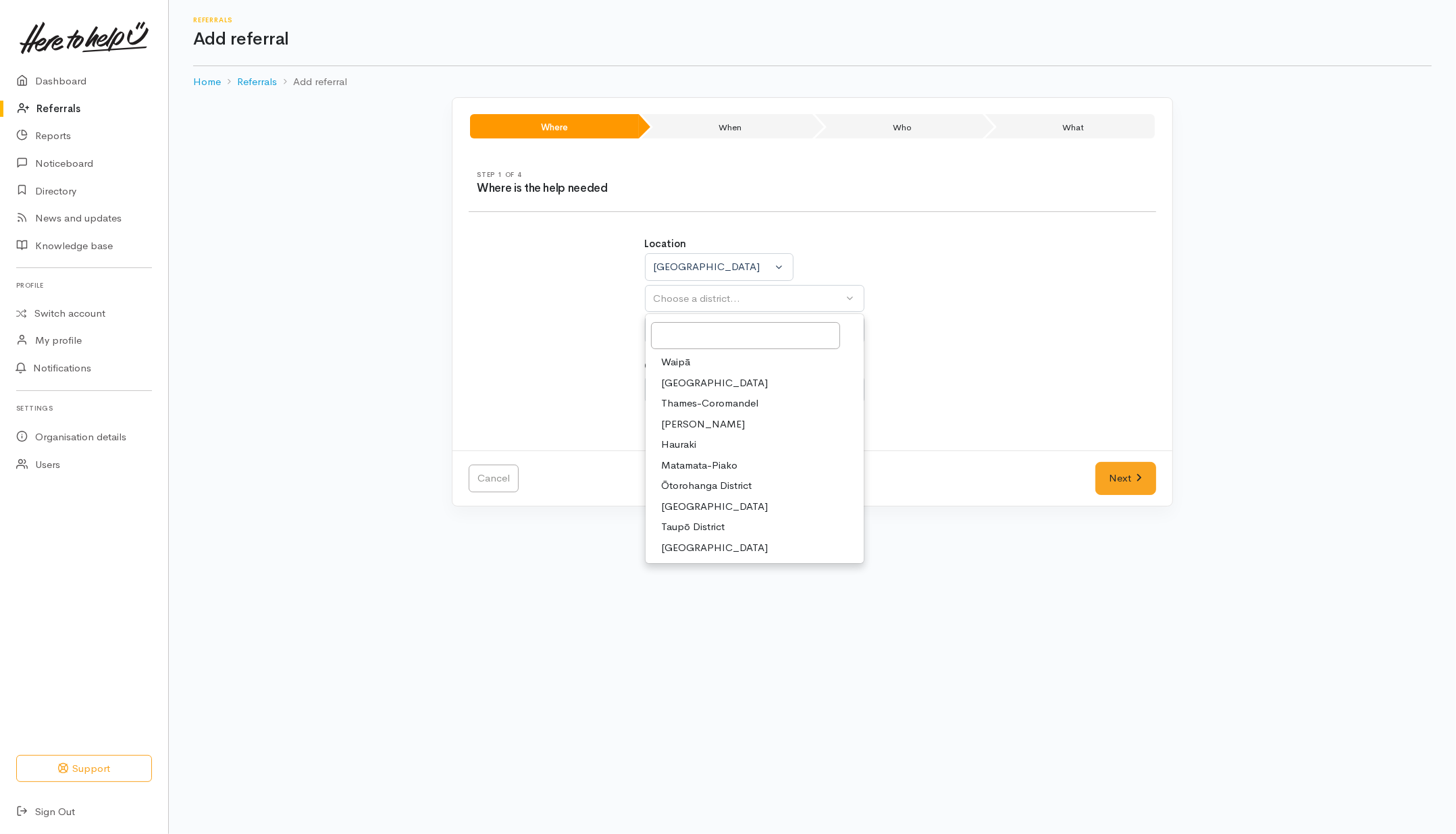
click at [689, 422] on span "[PERSON_NAME]" at bounding box center [703, 424] width 84 height 16
select select "4"
select select
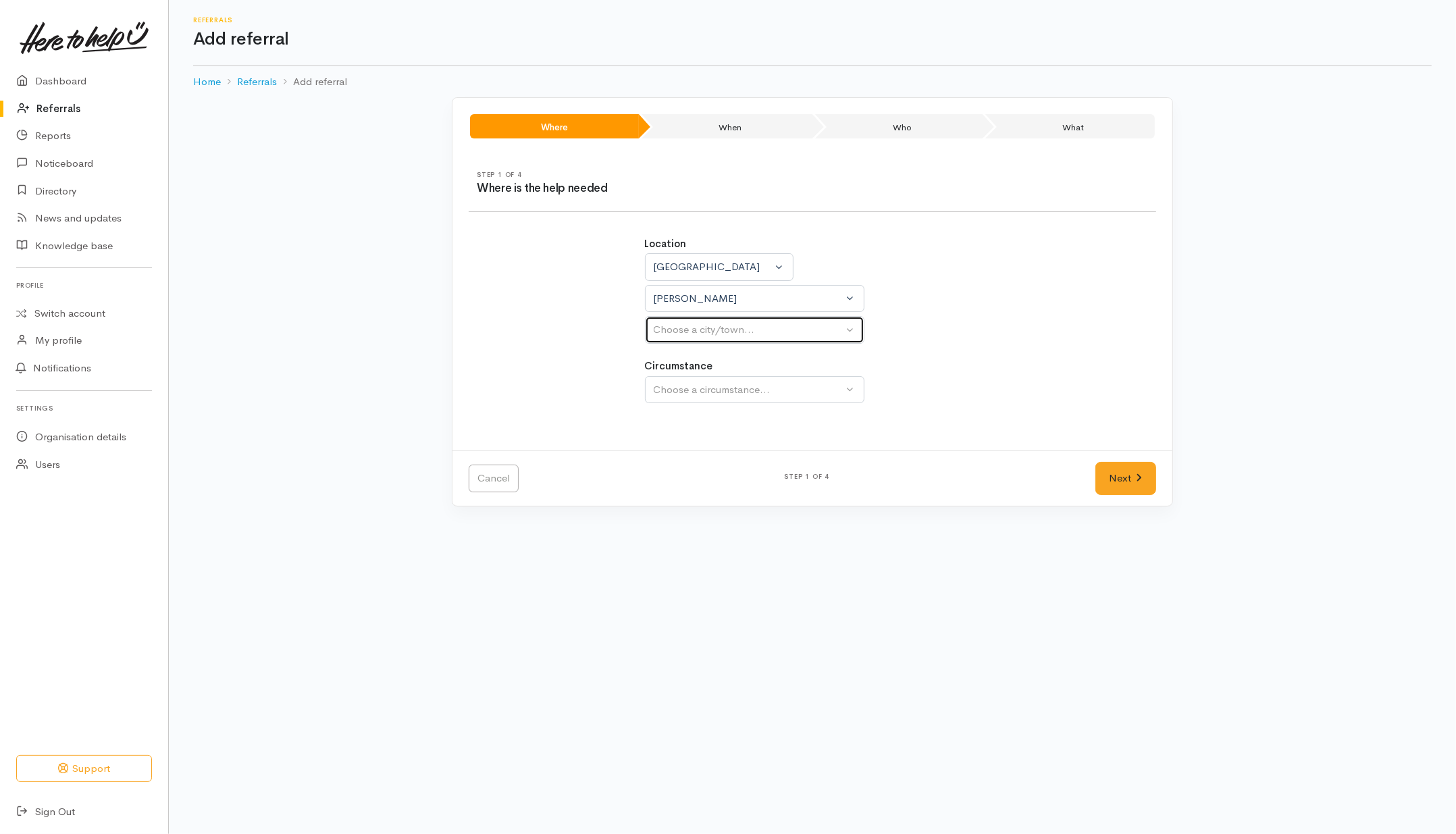
click at [740, 334] on div "Choose a city/town..." at bounding box center [748, 329] width 189 height 16
click at [677, 403] on link "[PERSON_NAME]" at bounding box center [754, 394] width 218 height 21
select select "1"
click at [680, 399] on button "Choose a circumstance..." at bounding box center [754, 389] width 220 height 27
click at [1125, 361] on div "Location Auckland Waikato Bay of Plenty Waikato Auckland Waikato Bay of Plenty …" at bounding box center [812, 326] width 704 height 214
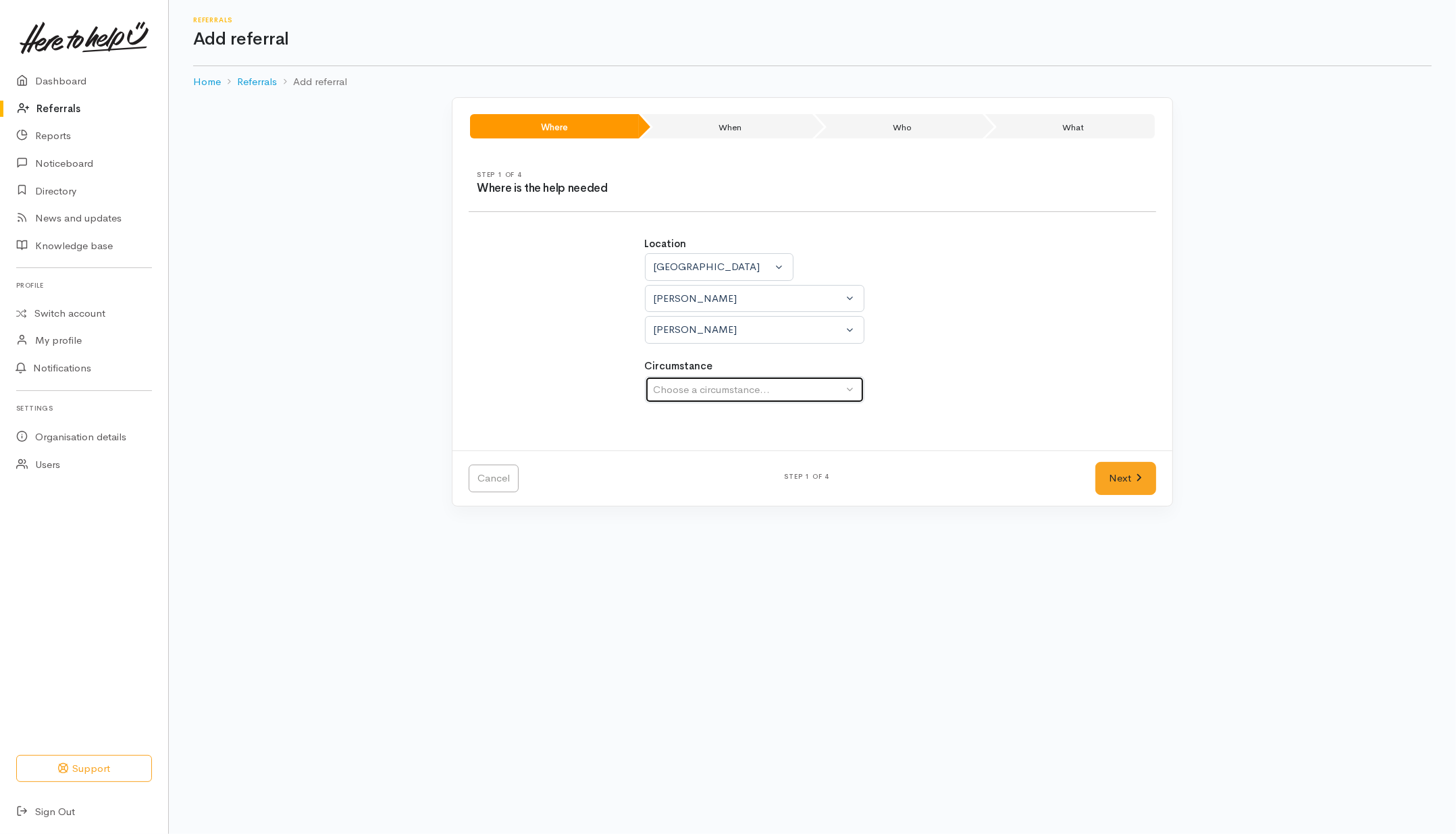
click at [845, 389] on button "Choose a circumstance..." at bounding box center [754, 389] width 220 height 27
click at [702, 460] on span "Community" at bounding box center [687, 453] width 51 height 16
select select "2"
click at [1121, 474] on link "Next" at bounding box center [1126, 478] width 61 height 33
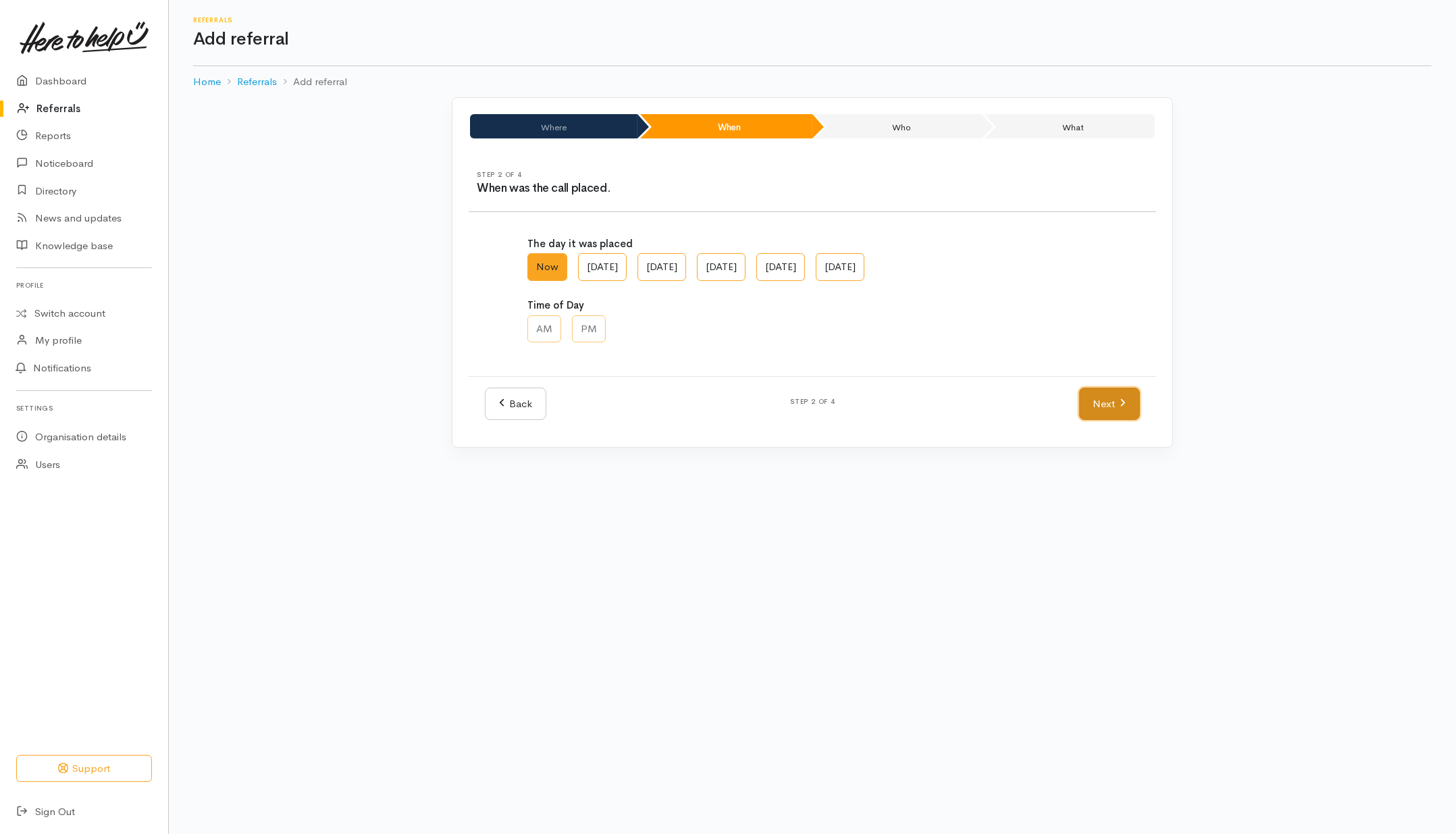
drag, startPoint x: 1126, startPoint y: 406, endPoint x: 1106, endPoint y: 407, distance: 20.0
click at [1126, 407] on link "Next" at bounding box center [1110, 404] width 61 height 33
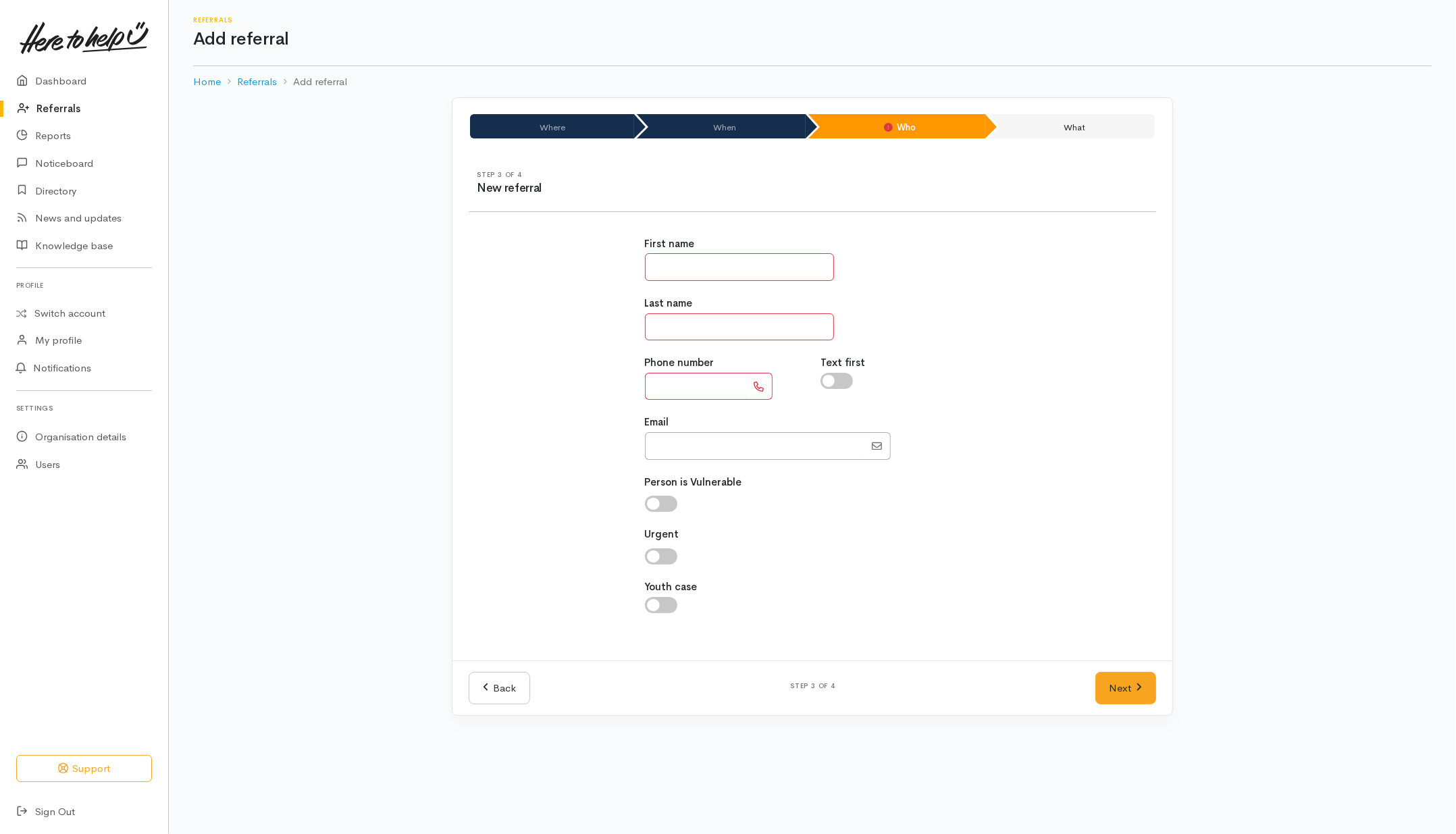
click at [741, 264] on input "text" at bounding box center [739, 266] width 189 height 27
drag, startPoint x: 682, startPoint y: 264, endPoint x: 673, endPoint y: 278, distance: 16.6
click at [684, 263] on input "text" at bounding box center [739, 266] width 189 height 27
type input "*****"
drag, startPoint x: 708, startPoint y: 326, endPoint x: 717, endPoint y: 326, distance: 9.0
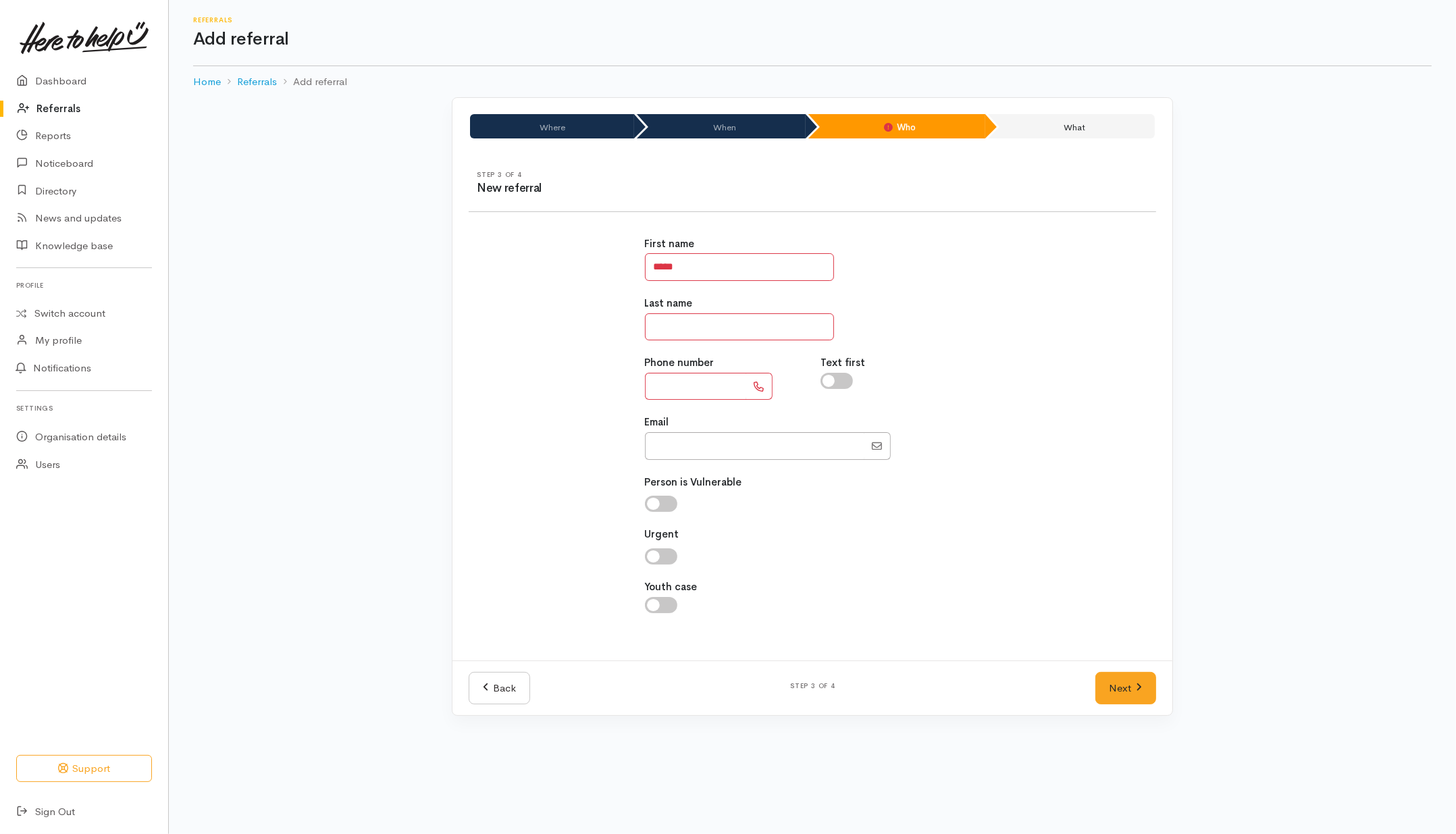
click at [708, 326] on input "text" at bounding box center [739, 326] width 189 height 27
type input "*******"
click at [512, 375] on div "First name ***** Last name ******* Phone number Text first Email" at bounding box center [812, 431] width 704 height 424
click at [691, 391] on input "text" at bounding box center [695, 386] width 101 height 27
type input "**********"
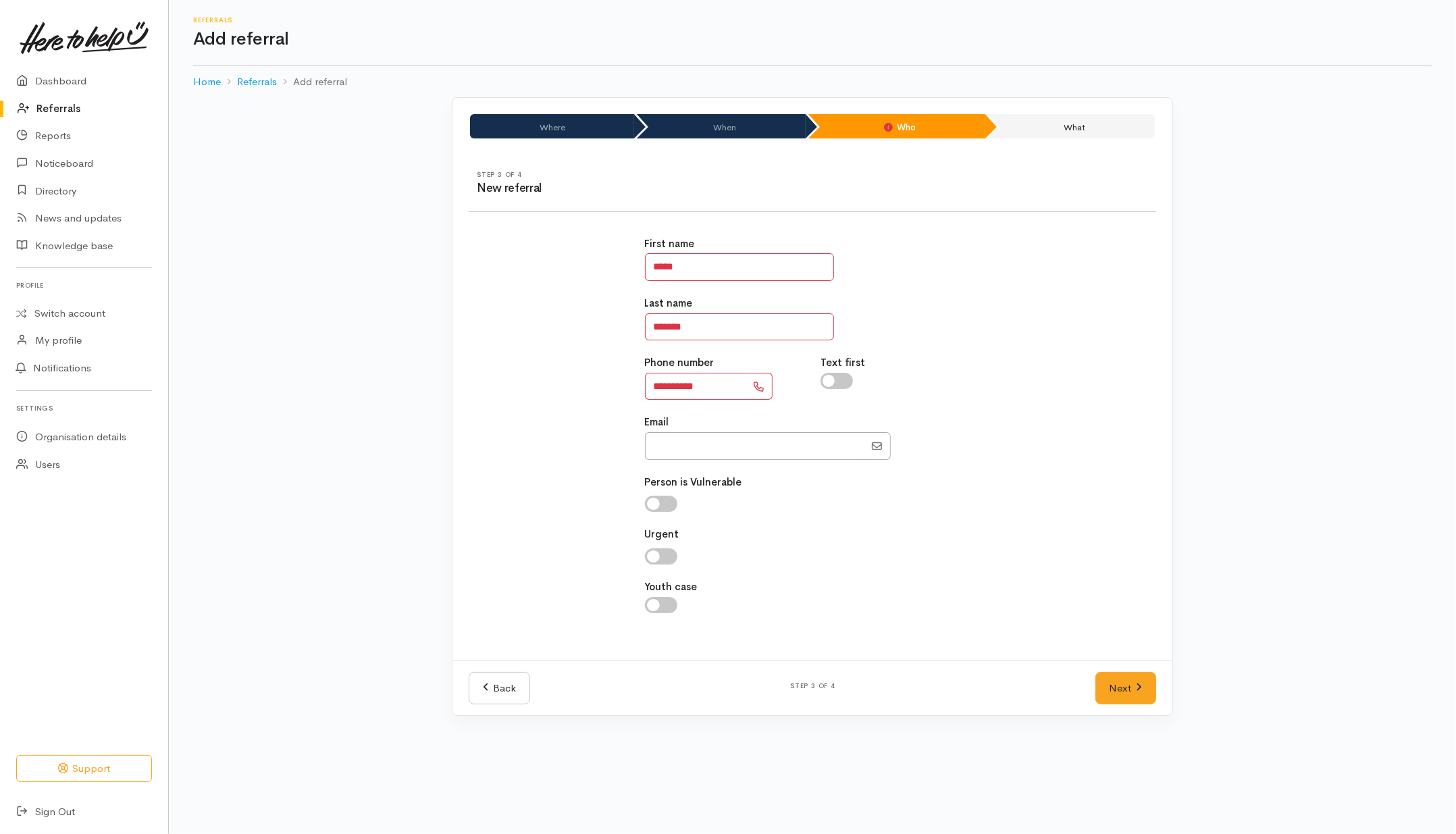
click at [941, 340] on div "Last name *******" at bounding box center [812, 318] width 335 height 44
click at [843, 386] on input "checkbox" at bounding box center [837, 381] width 33 height 16
checkbox input "true"
click at [1131, 690] on link "Next" at bounding box center [1126, 688] width 61 height 33
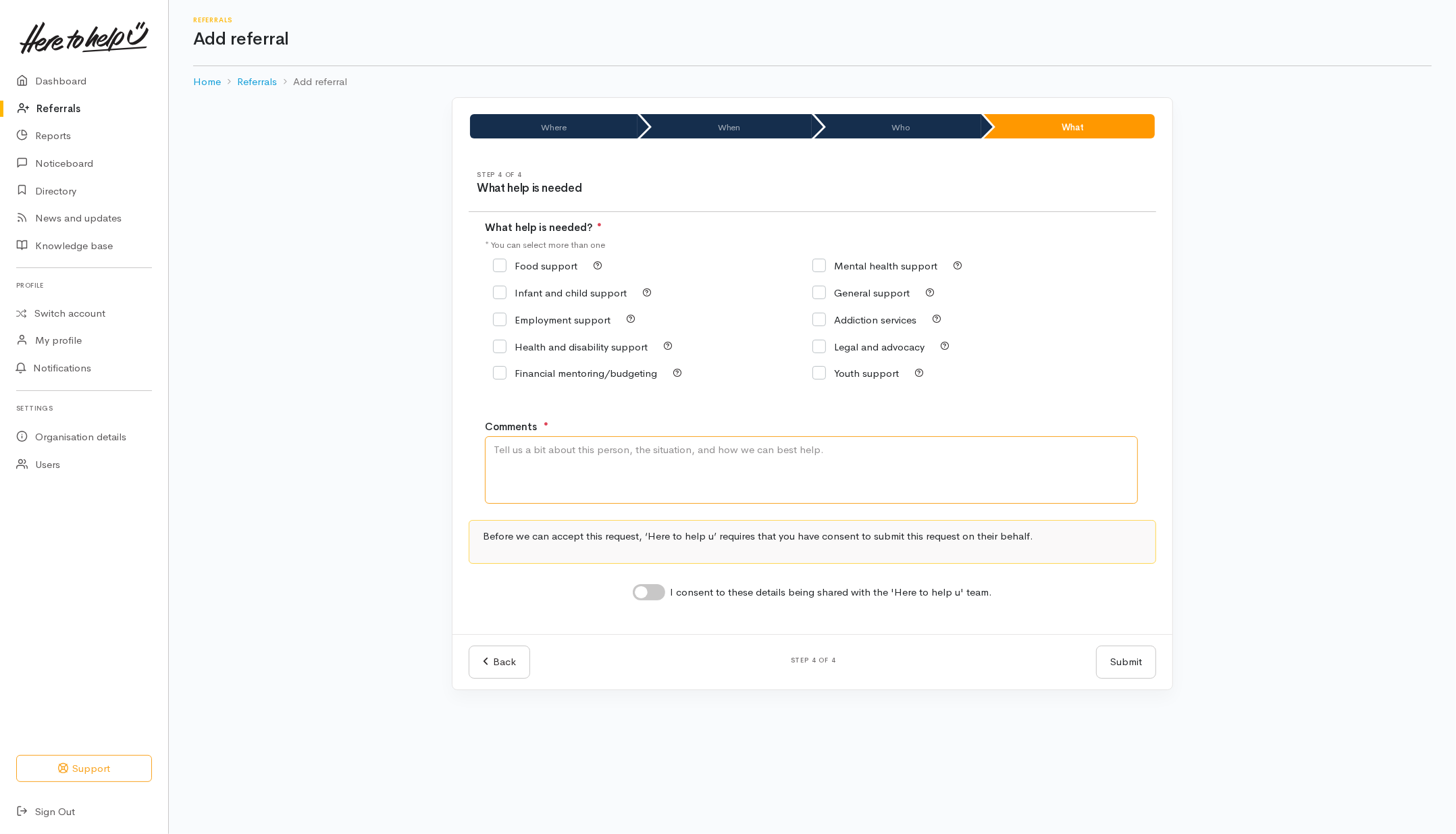
drag, startPoint x: 680, startPoint y: 460, endPoint x: 659, endPoint y: 531, distance: 74.0
click at [688, 460] on textarea "Comments" at bounding box center [811, 469] width 653 height 67
type textarea "A follow up from a request made 20days ago"
click at [876, 295] on input "General support" at bounding box center [861, 293] width 97 height 10
checkbox input "true"
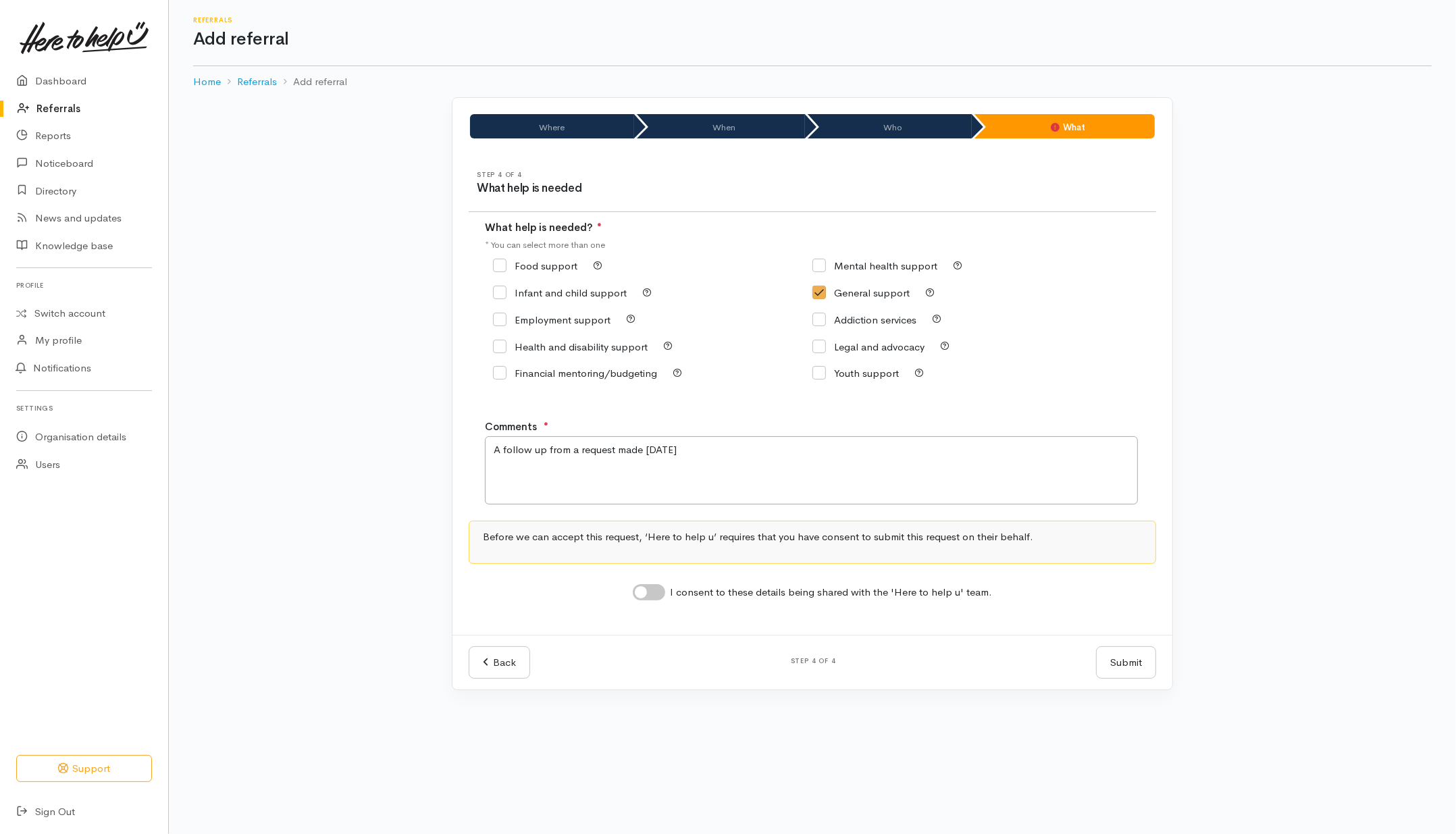
click at [662, 599] on input "I consent to these details being shared with the 'Here to help u' team." at bounding box center [649, 592] width 33 height 16
checkbox input "true"
click at [1129, 657] on button "Submit" at bounding box center [1126, 662] width 60 height 33
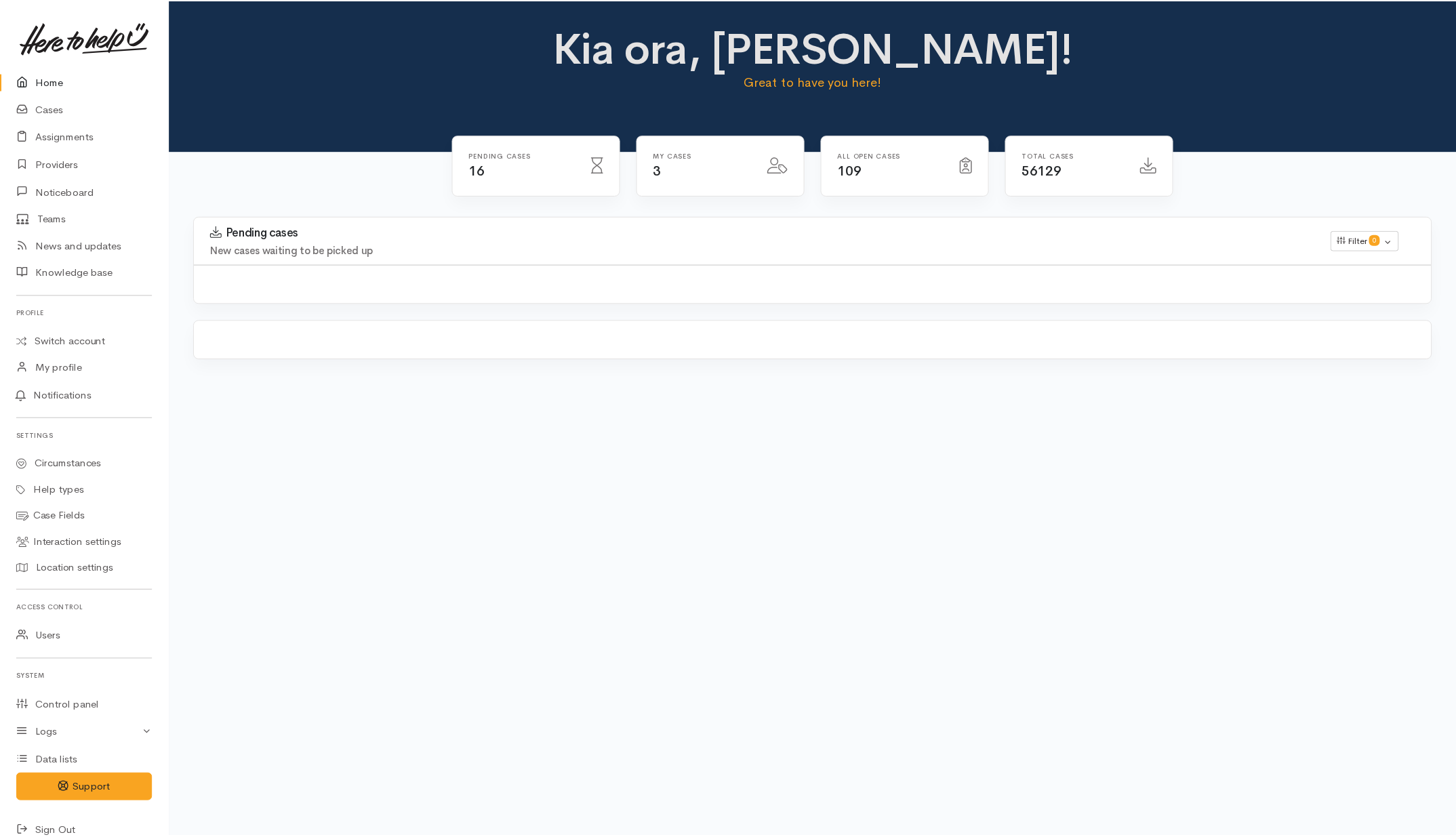
scroll to position [134, 0]
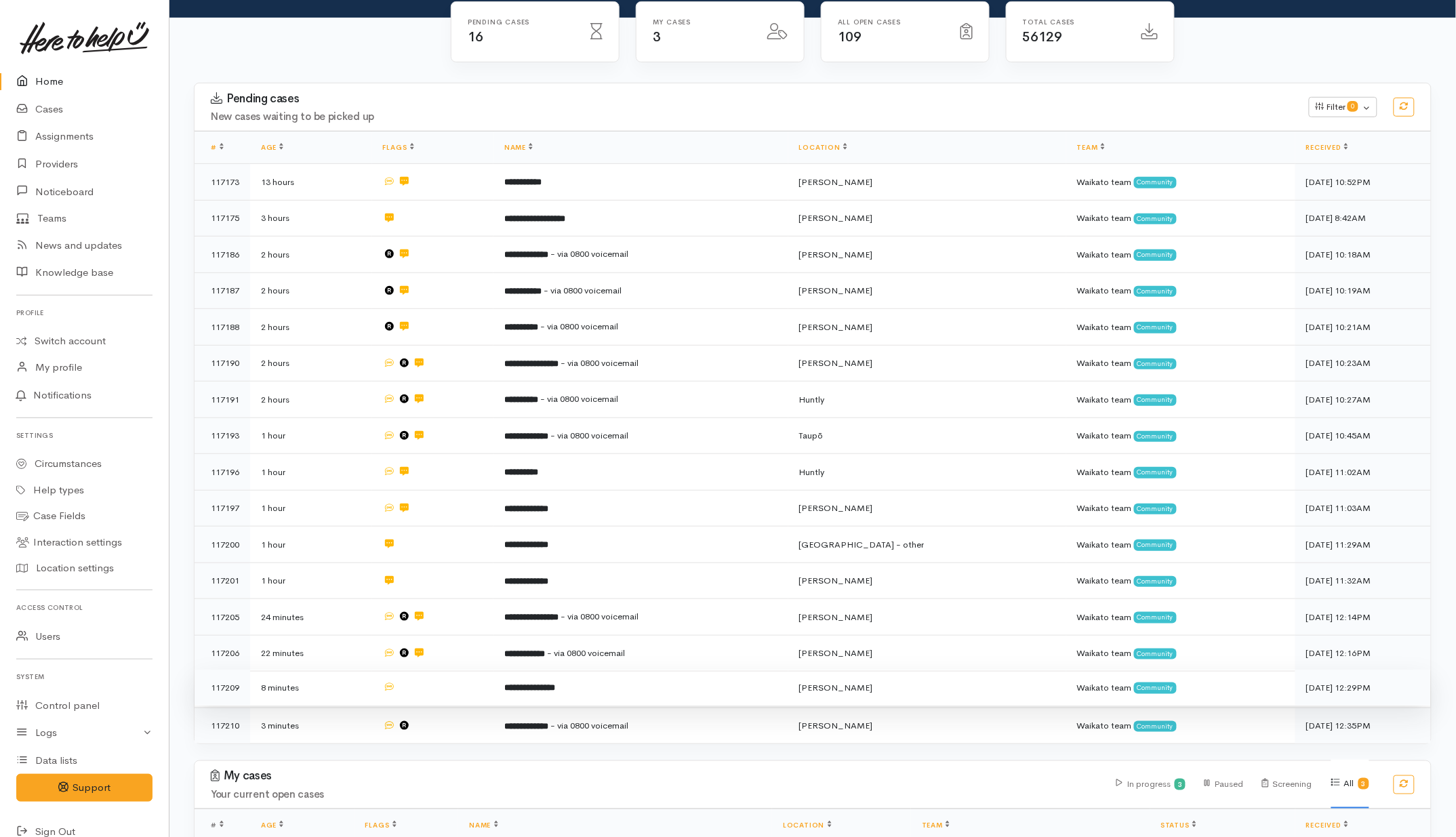
drag, startPoint x: 469, startPoint y: 679, endPoint x: 469, endPoint y: 693, distance: 14.0
click at [469, 679] on td at bounding box center [433, 688] width 122 height 36
drag, startPoint x: 468, startPoint y: 711, endPoint x: 422, endPoint y: 685, distance: 52.8
click at [467, 712] on td at bounding box center [433, 726] width 122 height 36
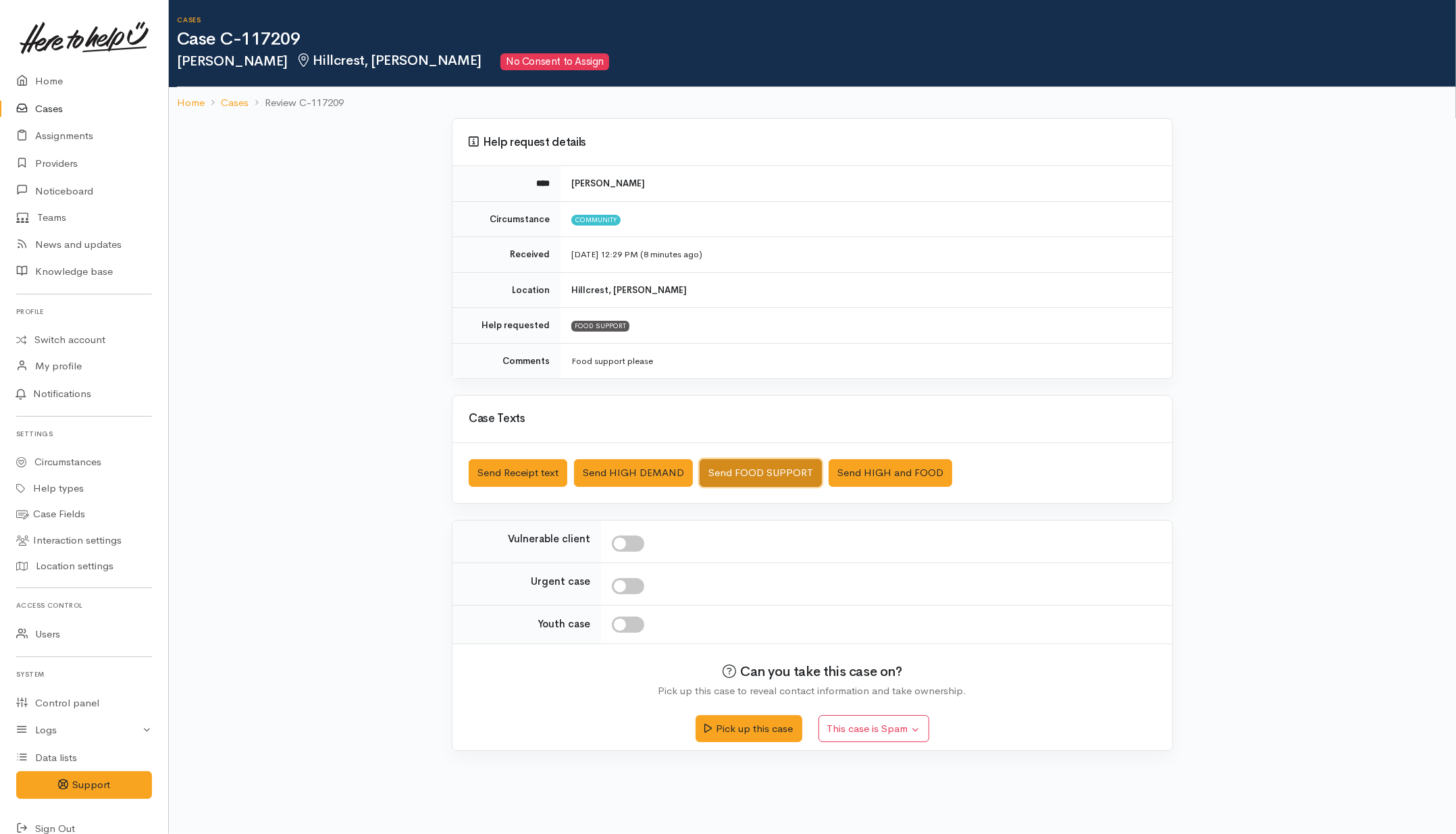
click at [738, 474] on button "Send FOOD SUPPORT" at bounding box center [760, 472] width 122 height 27
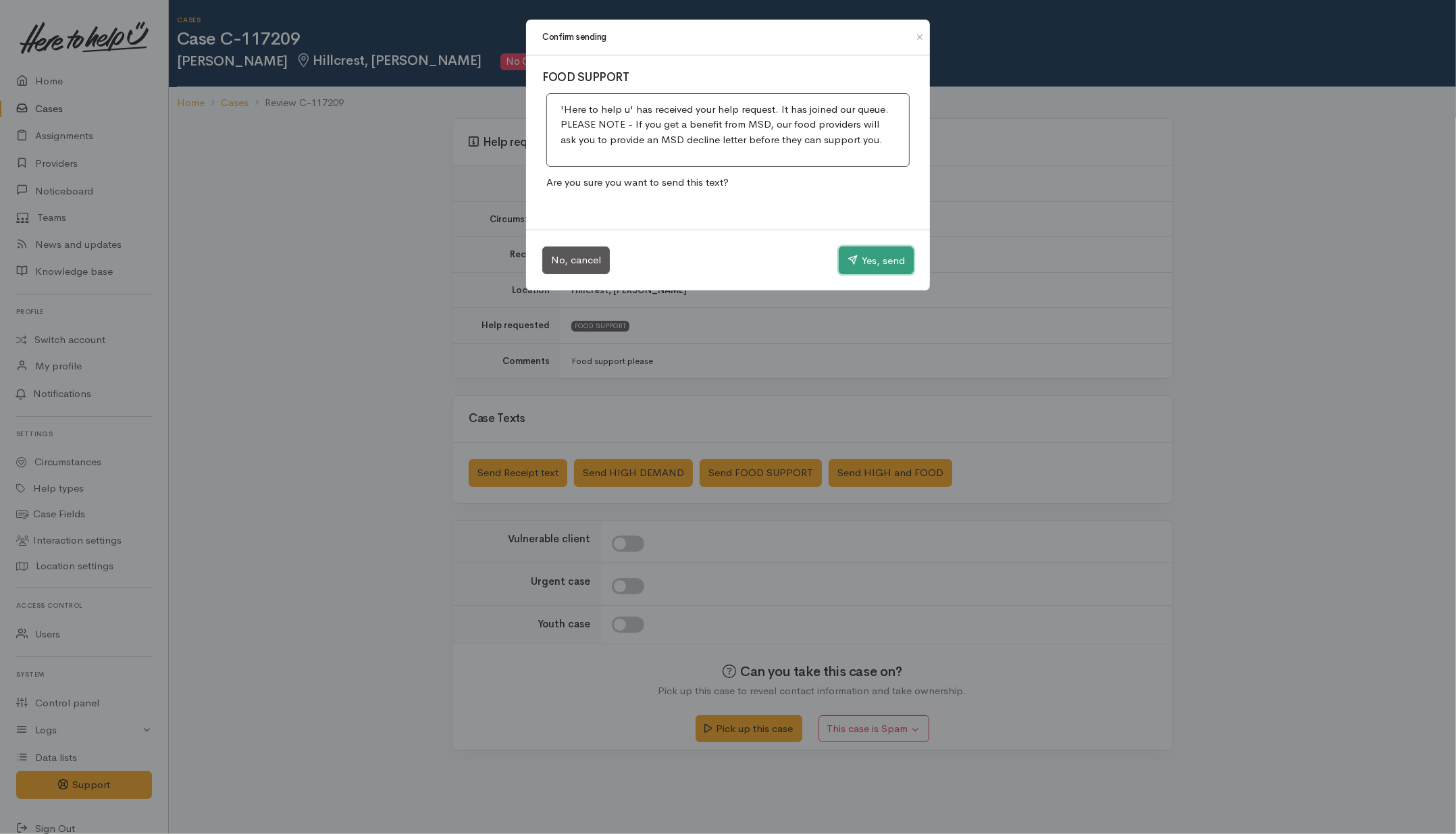
click at [873, 266] on button "Yes, send" at bounding box center [876, 260] width 75 height 28
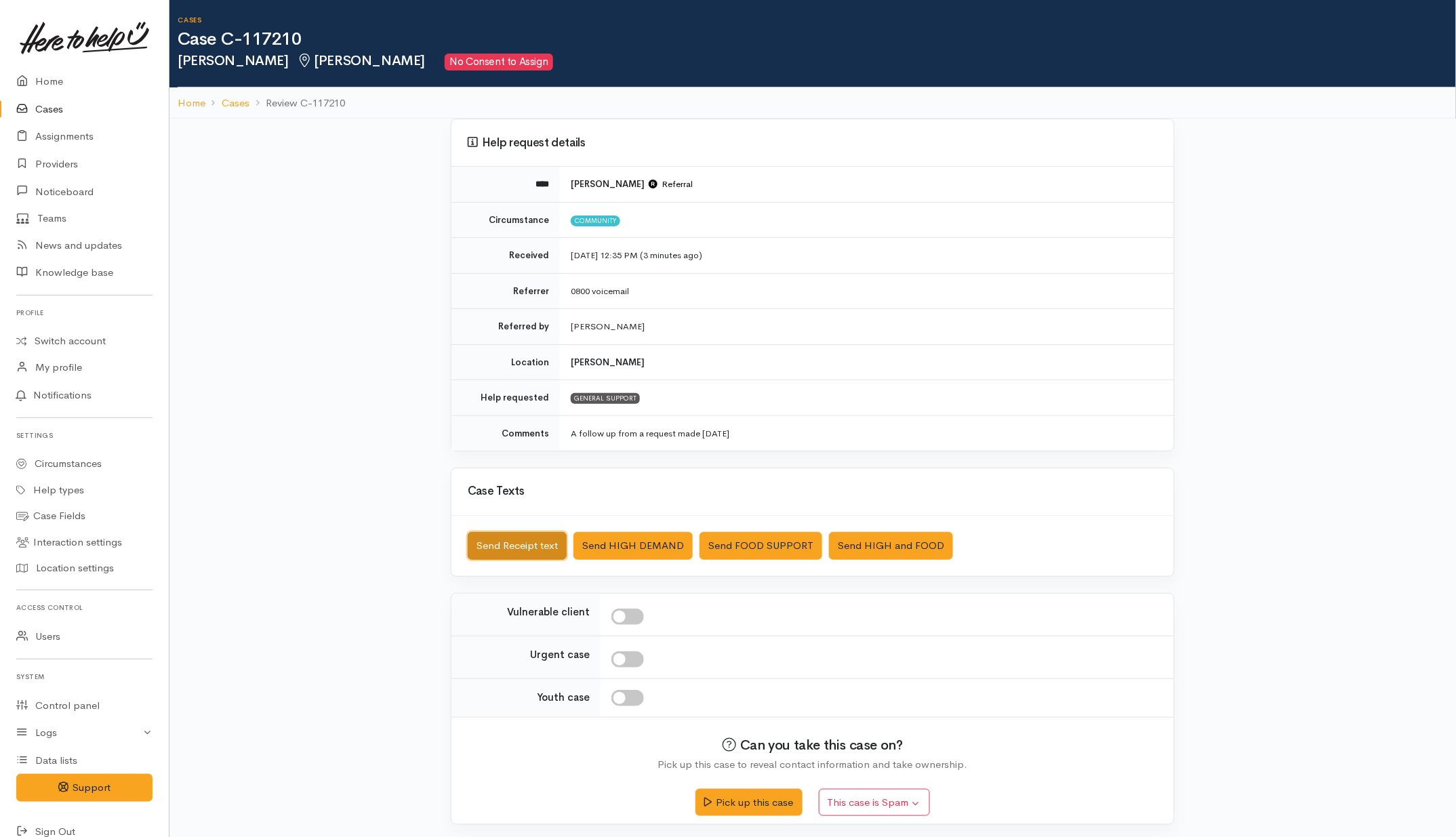
click at [530, 553] on button "Send Receipt text" at bounding box center [517, 545] width 99 height 27
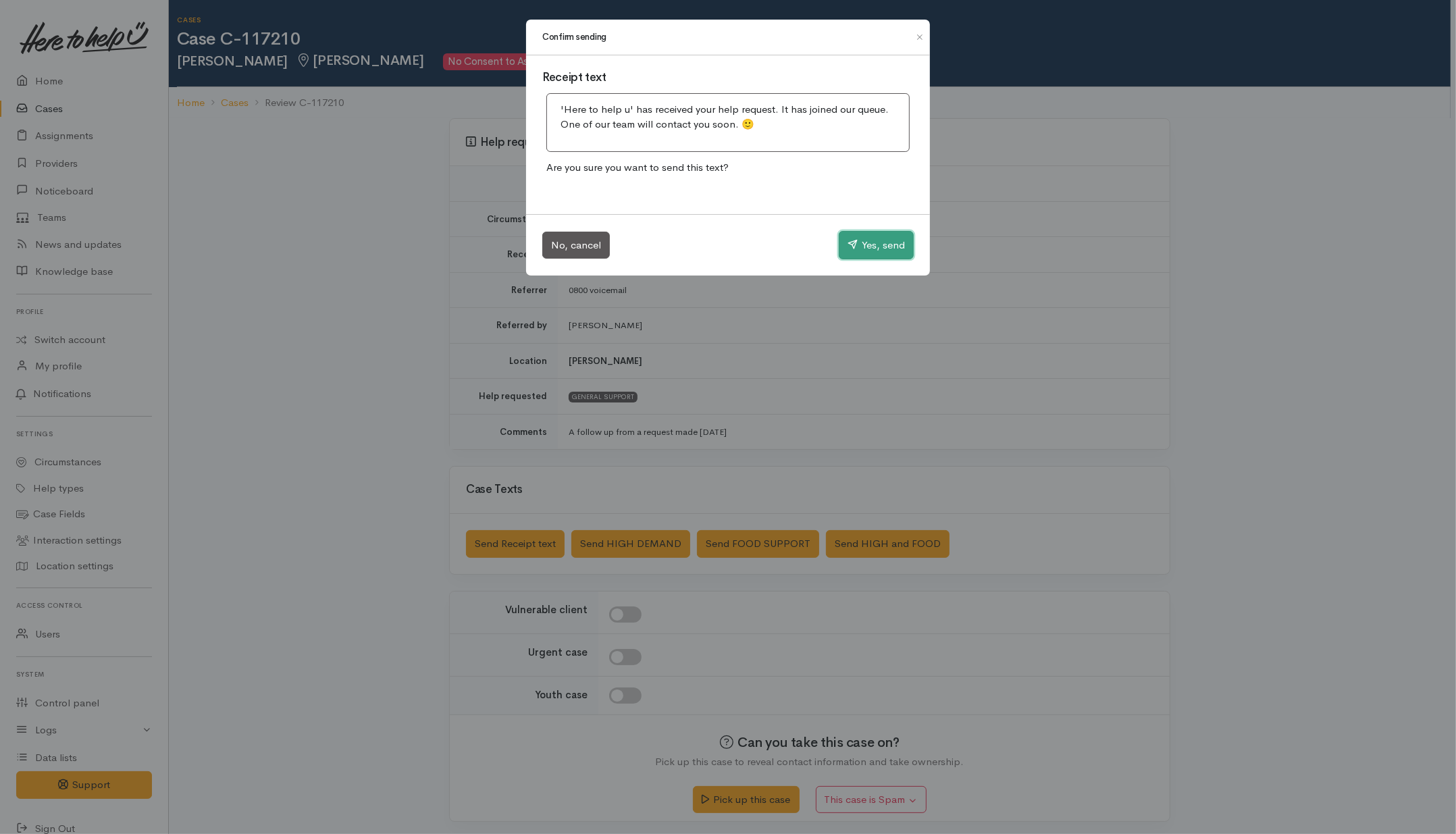
click at [871, 246] on button "Yes, send" at bounding box center [876, 245] width 75 height 28
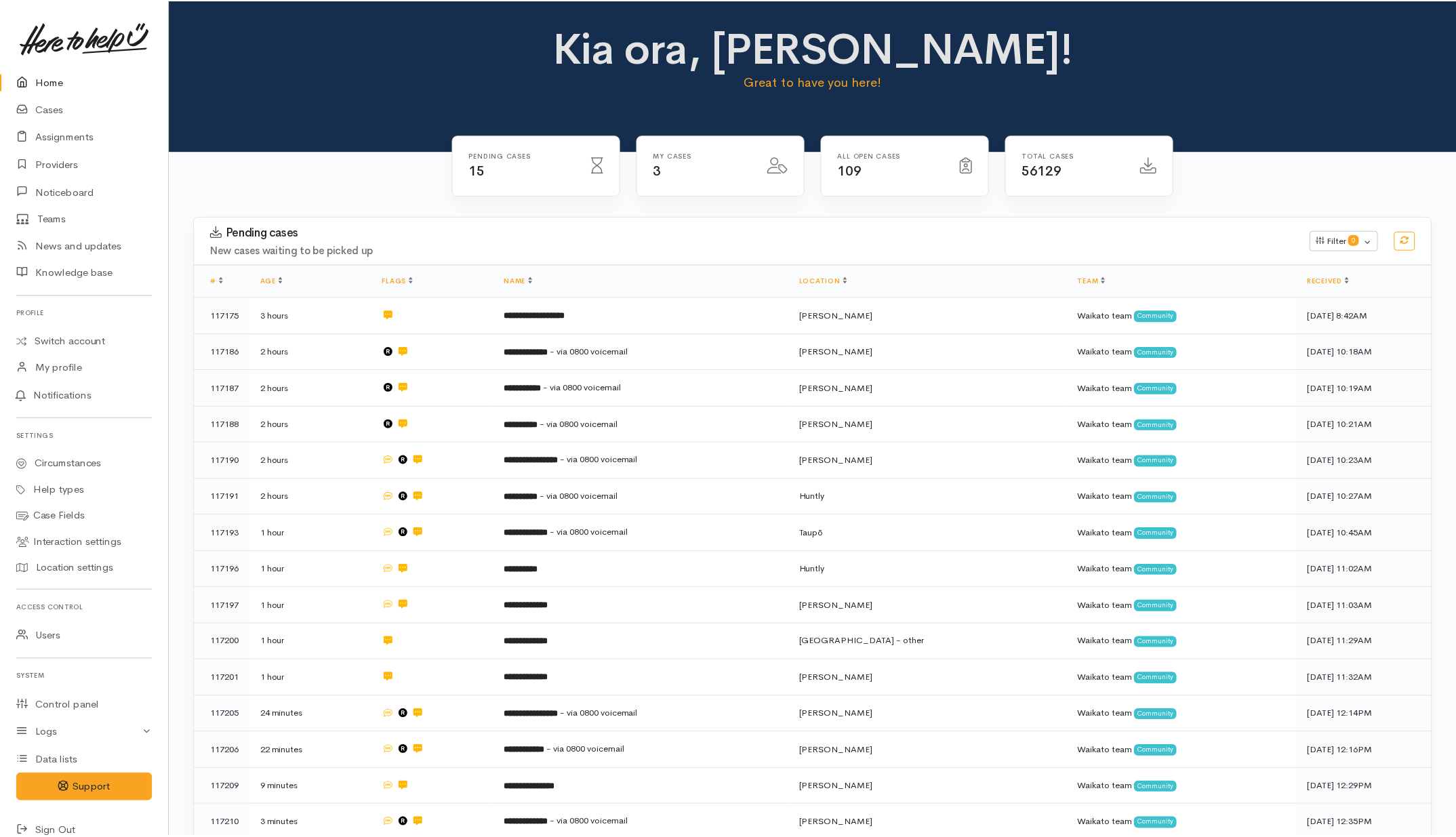
scroll to position [134, 0]
